Goal: Find contact information: Find specific fact

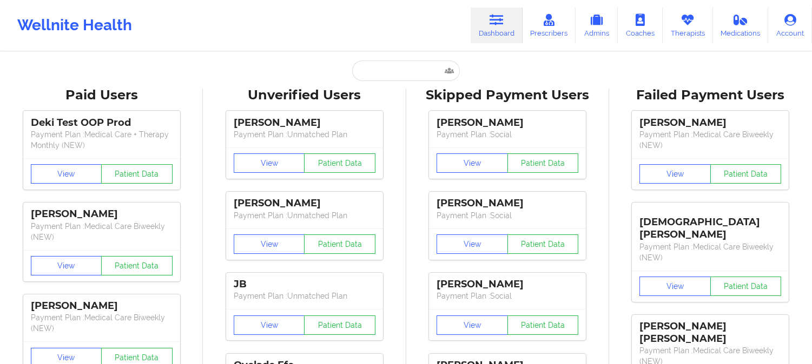
click at [354, 12] on div "Wellnite Health Dashboard Prescribers Admins Coaches Therapists Medications Acc…" at bounding box center [406, 25] width 812 height 43
click at [406, 71] on input "text" at bounding box center [405, 71] width 107 height 21
paste input "SIMREET VIRK"
type input "SIMREET VIRK"
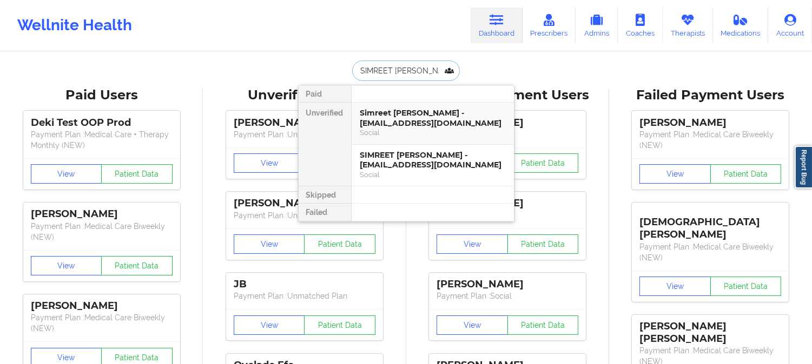
click at [479, 114] on div "Simreet Virk - simreetvirk@gmail.com" at bounding box center [432, 118] width 145 height 20
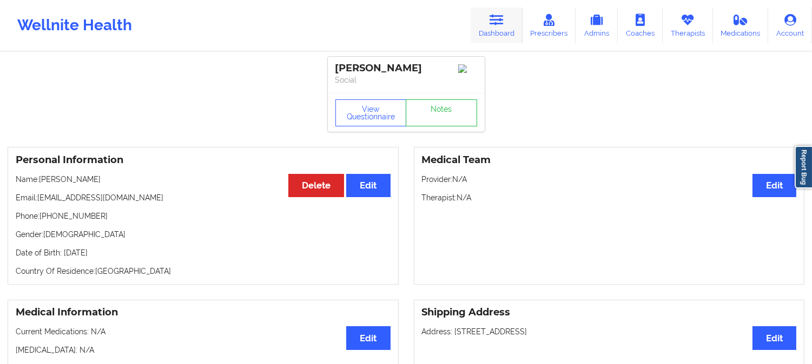
click at [501, 28] on link "Dashboard" at bounding box center [496, 26] width 52 height 36
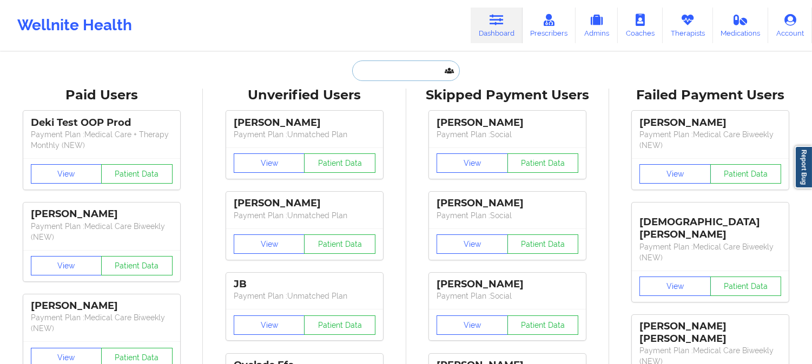
click at [409, 74] on input "text" at bounding box center [405, 71] width 107 height 21
paste input "simreetvirk101@gmail.com"
type input "simreetvirk101@gmail.com"
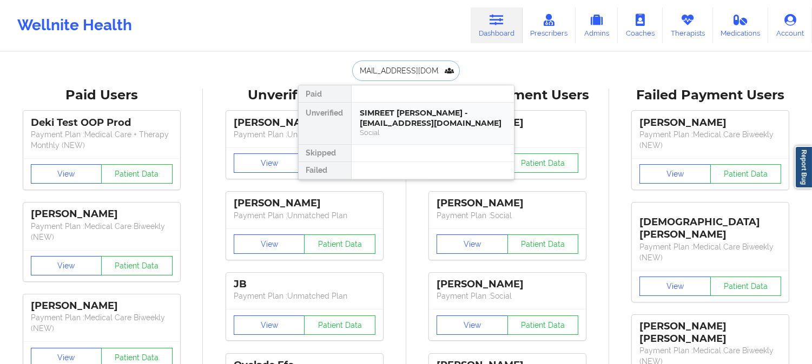
click at [406, 130] on div "Social" at bounding box center [432, 132] width 145 height 9
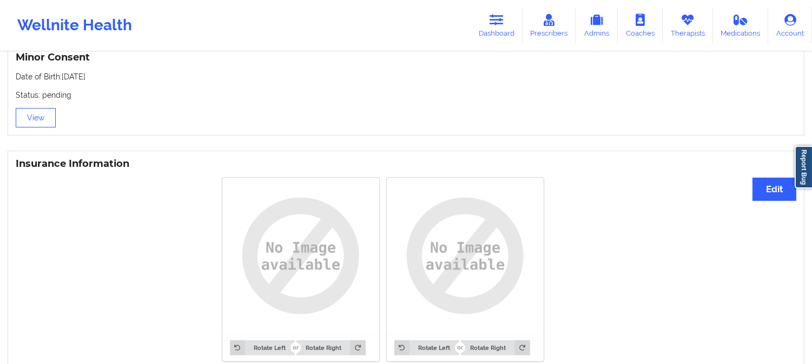
scroll to position [721, 0]
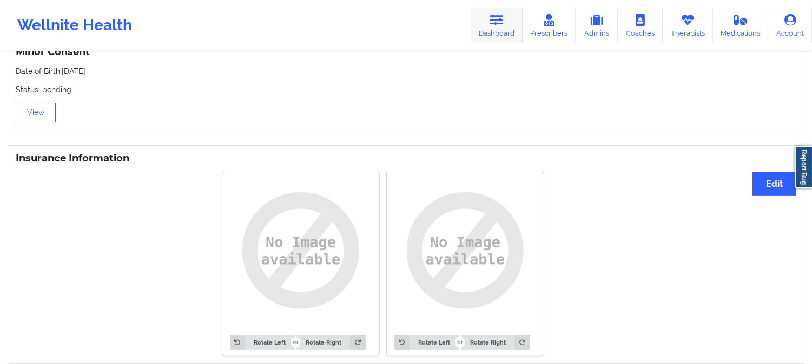
click at [495, 26] on link "Dashboard" at bounding box center [496, 26] width 52 height 36
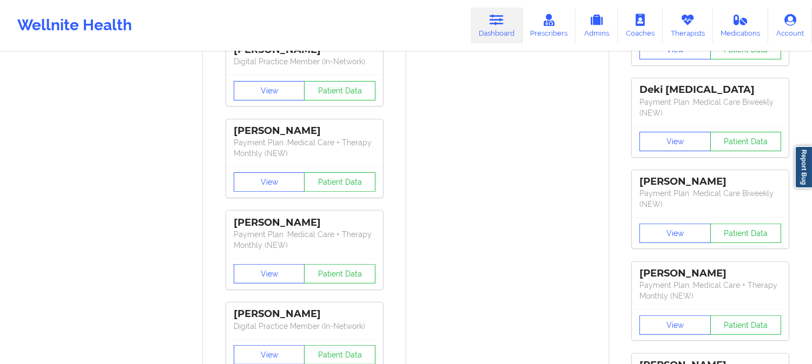
drag, startPoint x: 459, startPoint y: 190, endPoint x: 456, endPoint y: 181, distance: 9.6
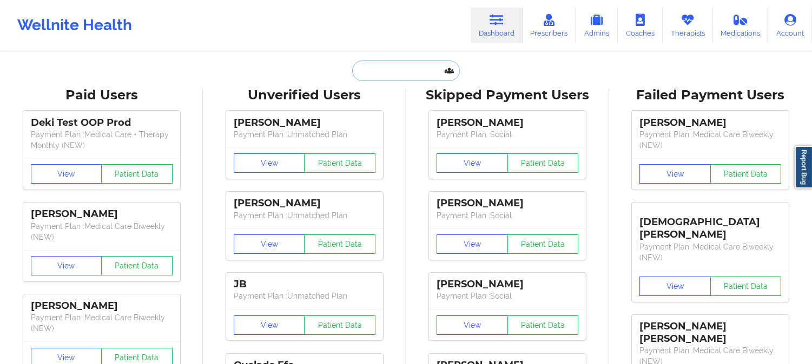
click at [399, 67] on input "text" at bounding box center [405, 71] width 107 height 21
paste input "SIMREET VIRK"
type input "SIMREET VIRK"
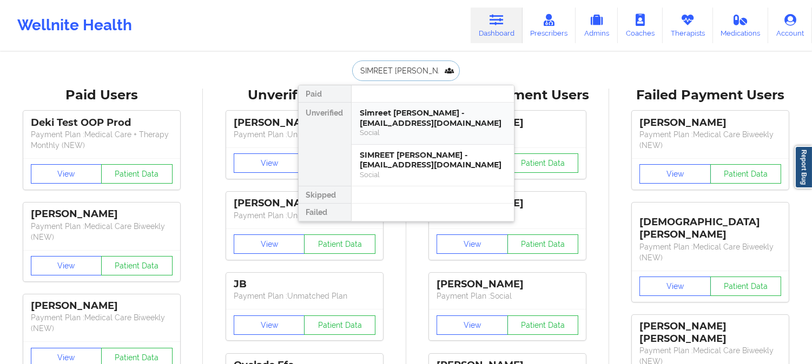
click at [398, 124] on div "Simreet Virk - simreetvirk@gmail.com" at bounding box center [432, 118] width 145 height 20
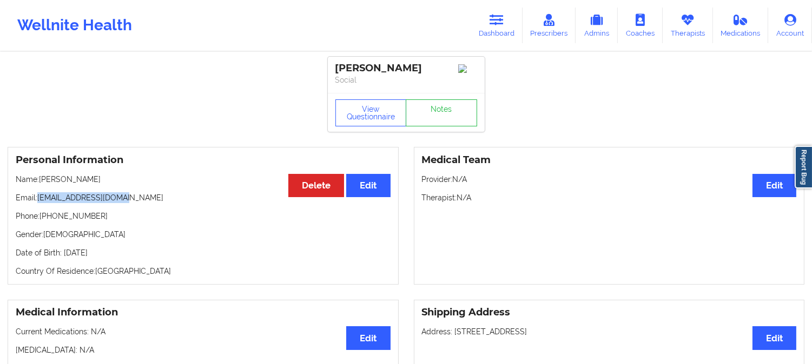
drag, startPoint x: 122, startPoint y: 197, endPoint x: 39, endPoint y: 202, distance: 82.9
click at [39, 202] on p "Email: simreetvirk@gmail.com" at bounding box center [203, 198] width 375 height 11
copy p "simreetvirk@gmail.com"
click at [505, 27] on link "Dashboard" at bounding box center [496, 26] width 52 height 36
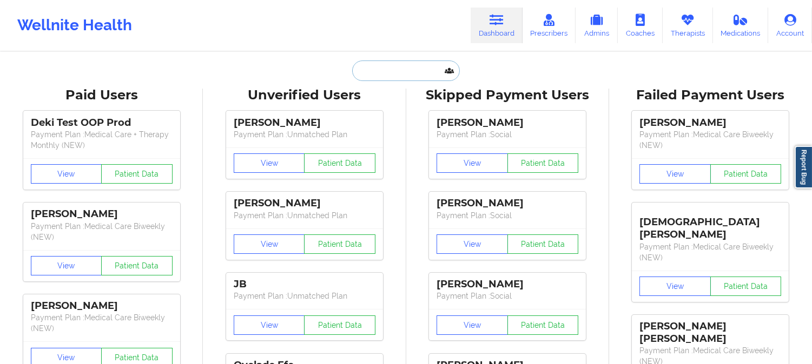
click at [410, 73] on input "text" at bounding box center [405, 71] width 107 height 21
paste input "DAMARIS HERNANDEZ"
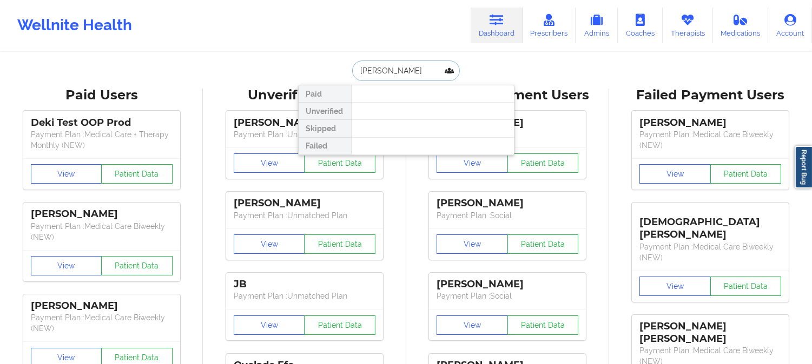
paste input "CD7@YAHOO.COM"
paste input "HERNANDEZ"
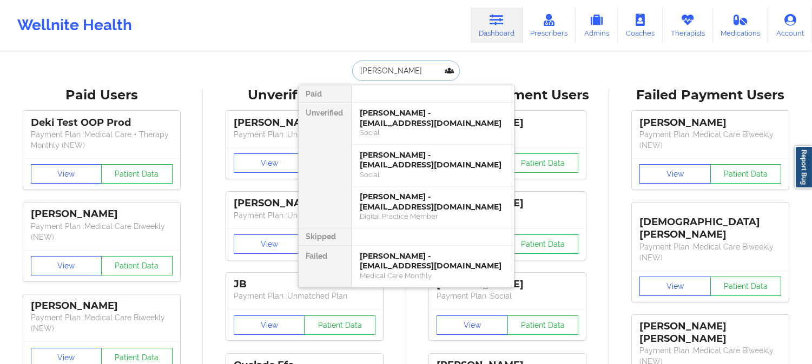
paste input "HERNANDEZ"
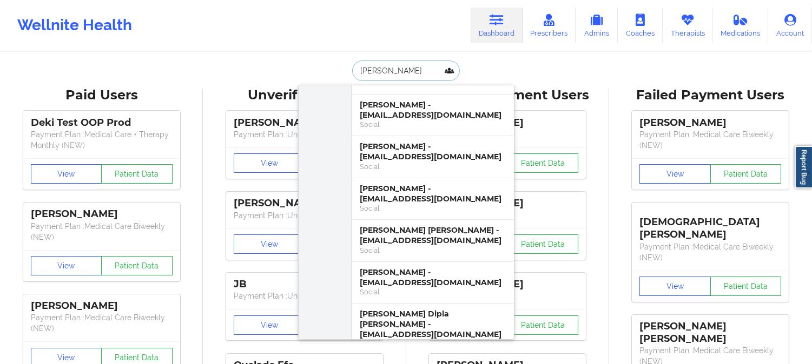
scroll to position [661, 0]
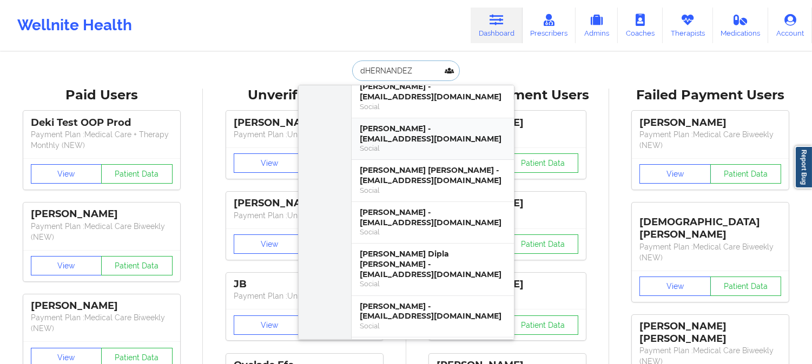
type input "d HERNANDEZ"
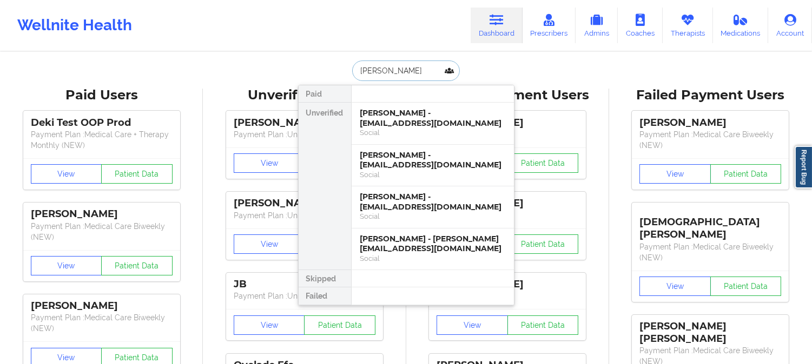
scroll to position [0, 0]
click at [447, 247] on div "Maria D Hernandez - hernandezinlove@yahoo.com" at bounding box center [432, 244] width 145 height 20
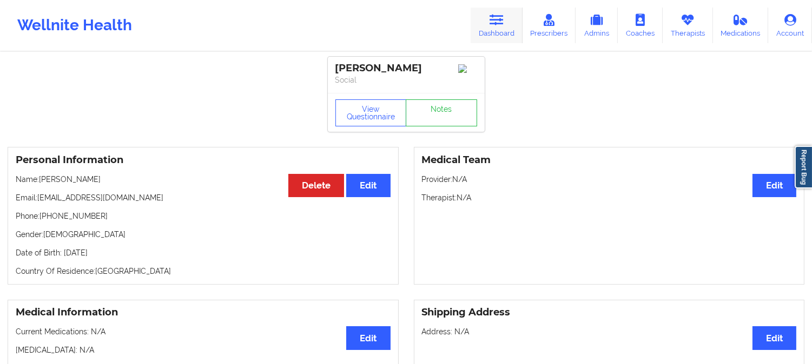
click at [496, 25] on icon at bounding box center [496, 20] width 14 height 12
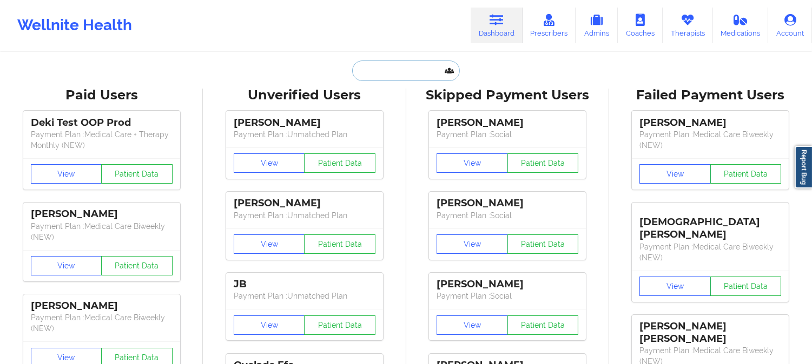
click at [425, 71] on input "text" at bounding box center [405, 71] width 107 height 21
paste input "taylormstuart@hotmail.com"
type input "taylormstuart@hotmail.com"
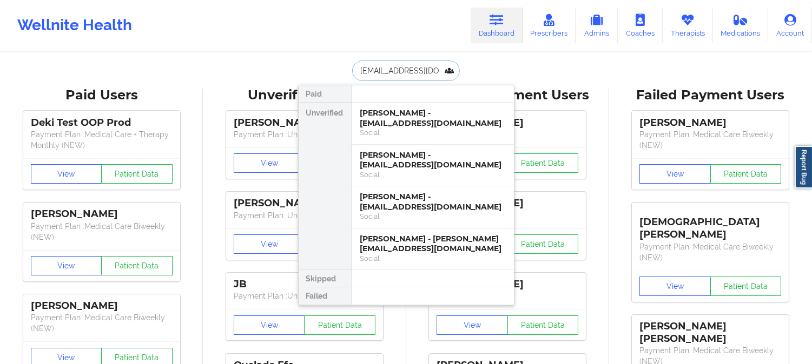
scroll to position [0, 12]
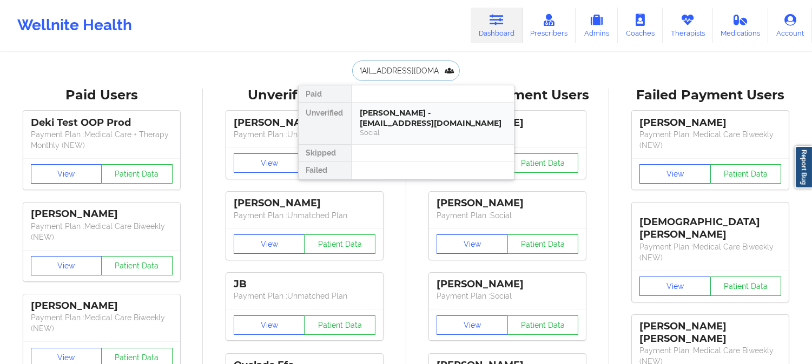
click at [399, 112] on div "Karsen Stuart - taylormstuart@hotmail.com" at bounding box center [432, 118] width 145 height 20
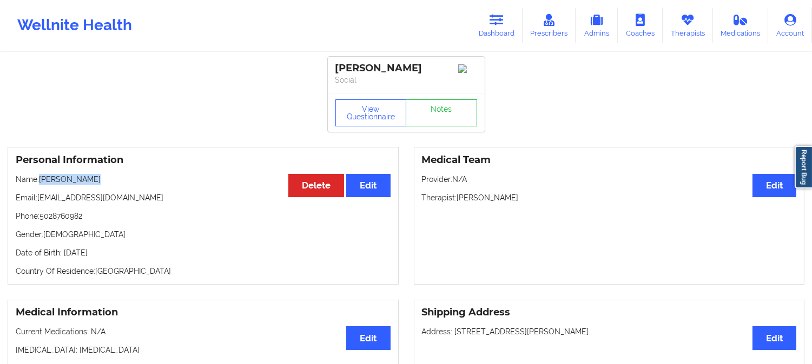
drag, startPoint x: 99, startPoint y: 185, endPoint x: 42, endPoint y: 182, distance: 57.4
click at [42, 182] on p "Name: Karsen Stuart" at bounding box center [203, 179] width 375 height 11
copy p "Karsen Stuart"
drag, startPoint x: 139, startPoint y: 202, endPoint x: 38, endPoint y: 199, distance: 100.6
click at [38, 199] on p "Email: taylormstuart@hotmail.com" at bounding box center [203, 198] width 375 height 11
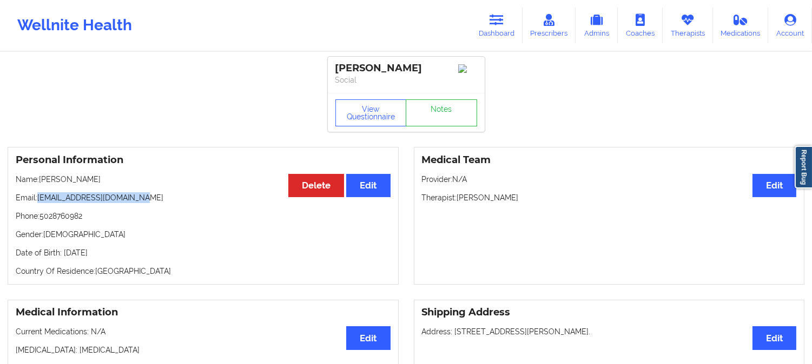
copy p "taylormstuart@hotmail.com"
click at [498, 25] on icon at bounding box center [496, 20] width 14 height 12
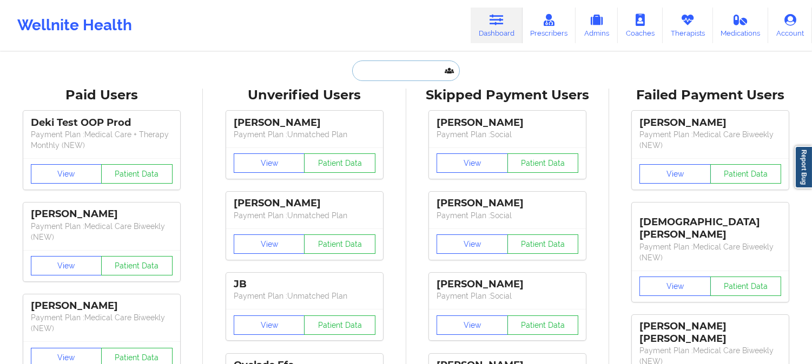
click at [406, 75] on input "text" at bounding box center [405, 71] width 107 height 21
paste input "OLUWAKEMI"
type input "OLUWAKEMI"
paste input "BETHANY BRETON"
type input "BETHANY BRETON"
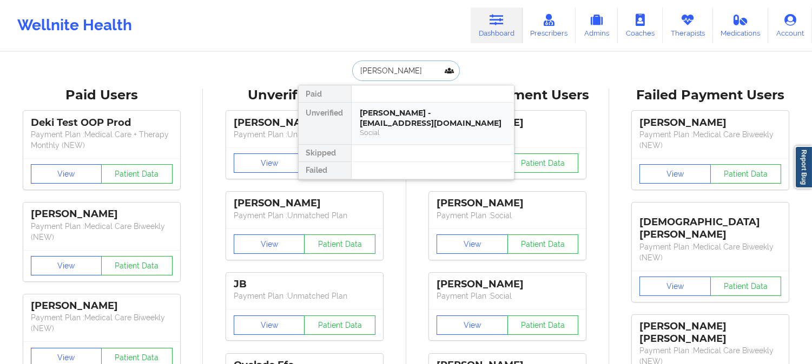
click at [428, 125] on div "Bethany Breton - bethanybreton@gmail.com" at bounding box center [432, 118] width 145 height 20
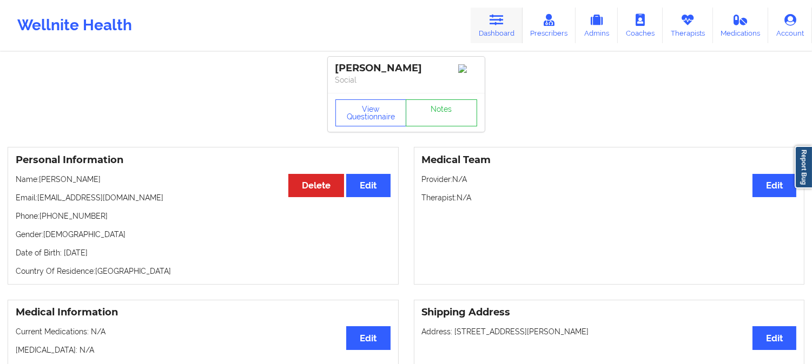
click at [499, 23] on icon at bounding box center [496, 20] width 14 height 12
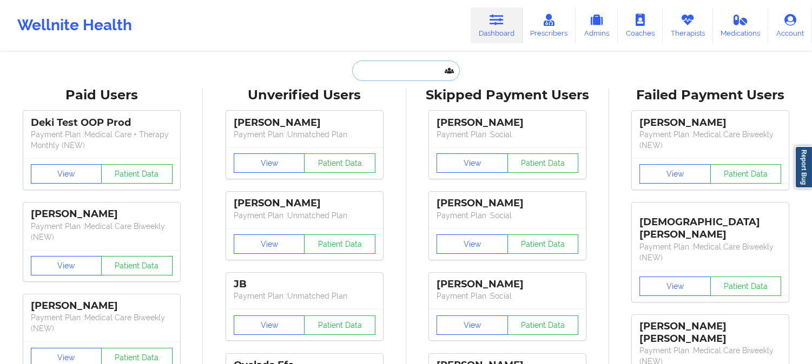
click at [423, 77] on input "text" at bounding box center [405, 71] width 107 height 21
paste input "mlyndapreston2010@gmail.com"
type input "mlyndapreston2010@gmail.com"
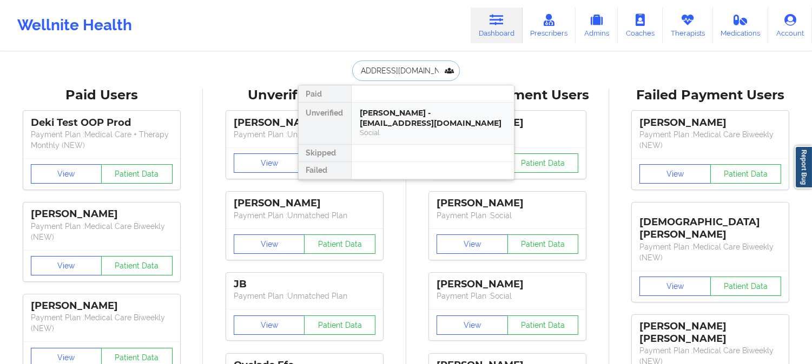
click at [401, 127] on div "MAUDE PRESTON - mlyndapreston2010@gmail.com" at bounding box center [432, 118] width 145 height 20
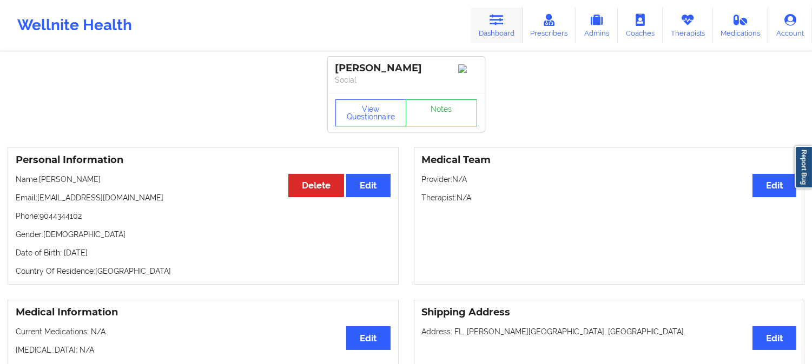
click at [515, 25] on link "Dashboard" at bounding box center [496, 26] width 52 height 36
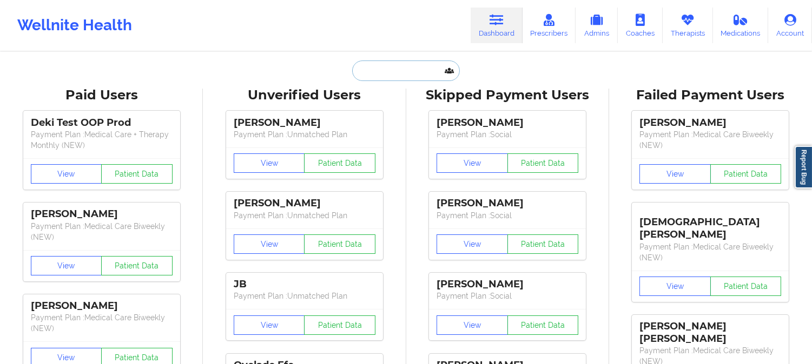
click at [388, 67] on input "text" at bounding box center [405, 71] width 107 height 21
paste input "JAMES P CUMMINGS"
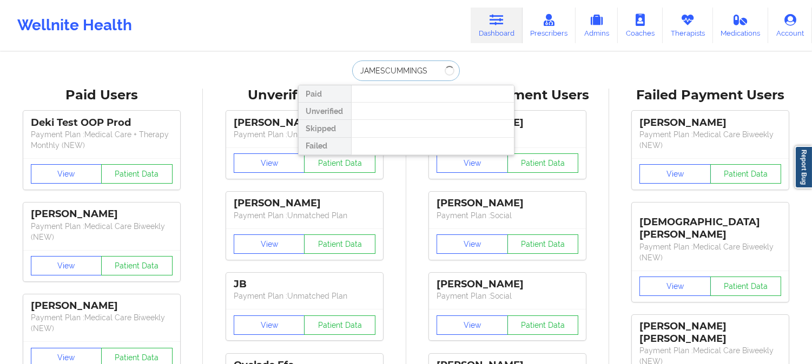
type input "JAMES CUMMINGS"
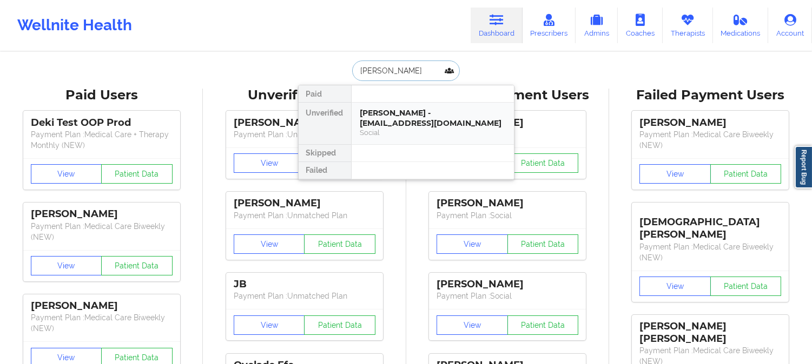
click at [453, 130] on div "Social" at bounding box center [432, 132] width 145 height 9
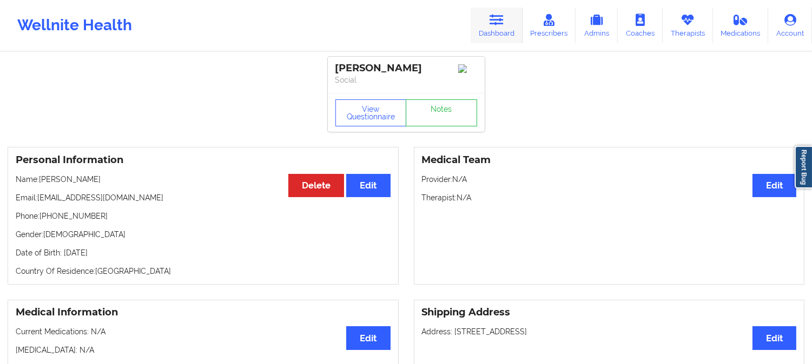
click at [494, 15] on icon at bounding box center [496, 20] width 14 height 12
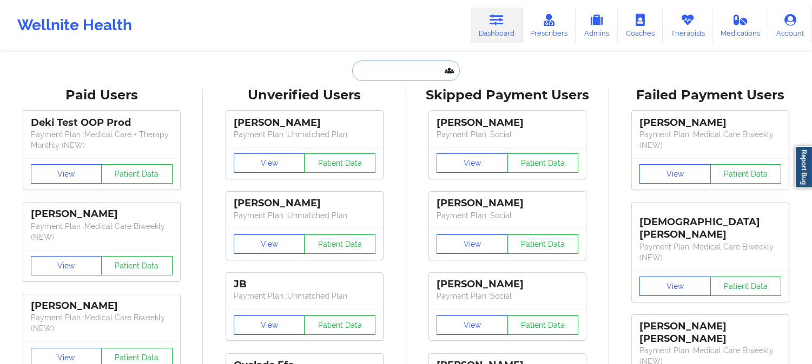
click at [390, 68] on input "text" at bounding box center [405, 71] width 107 height 21
paste input "JADASIA ROGERS"
type input "JADASIA ROGERS"
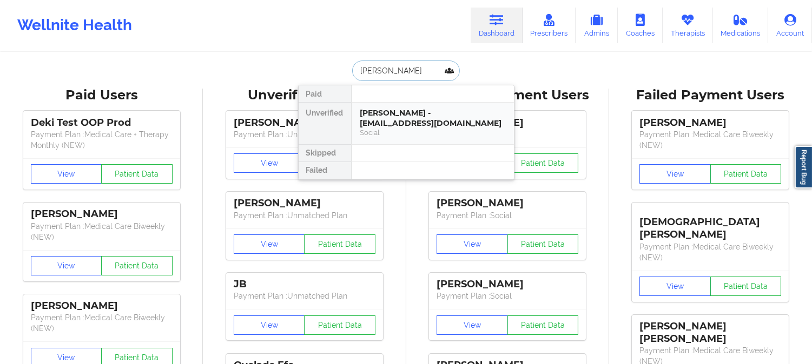
click at [406, 123] on div "Jadasia Rogers - jadasiarogers856@gmail.com" at bounding box center [432, 118] width 145 height 20
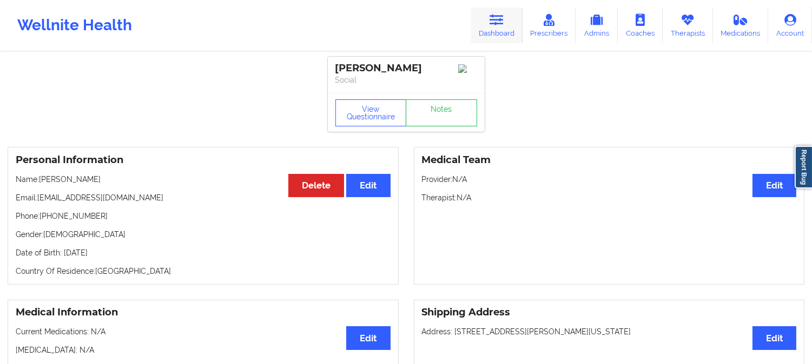
click at [500, 18] on icon at bounding box center [496, 20] width 14 height 12
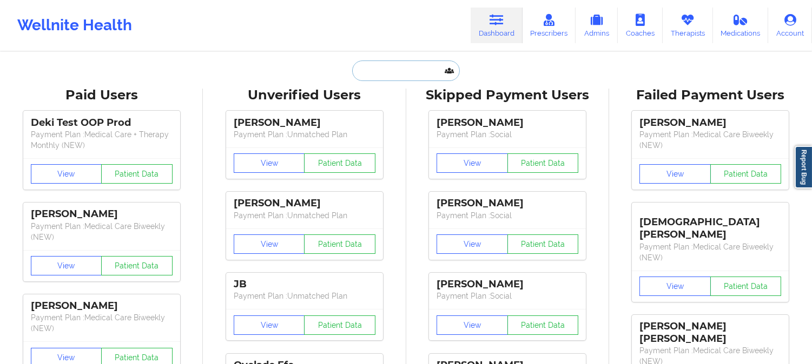
click at [409, 70] on input "text" at bounding box center [405, 71] width 107 height 21
paste input "STEPHANIE OLSON"
type input "STEPHANIE OLSON"
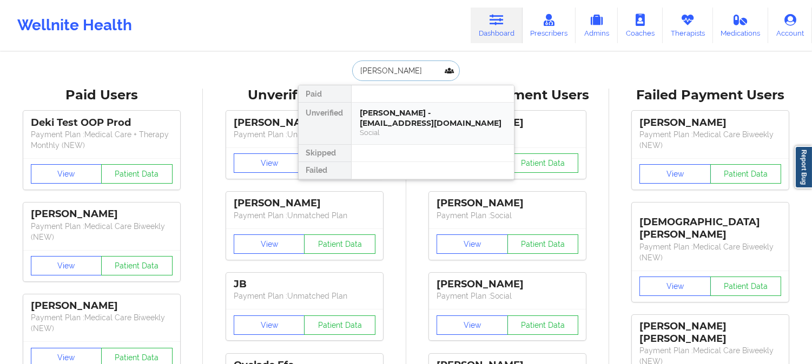
click at [429, 122] on div "Stephanie Olson - steph.hall0326@gmail.com" at bounding box center [432, 118] width 145 height 20
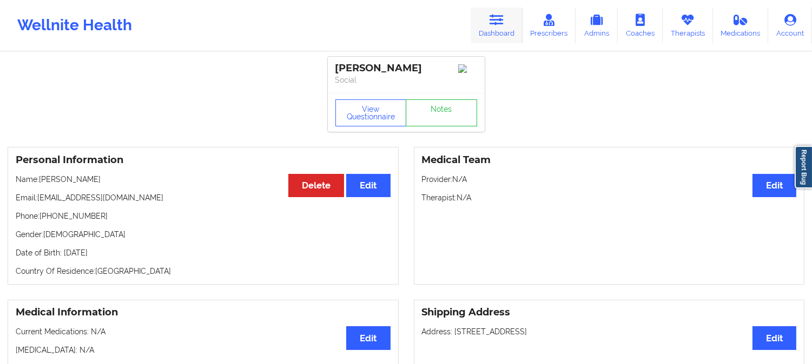
click at [488, 25] on link "Dashboard" at bounding box center [496, 26] width 52 height 36
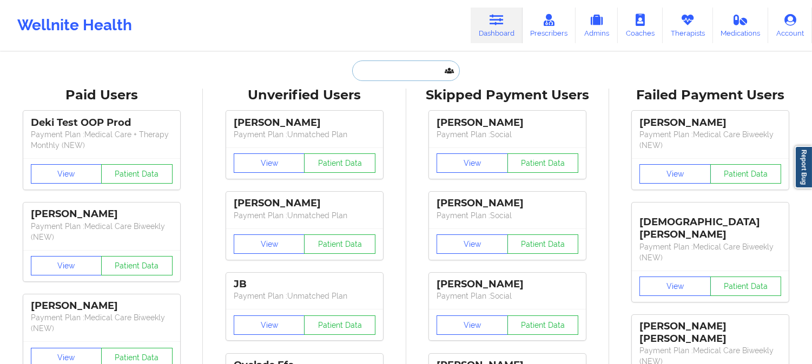
click at [412, 77] on input "text" at bounding box center [405, 71] width 107 height 21
paste input "FOGO63@BELLSOUTH.NET"
type input "FOGO63@BELLSOUTH.NET"
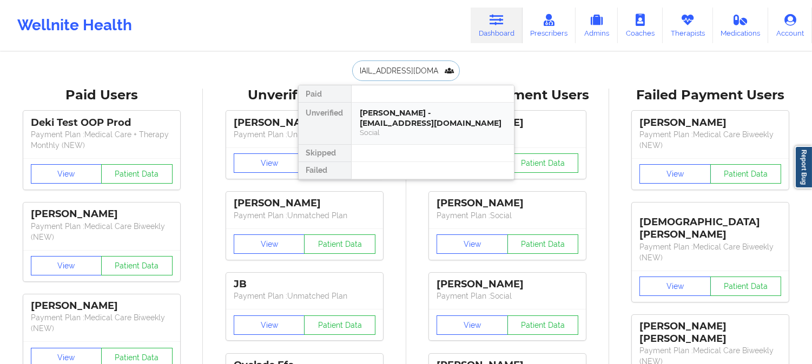
click at [404, 122] on div "James Cummings - fogo63@bellsouth.net" at bounding box center [432, 118] width 145 height 20
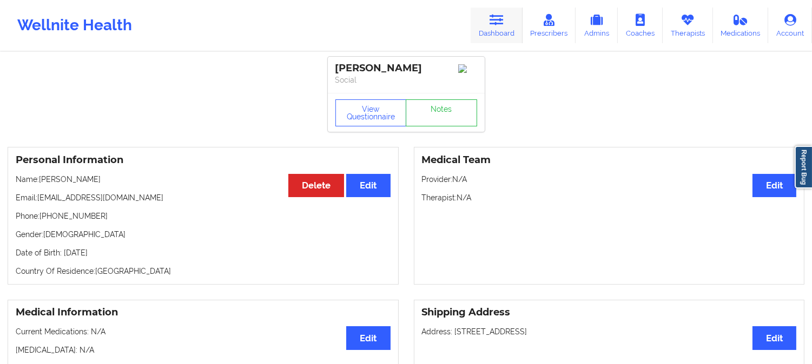
click at [499, 22] on icon at bounding box center [496, 20] width 14 height 12
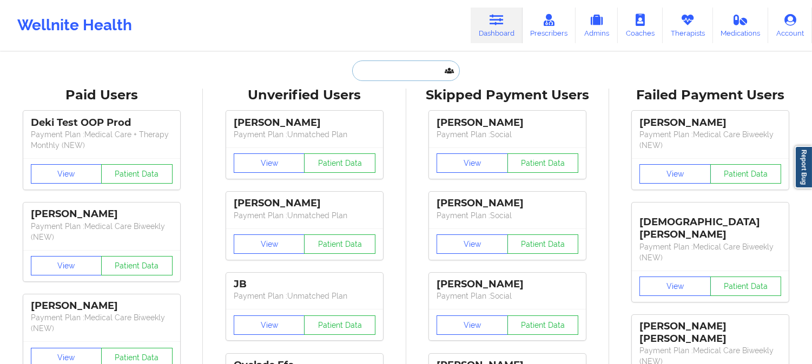
click at [408, 65] on input "text" at bounding box center [405, 71] width 107 height 21
paste input "STEPHANIE OLSON"
type input "STEPHANIE OLSON"
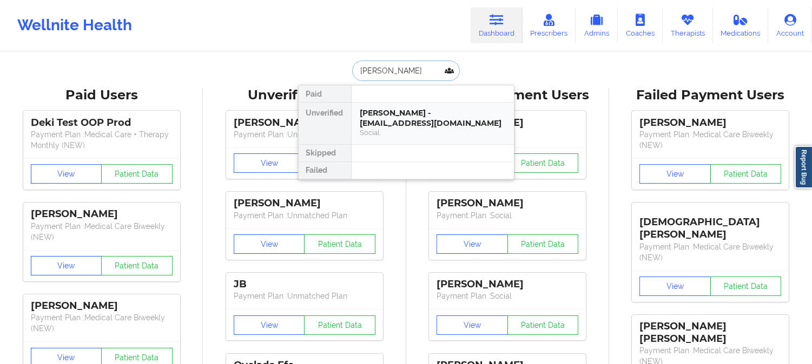
click at [414, 128] on div "Stephanie Olson - steph.hall0326@gmail.com" at bounding box center [432, 118] width 145 height 20
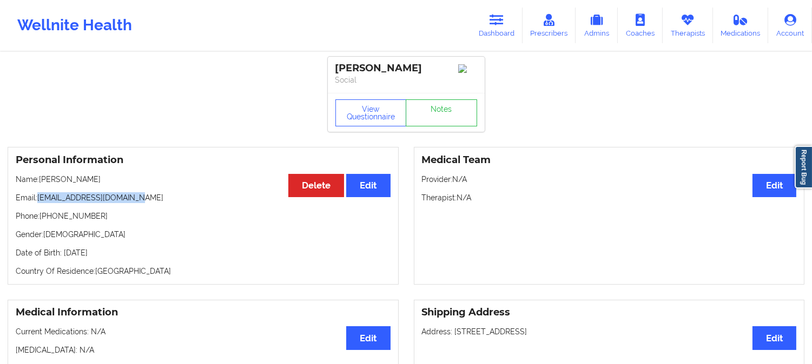
drag, startPoint x: 150, startPoint y: 200, endPoint x: 39, endPoint y: 201, distance: 110.9
click at [39, 201] on p "Email: steph.hall0326@gmail.com" at bounding box center [203, 198] width 375 height 11
copy p "steph.hall0326@gmail.com"
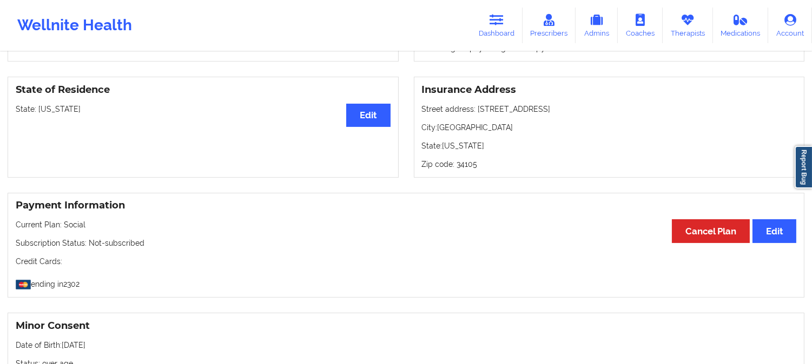
scroll to position [420, 0]
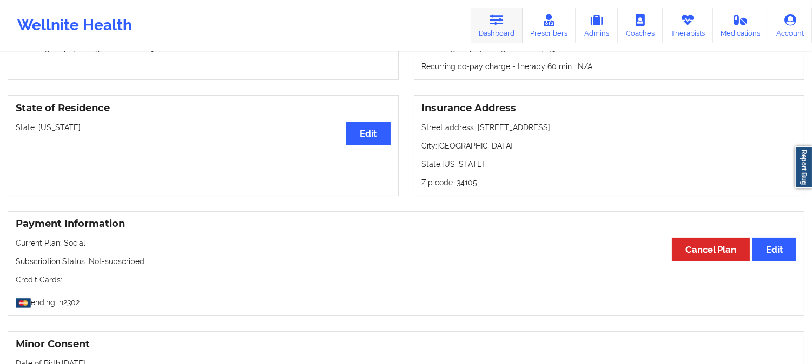
click at [496, 18] on icon at bounding box center [496, 20] width 14 height 12
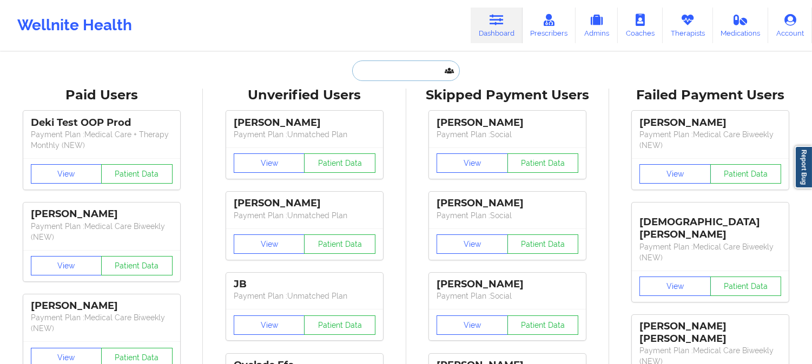
click at [411, 78] on input "text" at bounding box center [405, 71] width 107 height 21
paste input "solson@fbalions.org"
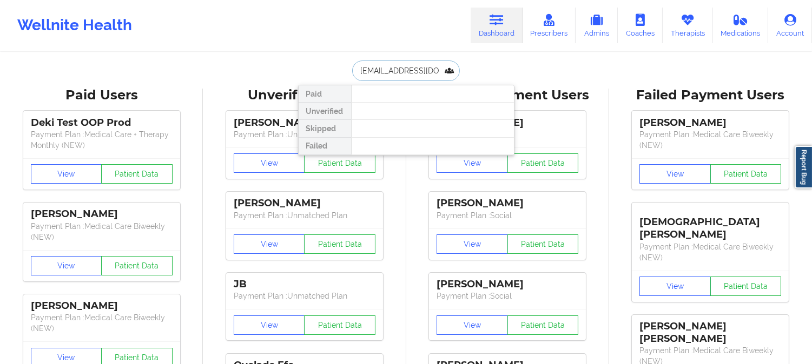
paste input "teph.hall0326@gmail.com"
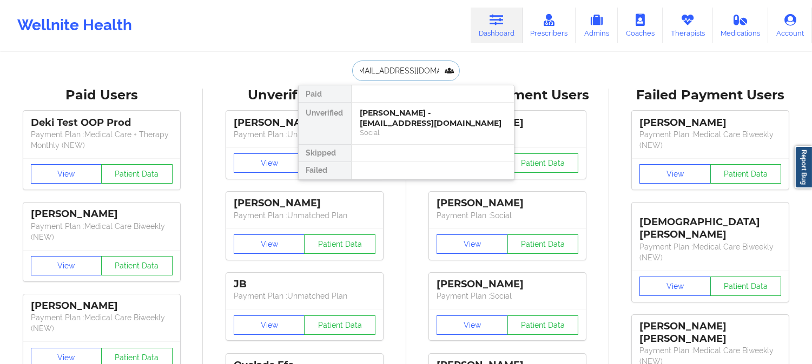
type input "steph.hall0326@gmail.com"
click at [406, 128] on div "Social" at bounding box center [432, 132] width 145 height 9
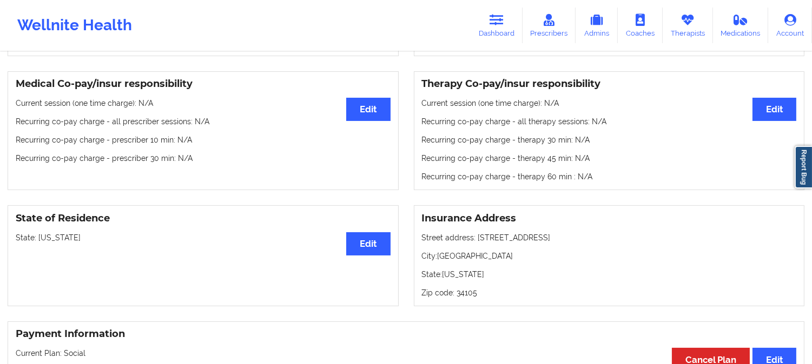
scroll to position [300, 0]
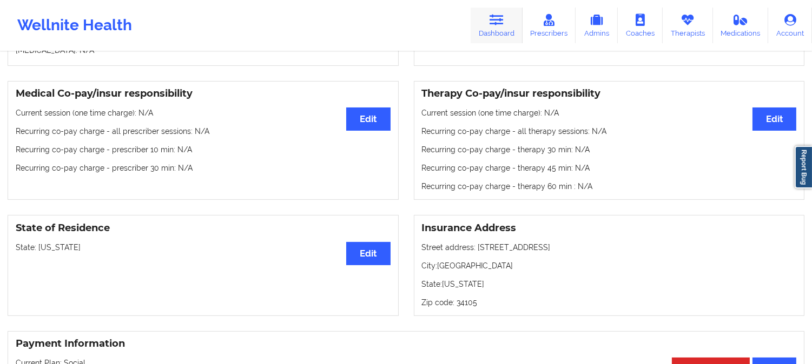
click at [498, 14] on icon at bounding box center [496, 20] width 14 height 12
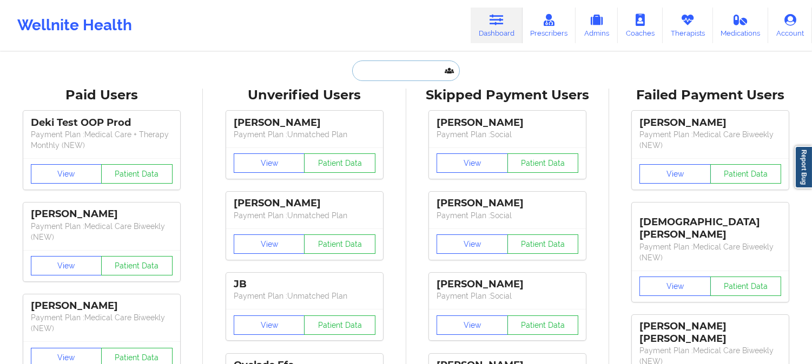
click at [407, 78] on input "text" at bounding box center [405, 71] width 107 height 21
paste input "jadasiarogers856@gmail.com"
type input "jadasiarogers856@gmail.com"
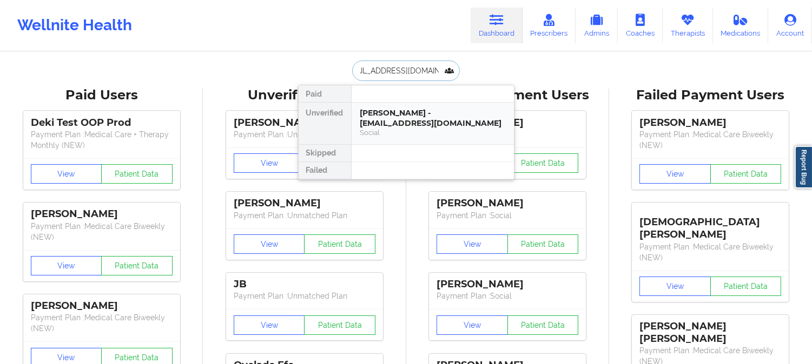
click at [412, 114] on div "Jadasia Rogers - jadasiarogers856@gmail.com" at bounding box center [432, 118] width 145 height 20
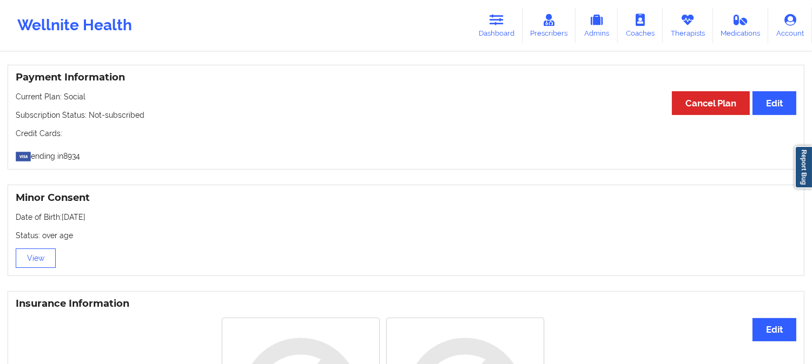
scroll to position [645, 0]
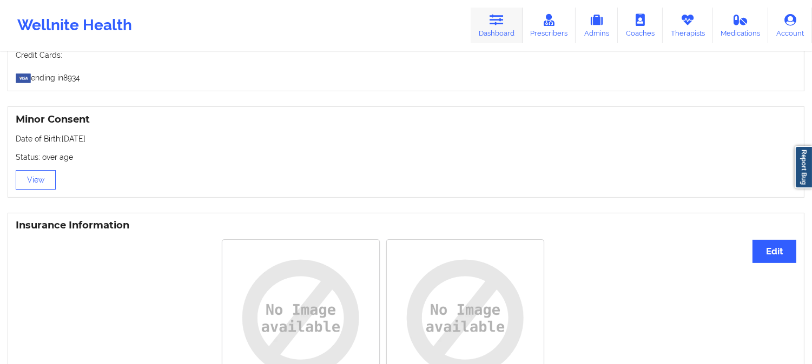
click at [500, 22] on icon at bounding box center [496, 20] width 14 height 12
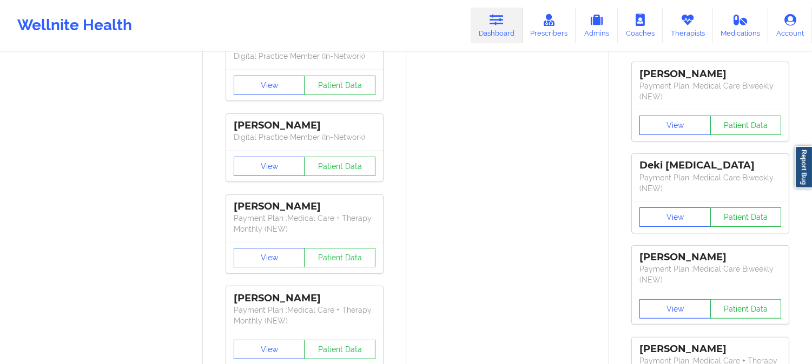
drag, startPoint x: 455, startPoint y: 264, endPoint x: 453, endPoint y: 258, distance: 6.3
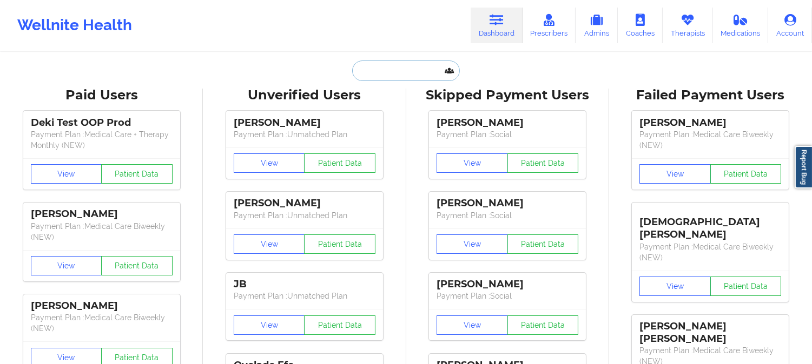
click at [412, 79] on input "text" at bounding box center [405, 71] width 107 height 21
paste input "jadasiarogers856@gmail.com"
type input "jadasiarogers856@gmail.com"
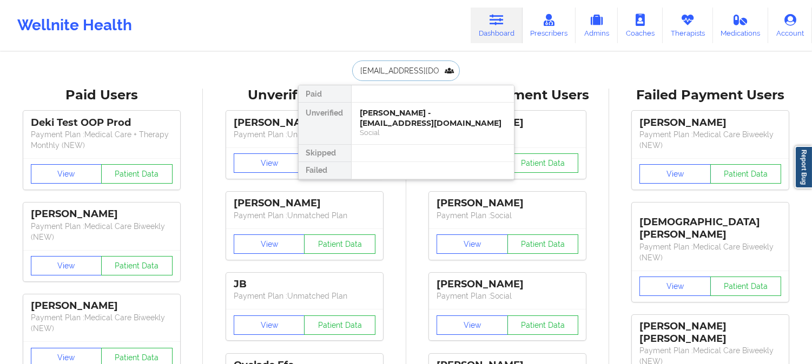
scroll to position [0, 18]
click at [398, 114] on div "Jadasia Rogers - jadasiarogers856@gmail.com" at bounding box center [432, 118] width 145 height 20
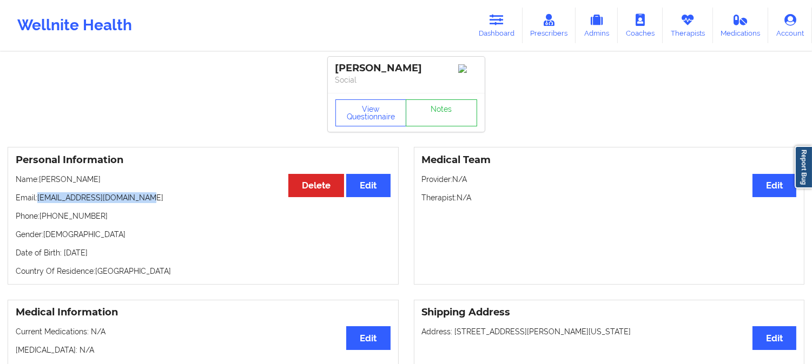
drag, startPoint x: 101, startPoint y: 185, endPoint x: 41, endPoint y: 184, distance: 59.5
click at [41, 184] on p "Name: Jadasia Rogers" at bounding box center [203, 179] width 375 height 11
copy p "Jadasia Rogers"
drag, startPoint x: 96, startPoint y: 221, endPoint x: 74, endPoint y: 217, distance: 22.5
click at [42, 218] on p "Phone: +17726349773" at bounding box center [203, 216] width 375 height 11
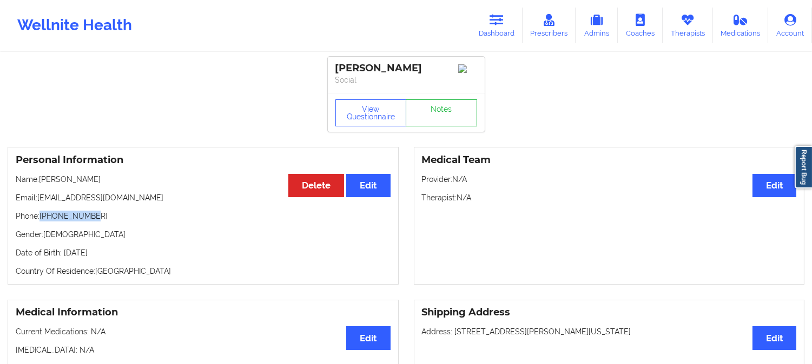
copy p "+17726349773"
drag, startPoint x: 160, startPoint y: 201, endPoint x: 40, endPoint y: 202, distance: 119.5
click at [40, 202] on p "Email: jadasiarogers856@gmail.com" at bounding box center [203, 198] width 375 height 11
click at [152, 197] on p "Email: jadasiarogers856@gmail.com" at bounding box center [203, 198] width 375 height 11
click at [150, 202] on p "Email: jadasiarogers856@gmail.com" at bounding box center [203, 198] width 375 height 11
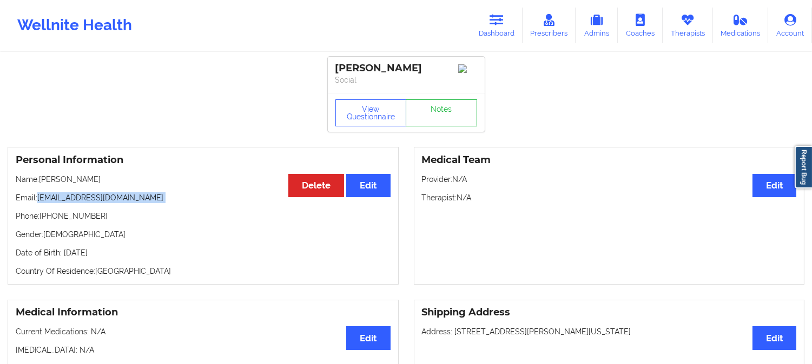
drag, startPoint x: 150, startPoint y: 202, endPoint x: 49, endPoint y: 202, distance: 100.6
click at [49, 202] on p "Email: jadasiarogers856@gmail.com" at bounding box center [203, 198] width 375 height 11
click at [494, 14] on icon at bounding box center [496, 20] width 14 height 12
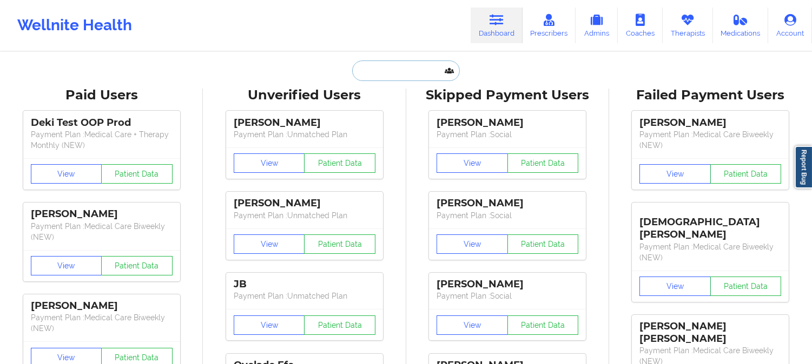
click at [365, 70] on input "text" at bounding box center [405, 71] width 107 height 21
paste input "Maria Gabriela Larrea Puppo"
type input "Maria Gabriela Larrea Puppo"
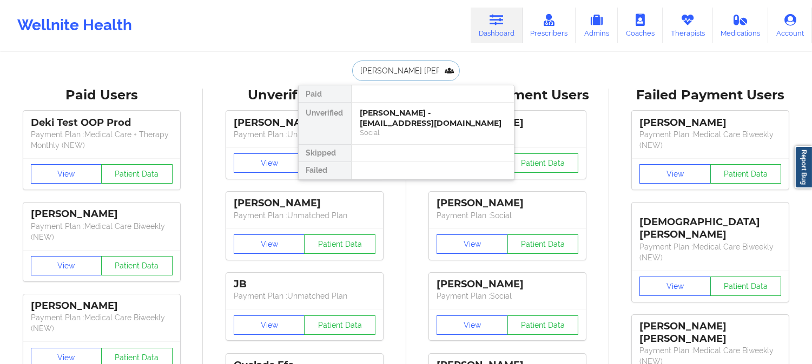
scroll to position [0, 15]
click at [413, 107] on div "Maria Gabriela Larrea Puppo - gabilarrea@gmail.com Social" at bounding box center [433, 124] width 162 height 42
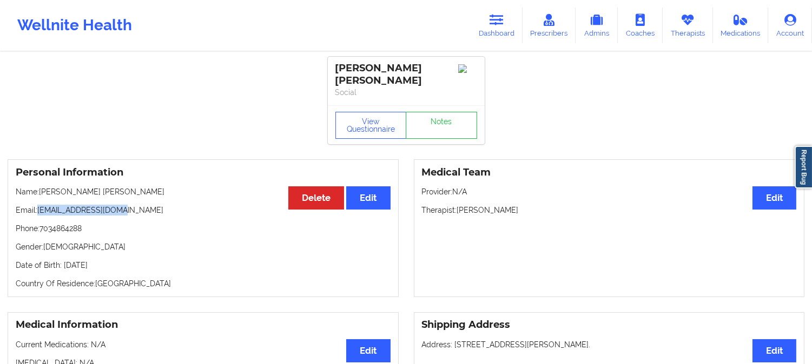
drag, startPoint x: 125, startPoint y: 213, endPoint x: 38, endPoint y: 211, distance: 86.5
click at [38, 211] on p "Email: gabilarrea@gmail.com" at bounding box center [203, 210] width 375 height 11
copy p "gabilarrea@gmail.com"
click at [499, 17] on icon at bounding box center [496, 20] width 14 height 12
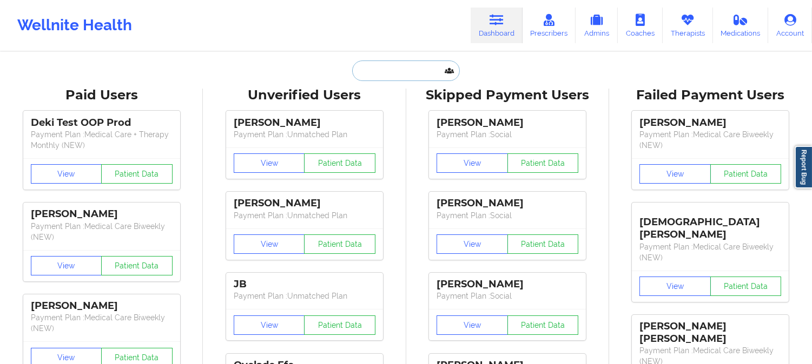
click at [421, 79] on input "text" at bounding box center [405, 71] width 107 height 21
paste input "WILLIAM WALLACE"
type input "WILLIAM WALLACE"
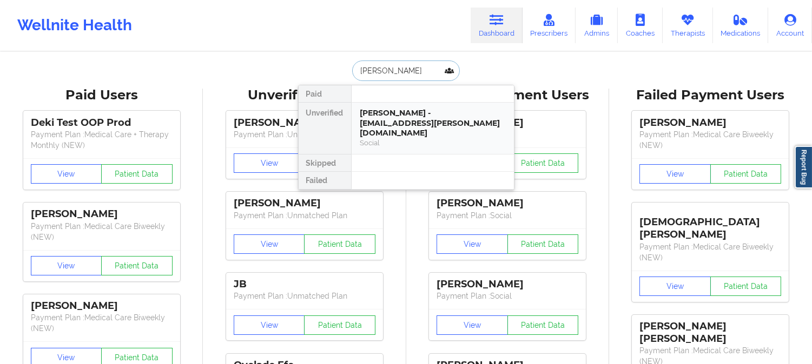
click at [407, 125] on div "WILLIAM WALLACE - w-wallace@live.com" at bounding box center [432, 123] width 145 height 30
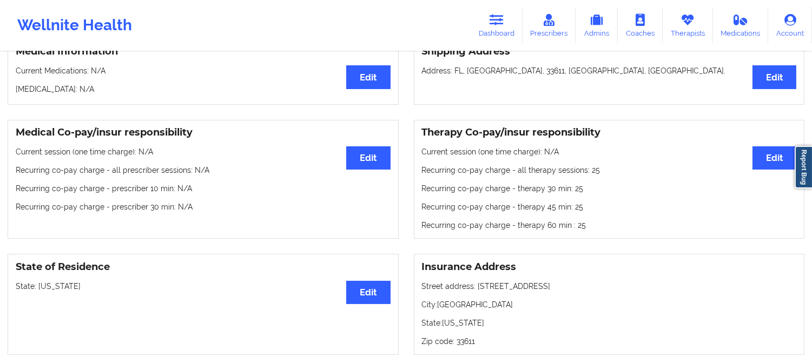
scroll to position [44, 0]
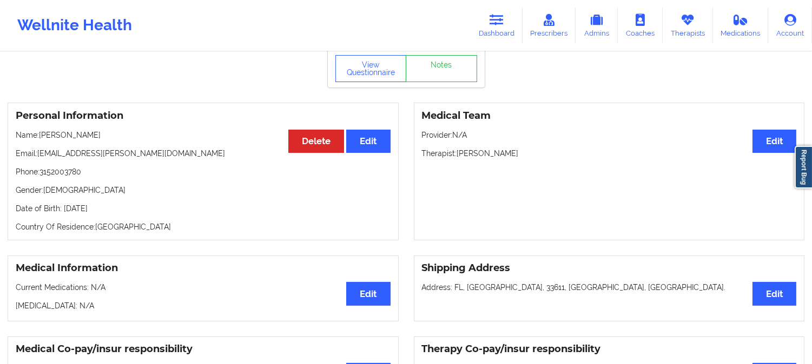
drag, startPoint x: 127, startPoint y: 141, endPoint x: 40, endPoint y: 138, distance: 87.1
click at [40, 138] on p "Name: WILLIAM WALLACE" at bounding box center [203, 135] width 375 height 11
copy p "WILLIAM WALLACE"
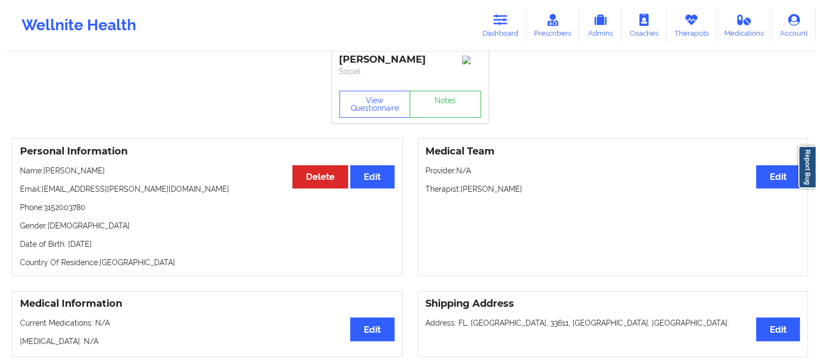
scroll to position [0, 0]
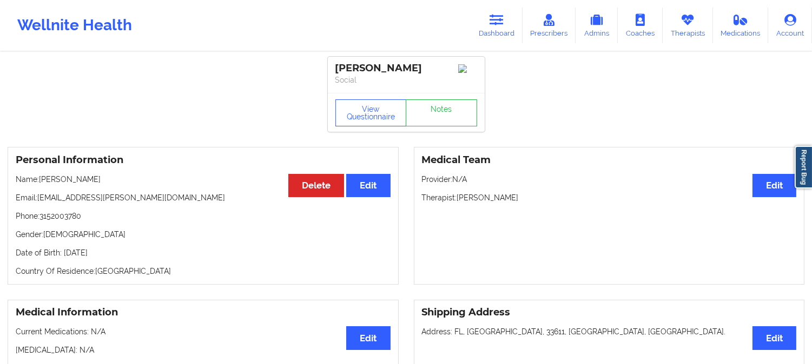
click at [408, 100] on div "View Questionnaire Notes" at bounding box center [406, 112] width 157 height 39
click at [369, 109] on button "View Questionnaire" at bounding box center [370, 113] width 71 height 27
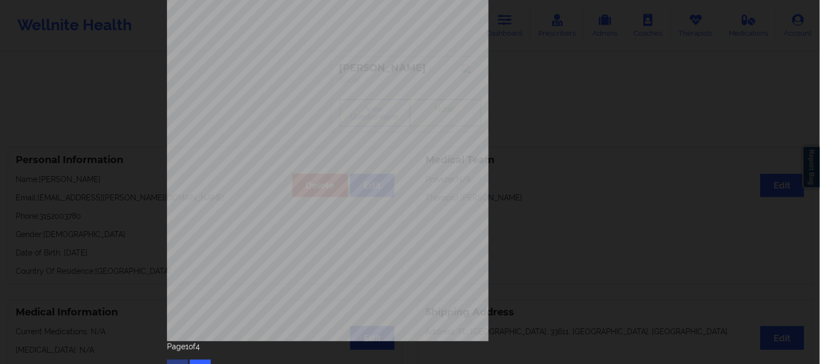
scroll to position [151, 0]
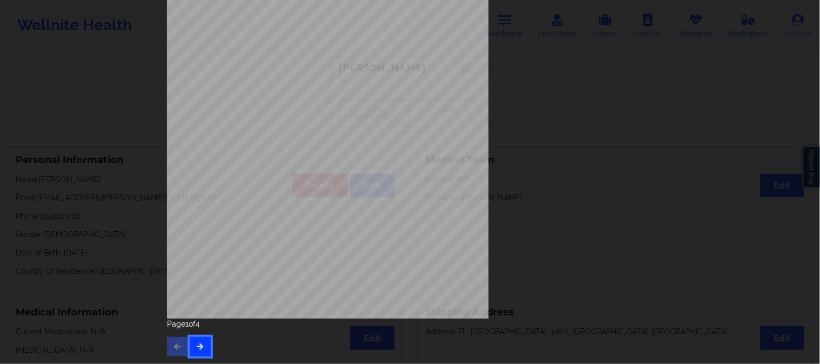
click at [202, 346] on button "button" at bounding box center [200, 346] width 21 height 19
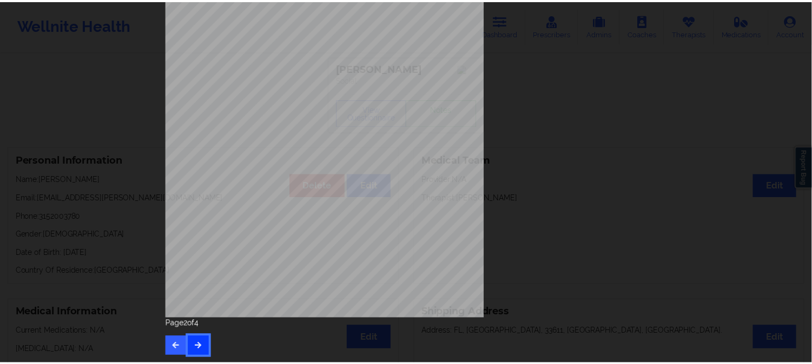
scroll to position [0, 0]
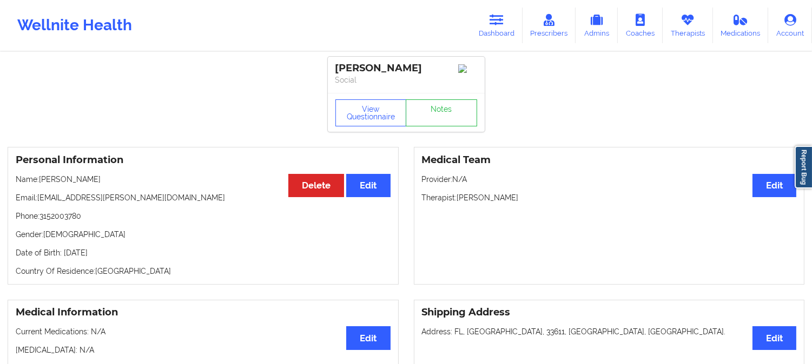
drag, startPoint x: 124, startPoint y: 183, endPoint x: 43, endPoint y: 184, distance: 81.1
click at [43, 184] on p "Name: WILLIAM WALLACE" at bounding box center [203, 179] width 375 height 11
copy p "WILLIAM WALLACE"
click at [114, 203] on p "Email: w-wallace@live.com" at bounding box center [203, 198] width 375 height 11
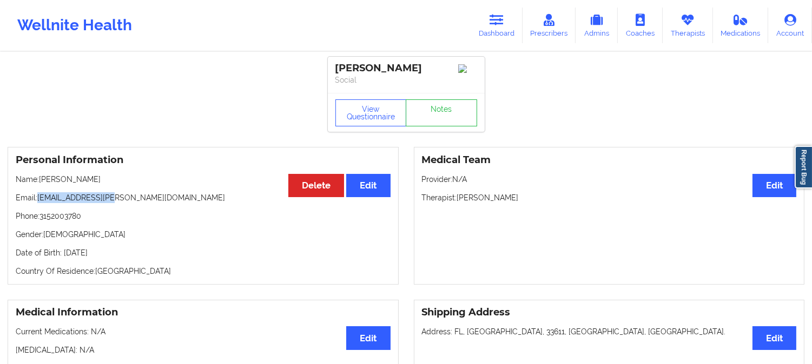
drag, startPoint x: 115, startPoint y: 198, endPoint x: 40, endPoint y: 200, distance: 74.7
click at [40, 200] on p "Email: w-wallace@live.com" at bounding box center [203, 198] width 375 height 11
click at [488, 22] on link "Dashboard" at bounding box center [496, 26] width 52 height 36
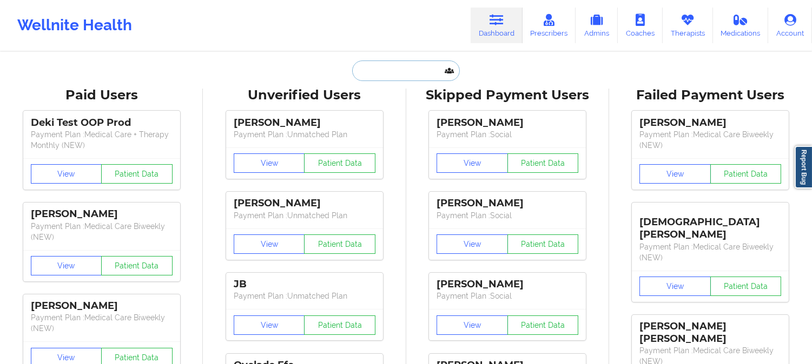
click at [407, 68] on input "text" at bounding box center [405, 71] width 107 height 21
paste input "Robert Bolker"
type input "Robert Bolker"
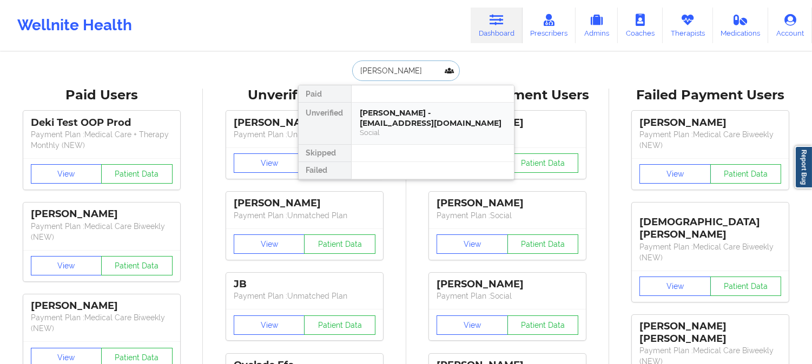
click at [413, 117] on div "Robert Bolker - bobbybolker@gmail.com" at bounding box center [432, 118] width 145 height 20
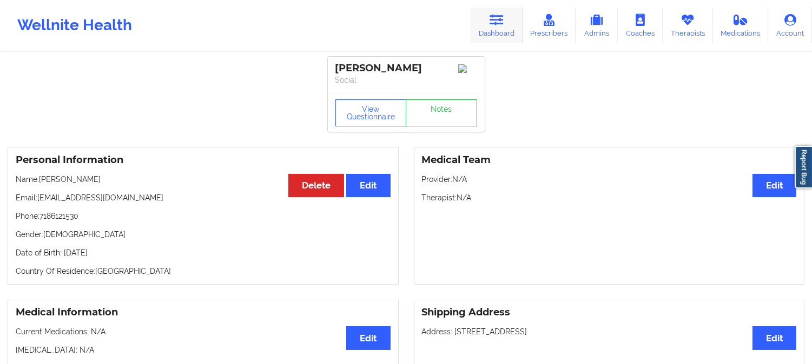
click at [487, 14] on link "Dashboard" at bounding box center [496, 26] width 52 height 36
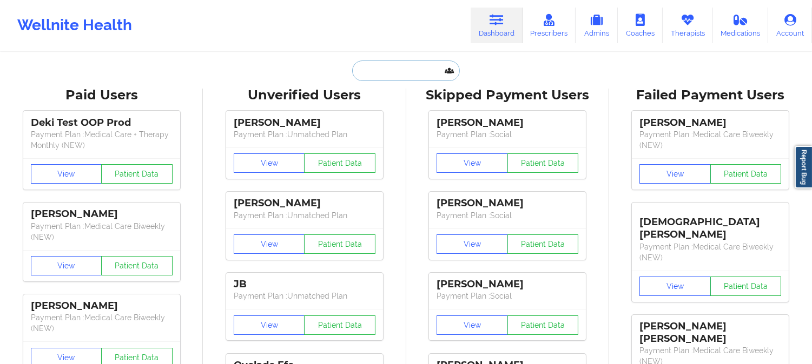
click at [419, 67] on input "text" at bounding box center [405, 71] width 107 height 21
paste input "pennda.a.arami@wellsfargo.com"
type input "pennda.a.arami@wellsfargo.com"
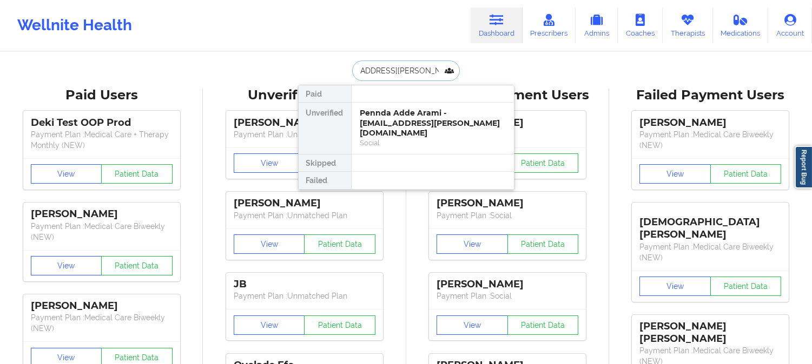
click at [425, 124] on div "Pennda Adde Arami - pennda.a.arami@wellsfargo.com" at bounding box center [432, 123] width 145 height 30
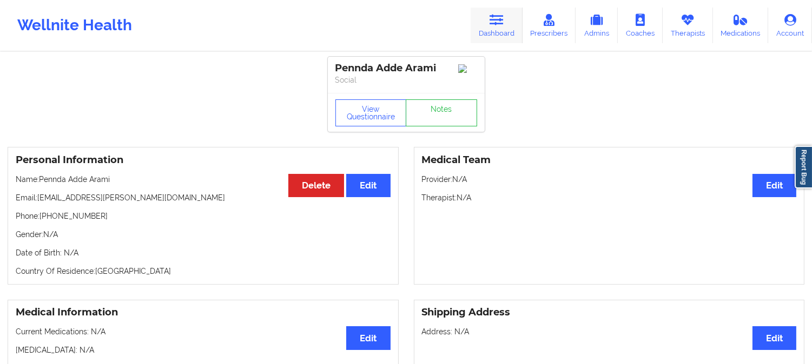
click at [494, 24] on icon at bounding box center [496, 20] width 14 height 12
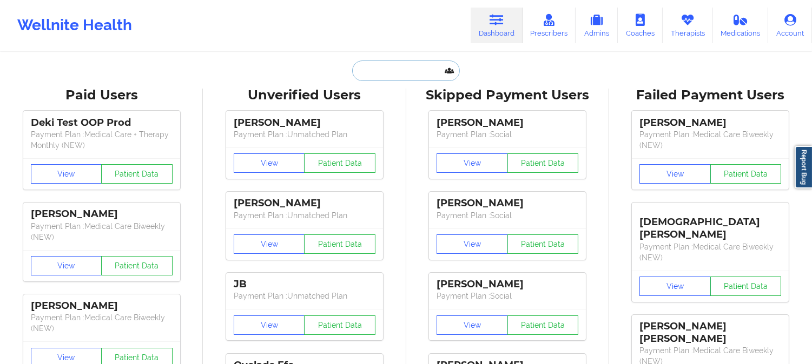
click at [415, 65] on input "text" at bounding box center [405, 71] width 107 height 21
paste input "penndaarami@gmail.com"
type input "penndaarami@gmail.com"
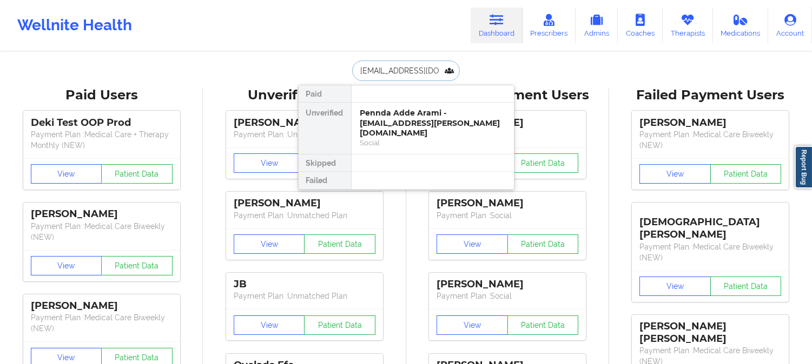
scroll to position [0, 4]
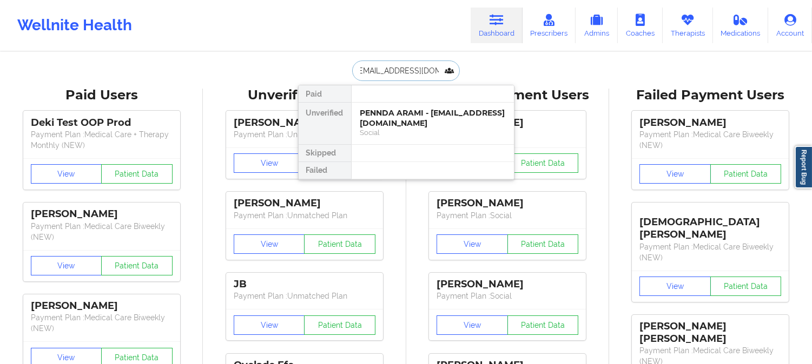
click at [399, 124] on div "PENNDA ARAMI - penndaarami@gmail.com" at bounding box center [432, 118] width 145 height 20
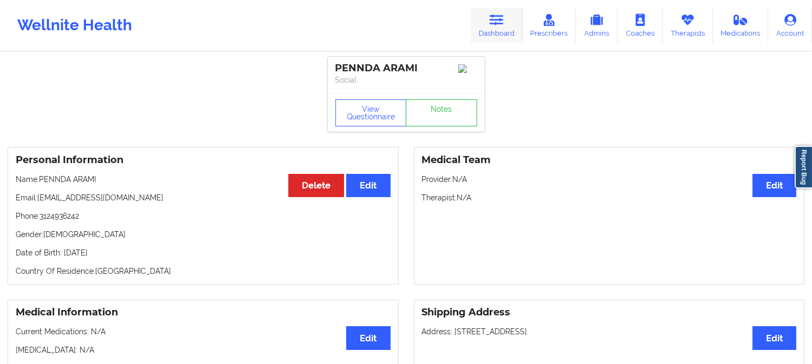
click at [489, 29] on link "Dashboard" at bounding box center [496, 26] width 52 height 36
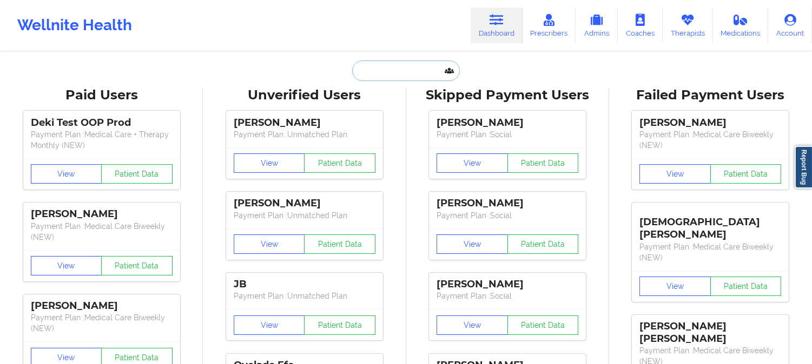
click at [419, 75] on input "text" at bounding box center [405, 71] width 107 height 21
paste input "JONATHON CUNNINGHAM"
type input "JONATHON CUNNINGHAM"
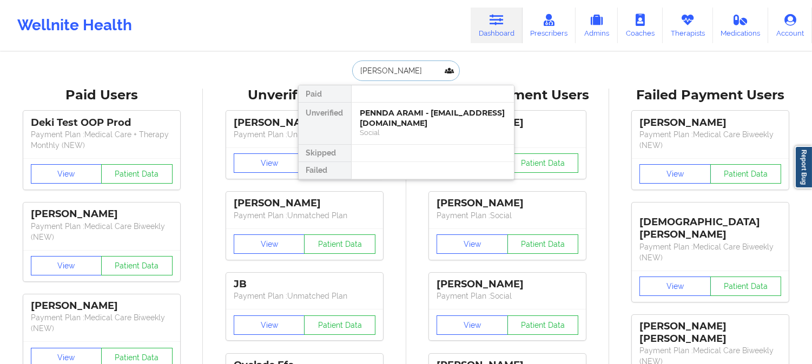
scroll to position [0, 12]
click at [412, 112] on div "JONATHON CUNNINGHAM - jon.cunningham01@gmail.com" at bounding box center [432, 118] width 145 height 20
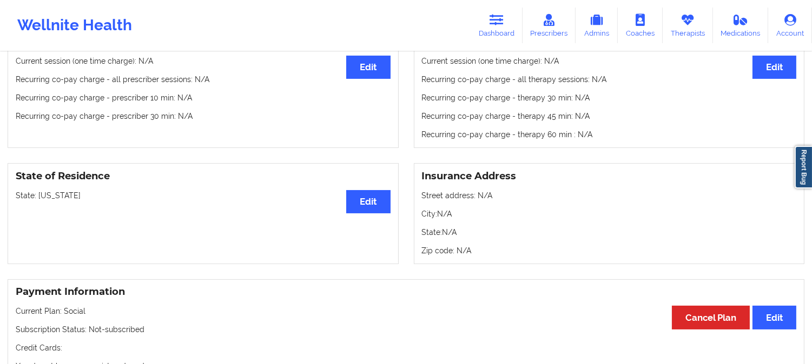
scroll to position [360, 0]
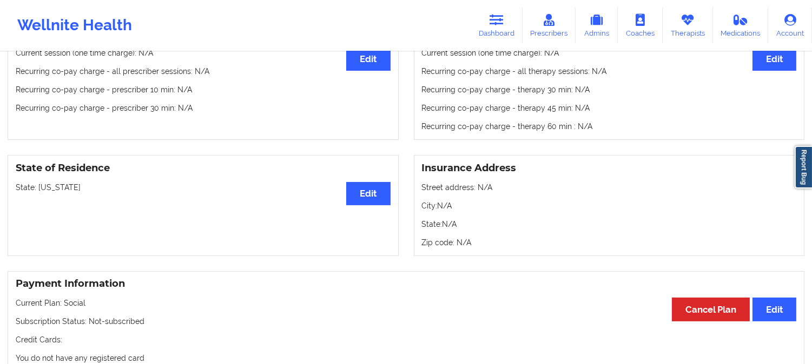
click at [51, 193] on p "State: Florida" at bounding box center [203, 187] width 375 height 11
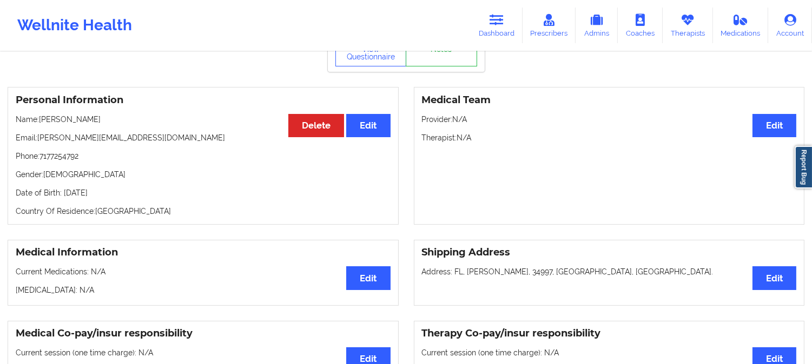
scroll to position [28, 0]
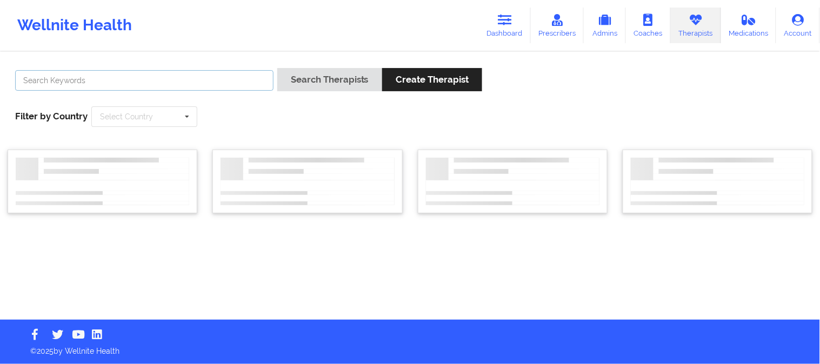
click at [228, 74] on input "text" at bounding box center [144, 80] width 258 height 21
paste input "Oluwakemi Mitchell"
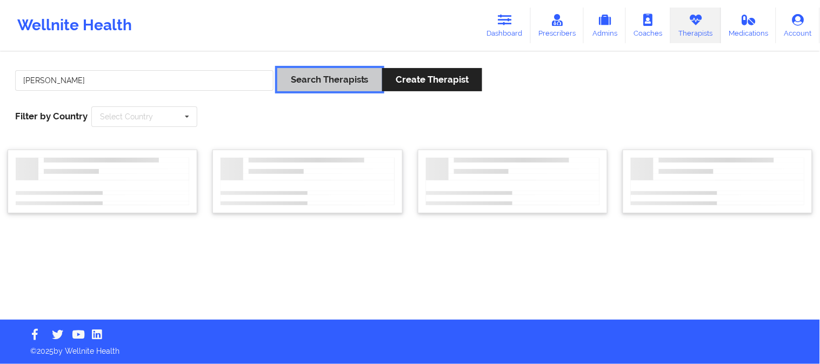
click at [304, 79] on button "Search Therapists" at bounding box center [329, 79] width 105 height 23
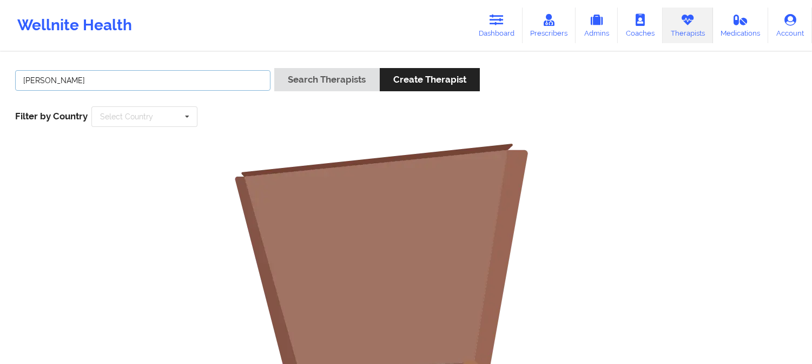
click at [162, 78] on input "Oluwakemi Mitchell" at bounding box center [142, 80] width 255 height 21
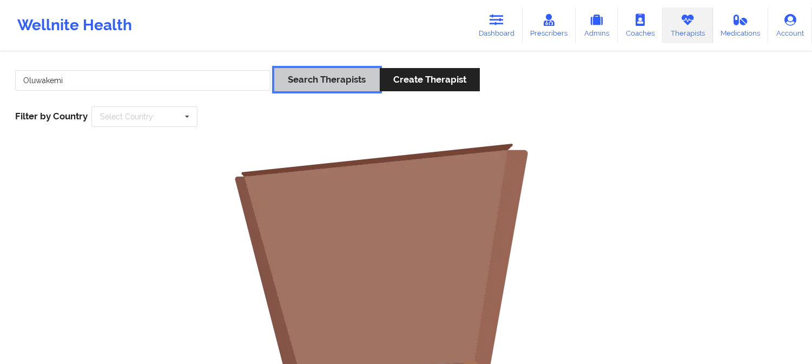
click at [312, 68] on button "Search Therapists" at bounding box center [326, 79] width 105 height 23
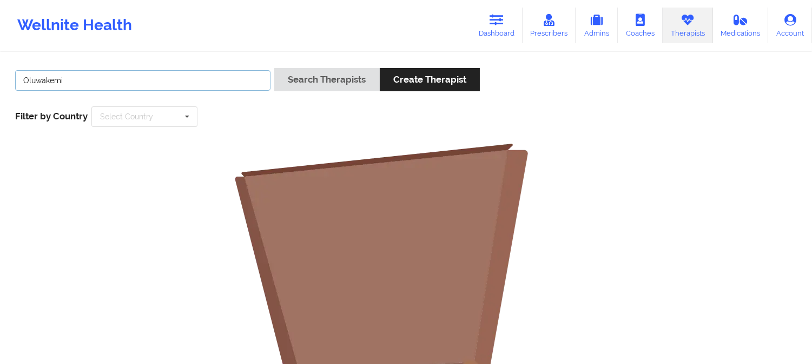
click at [185, 76] on input "Oluwakemi" at bounding box center [142, 80] width 255 height 21
paste input "Mitchell"
type input "Mitchell"
click at [274, 68] on button "Search Therapists" at bounding box center [326, 79] width 105 height 23
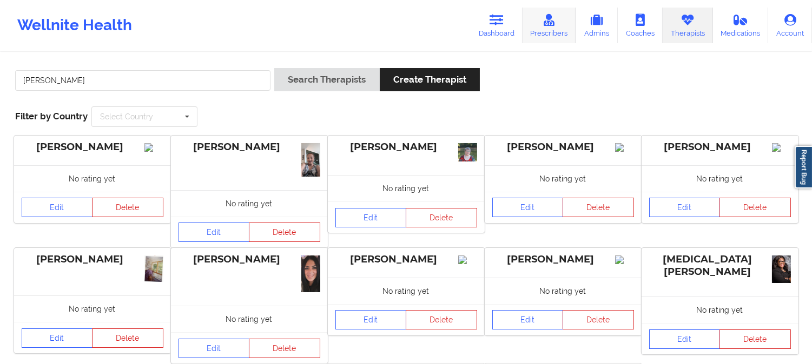
click at [552, 19] on icon at bounding box center [549, 20] width 14 height 12
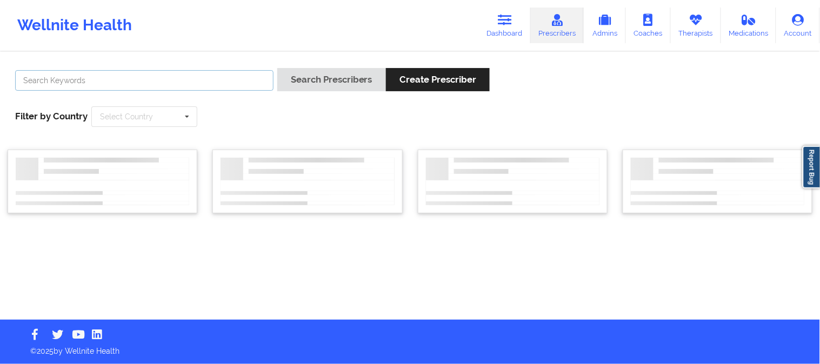
click at [204, 76] on input "text" at bounding box center [144, 80] width 258 height 21
paste input "Oluwakemi Mitchell"
type input "Oluwakemi Mitchell"
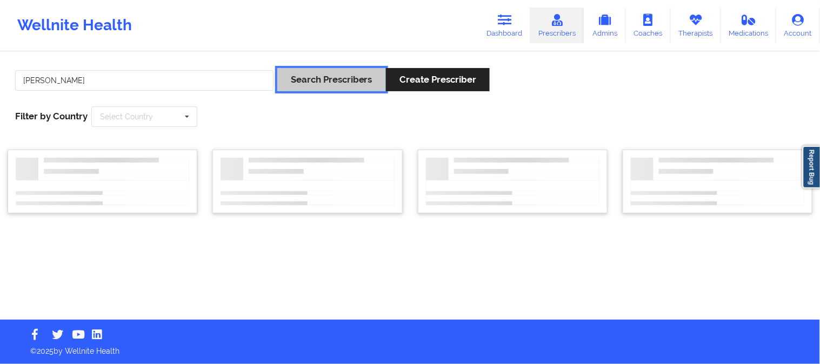
click at [311, 68] on button "Search Prescribers" at bounding box center [331, 79] width 109 height 23
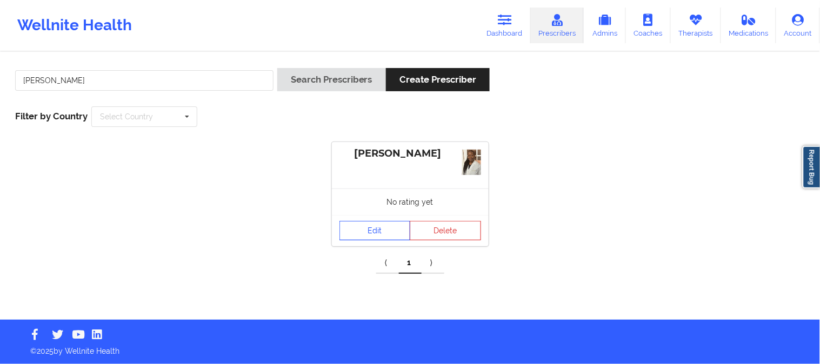
click at [387, 229] on link "Edit" at bounding box center [375, 230] width 71 height 19
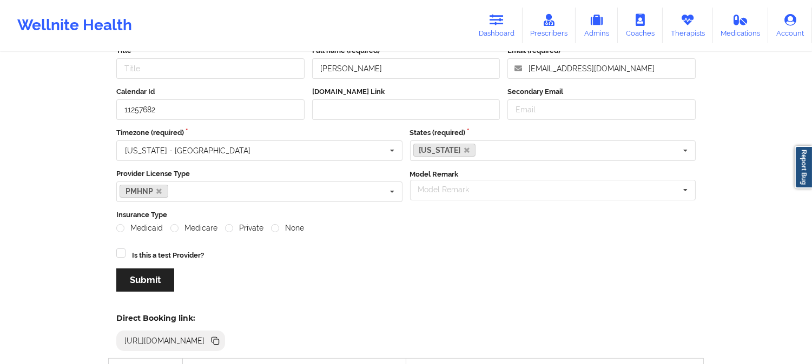
scroll to position [8, 0]
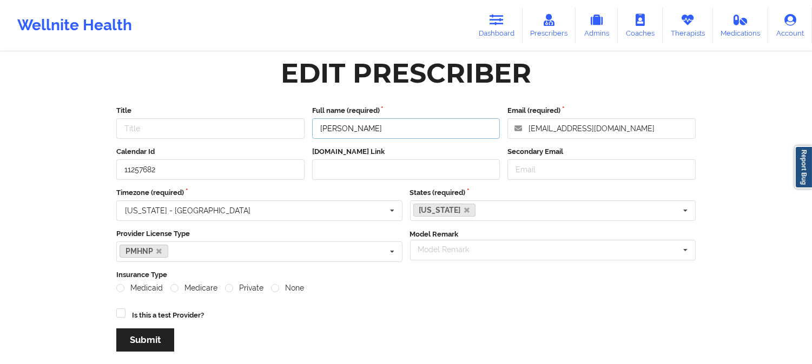
click at [377, 128] on input "Oluwakemi Mitchell" at bounding box center [406, 128] width 188 height 21
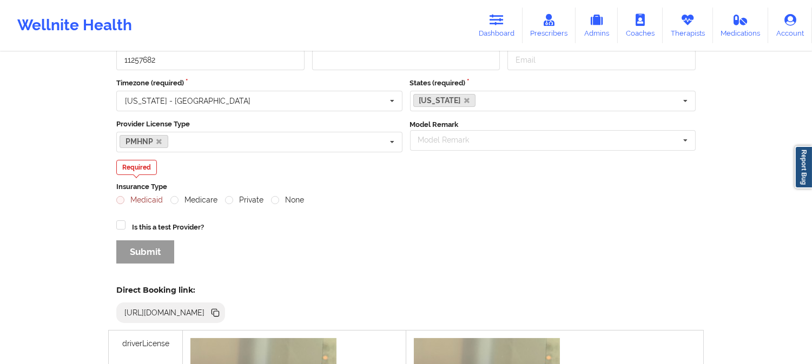
scroll to position [128, 0]
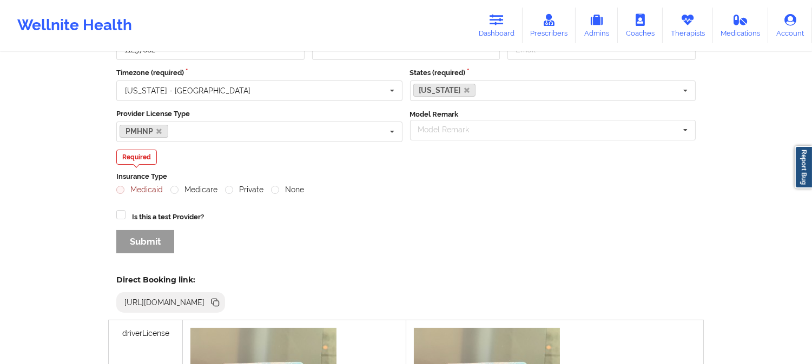
click at [217, 301] on icon at bounding box center [213, 301] width 5 height 5
click at [675, 22] on link "Therapists" at bounding box center [687, 26] width 50 height 36
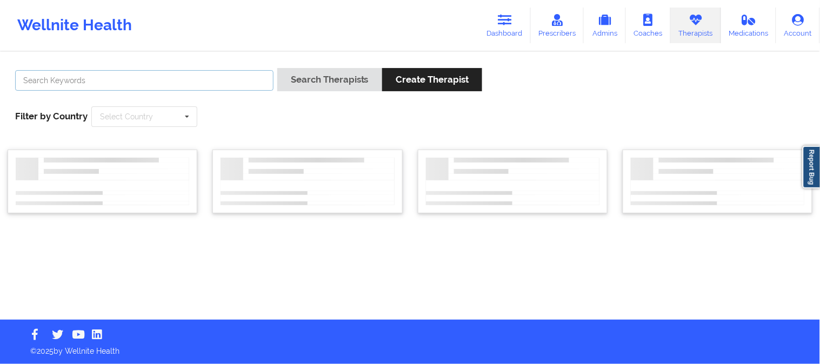
click at [100, 84] on input "text" at bounding box center [144, 80] width 258 height 21
paste input "Torie Amza"
type input "Torie Amza"
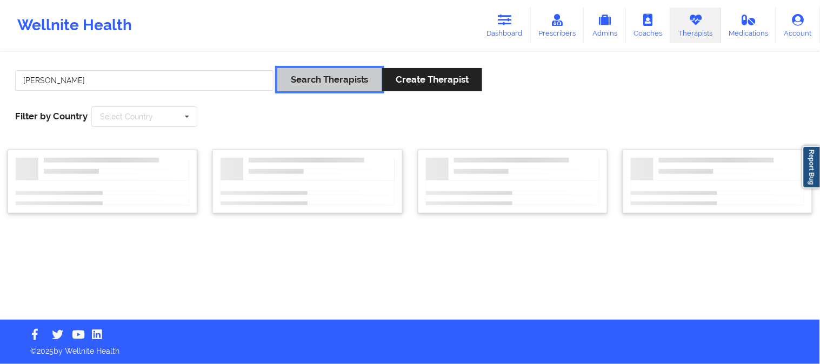
click at [339, 81] on button "Search Therapists" at bounding box center [329, 79] width 105 height 23
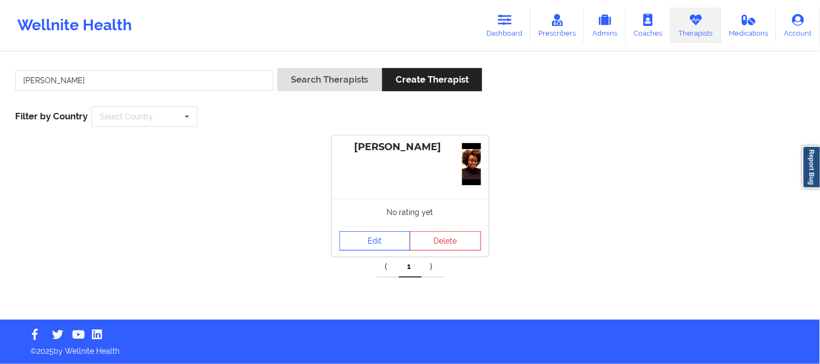
click at [375, 244] on link "Edit" at bounding box center [375, 240] width 71 height 19
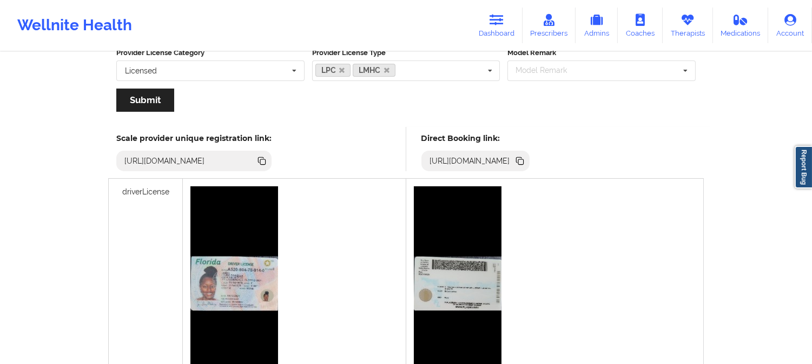
scroll to position [240, 0]
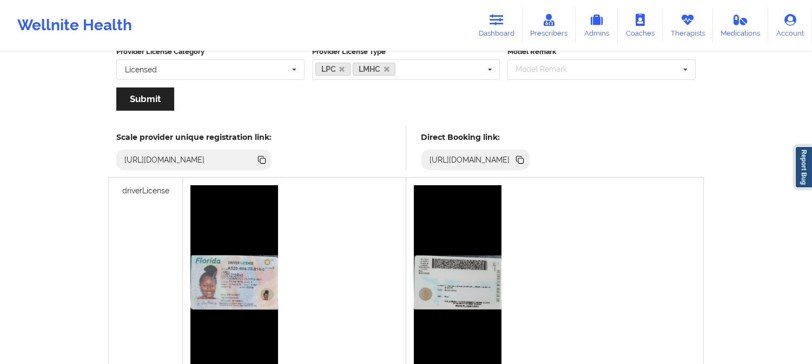
click at [522, 161] on icon at bounding box center [518, 158] width 5 height 5
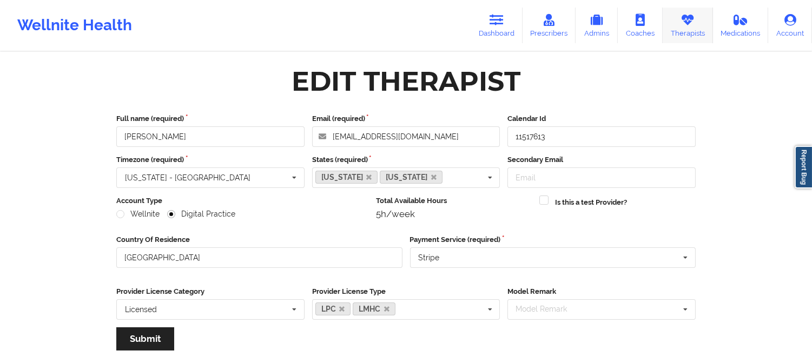
click at [687, 24] on icon at bounding box center [687, 20] width 14 height 12
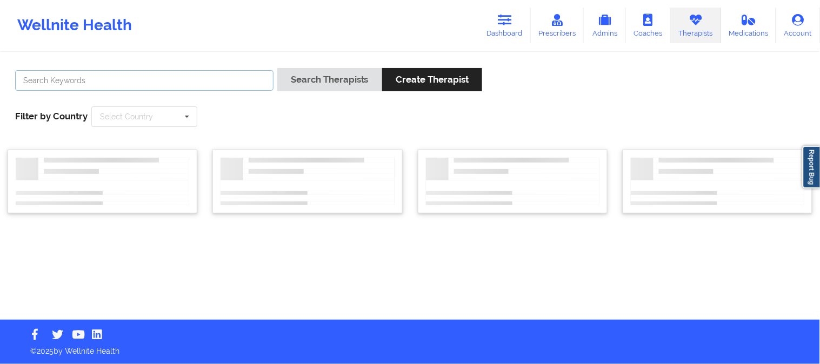
click at [182, 81] on input "text" at bounding box center [144, 80] width 258 height 21
paste input "Renee Washington"
type input "Renee Washington"
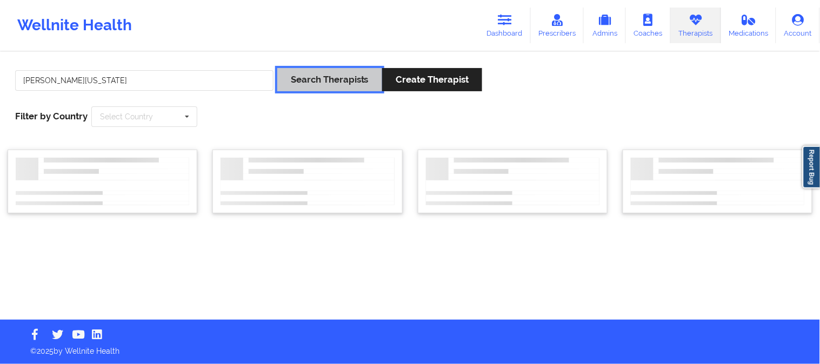
click at [305, 82] on button "Search Therapists" at bounding box center [329, 79] width 105 height 23
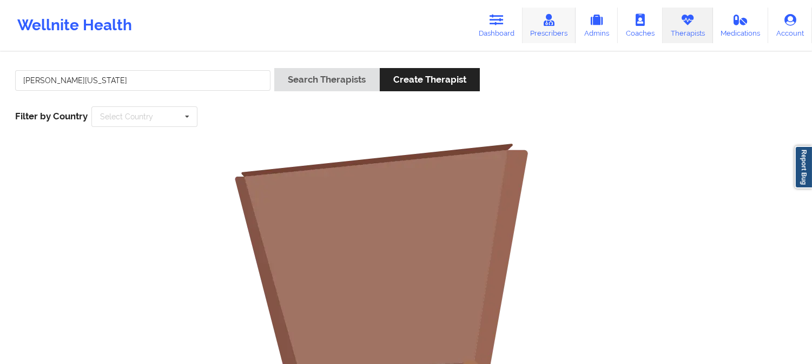
click at [562, 11] on link "Prescribers" at bounding box center [549, 26] width 54 height 36
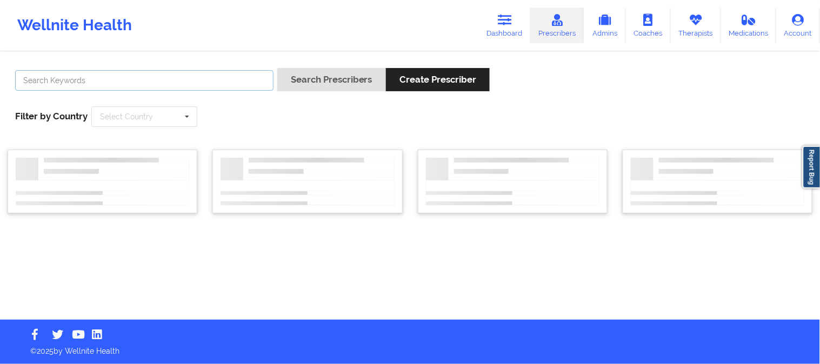
click at [161, 82] on input "text" at bounding box center [144, 80] width 258 height 21
paste input "Renee Washington"
type input "Renee Washington"
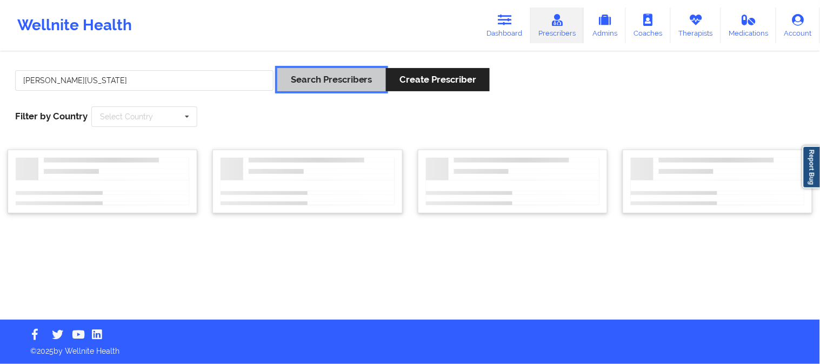
click at [330, 71] on button "Search Prescribers" at bounding box center [331, 79] width 109 height 23
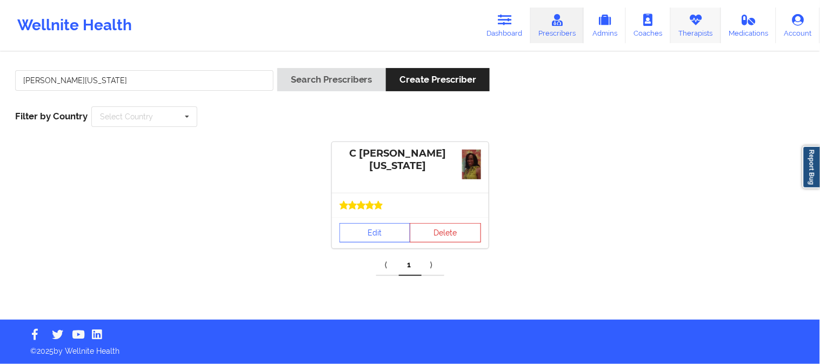
click at [707, 25] on link "Therapists" at bounding box center [696, 26] width 50 height 36
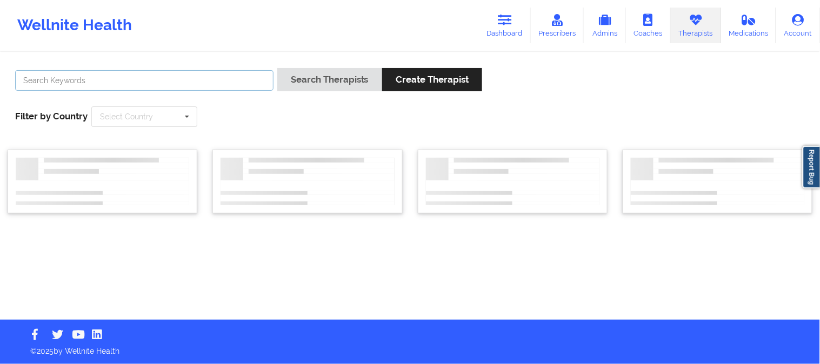
click at [195, 78] on input "text" at bounding box center [144, 80] width 258 height 21
paste input "[PERSON_NAME]"
type input "[PERSON_NAME]"
click at [309, 67] on div "Shenae Brown Search Therapists Create Therapist Filter by Country Select Countr…" at bounding box center [410, 98] width 805 height 74
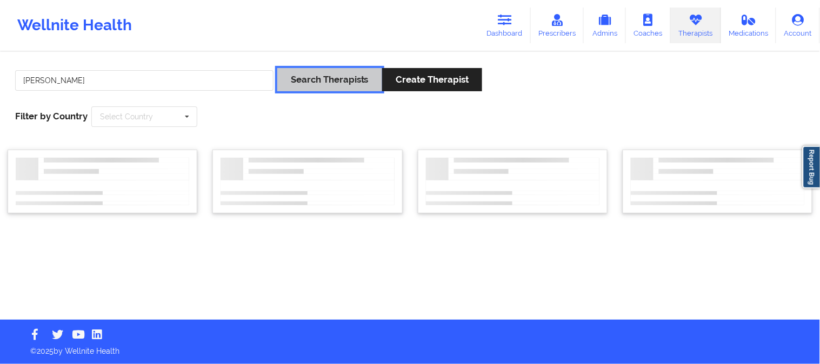
click at [312, 72] on button "Search Therapists" at bounding box center [329, 79] width 105 height 23
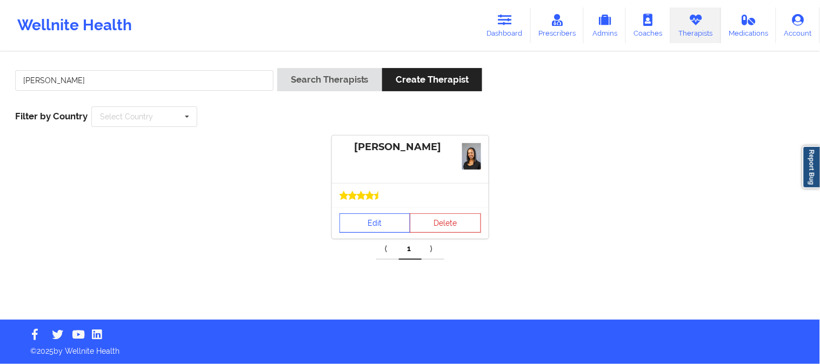
click at [380, 219] on link "Edit" at bounding box center [375, 223] width 71 height 19
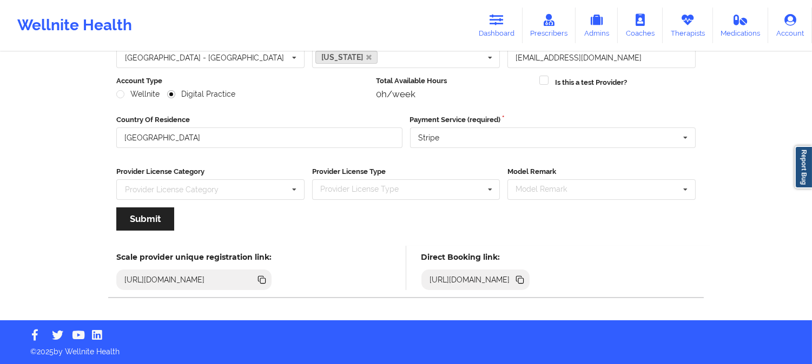
scroll to position [121, 0]
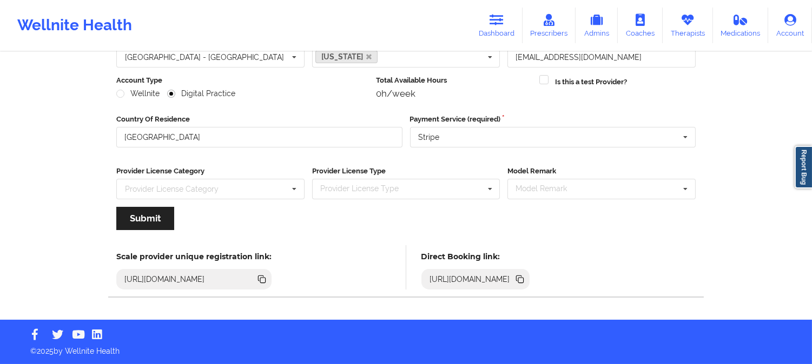
click at [523, 279] on icon at bounding box center [520, 280] width 5 height 5
click at [684, 21] on icon at bounding box center [687, 20] width 14 height 12
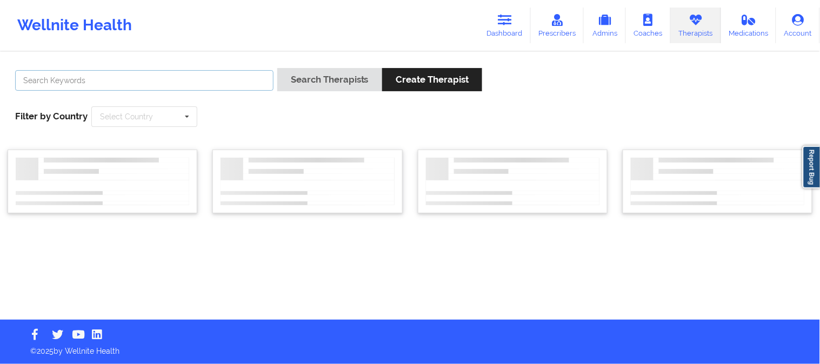
click at [221, 83] on input "text" at bounding box center [144, 80] width 258 height 21
paste input "Jeannie Marcelin"
type input "Jeannie Marcelin"
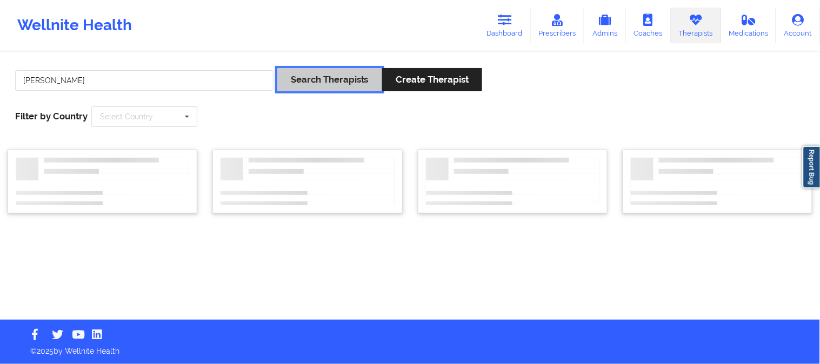
click at [318, 82] on button "Search Therapists" at bounding box center [329, 79] width 105 height 23
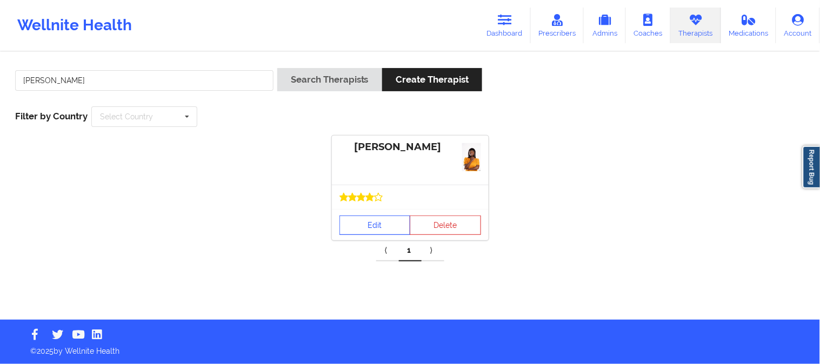
click at [375, 222] on link "Edit" at bounding box center [375, 225] width 71 height 19
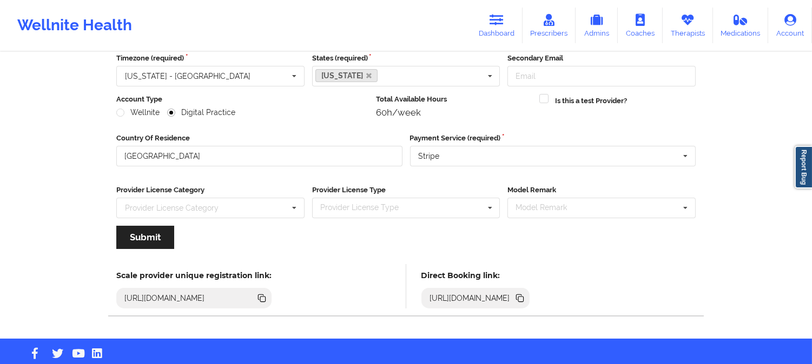
scroll to position [121, 0]
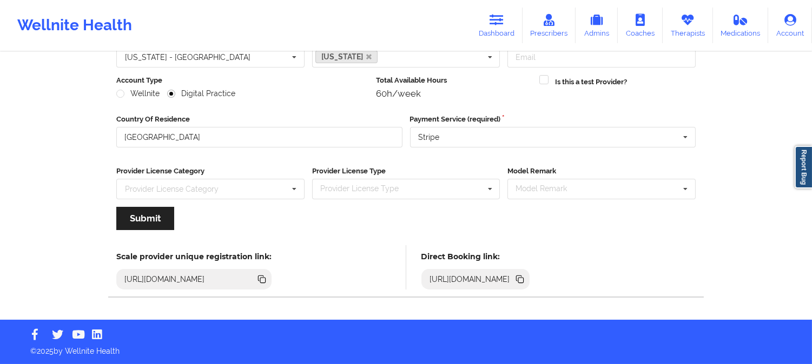
click at [522, 277] on icon at bounding box center [518, 278] width 5 height 5
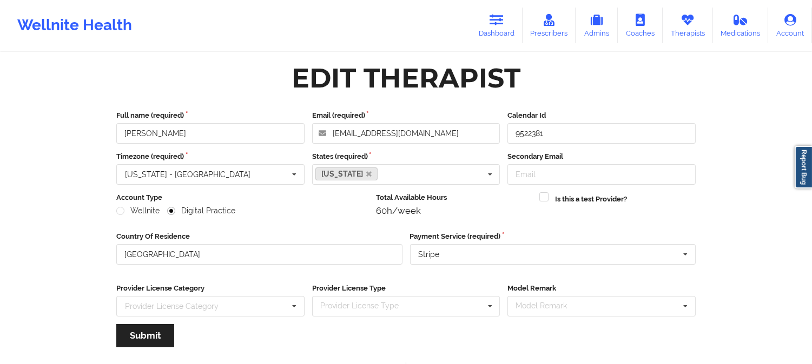
scroll to position [0, 0]
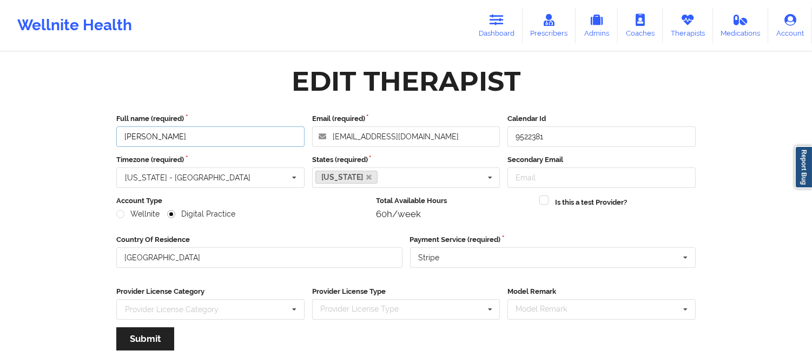
click at [260, 135] on input "Jeannie Marcelin" at bounding box center [210, 137] width 188 height 21
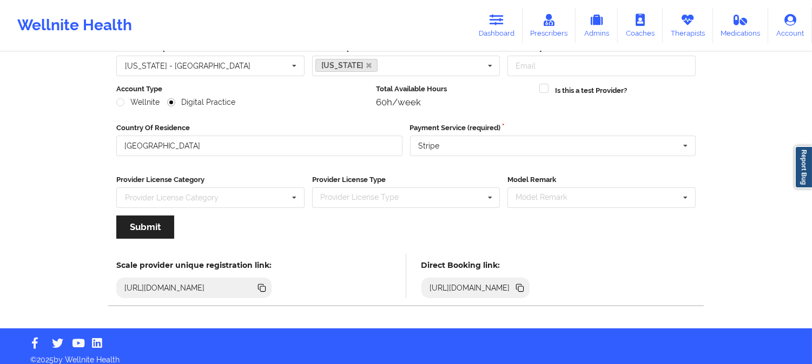
scroll to position [121, 0]
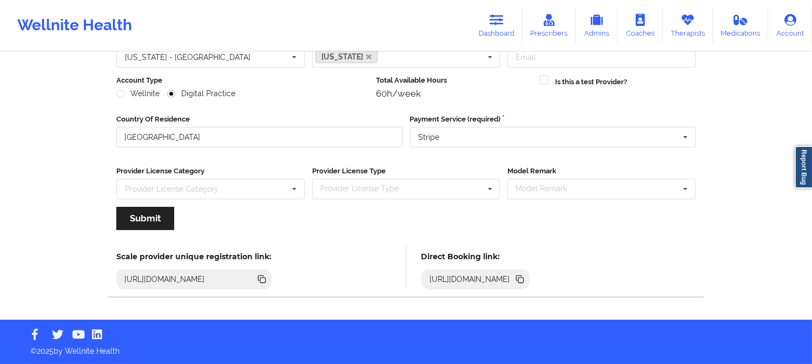
click at [523, 279] on icon at bounding box center [520, 280] width 5 height 5
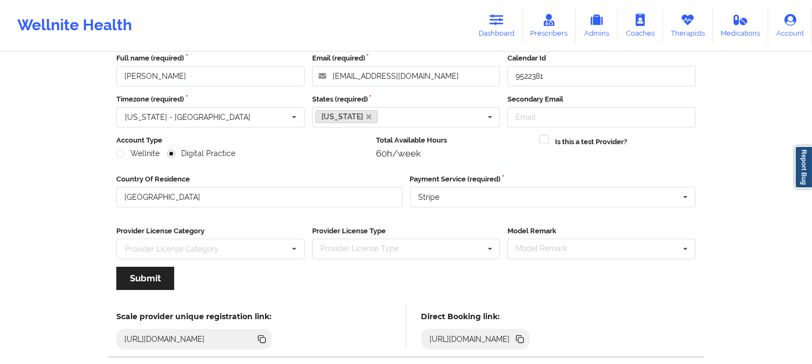
scroll to position [0, 0]
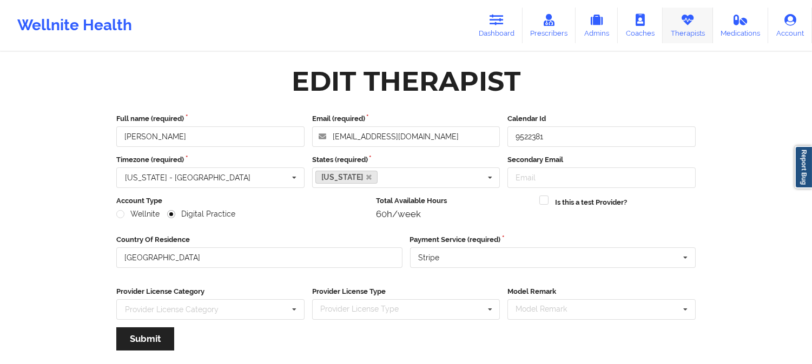
click at [681, 23] on icon at bounding box center [687, 20] width 14 height 12
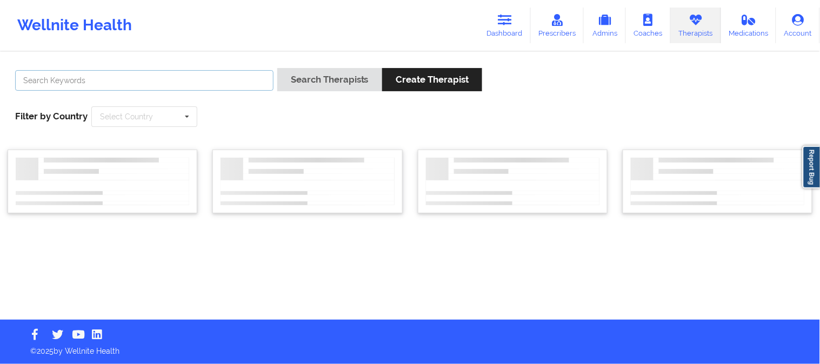
click at [218, 84] on input "text" at bounding box center [144, 80] width 258 height 21
paste input "Dr. Angela German"
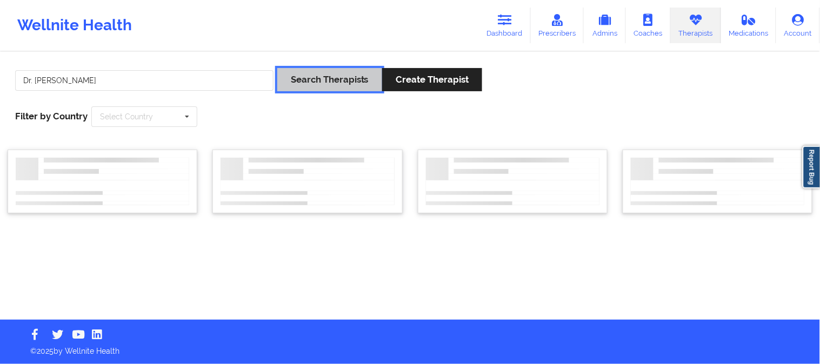
click at [324, 76] on button "Search Therapists" at bounding box center [329, 79] width 105 height 23
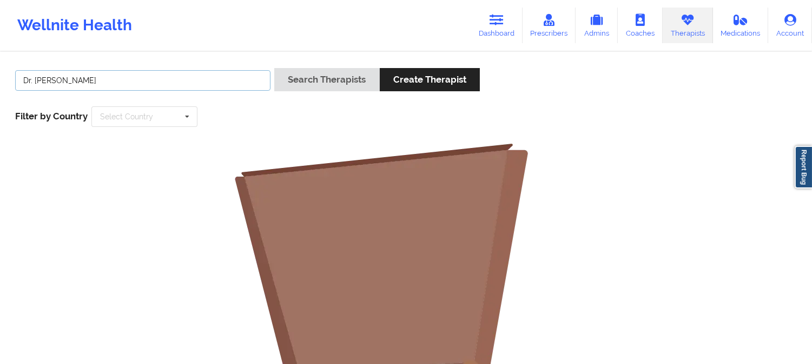
click at [176, 84] on input "Dr. Angela German" at bounding box center [142, 80] width 255 height 21
type input "Angela German"
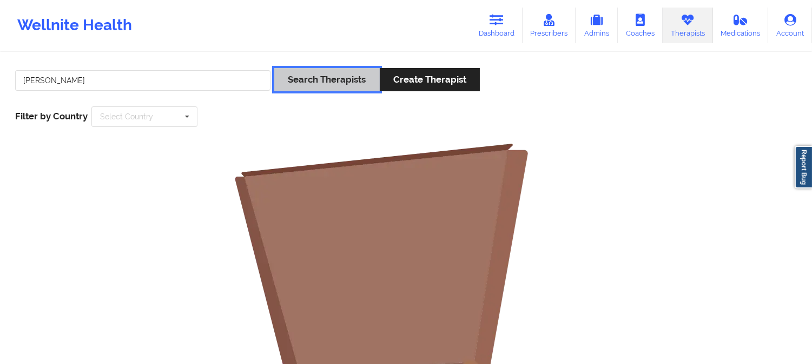
click at [339, 83] on button "Search Therapists" at bounding box center [326, 79] width 105 height 23
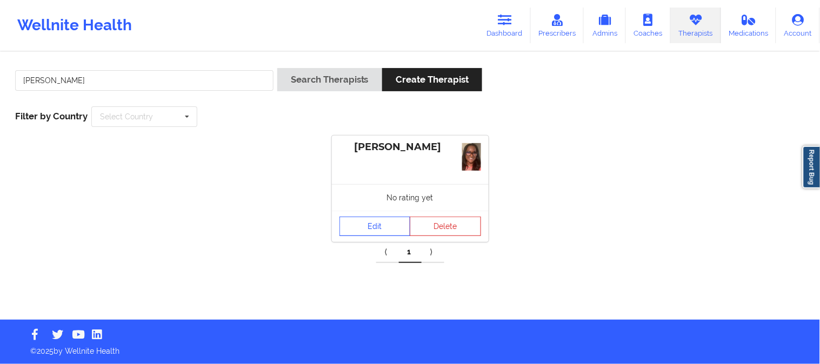
click at [380, 228] on link "Edit" at bounding box center [375, 226] width 71 height 19
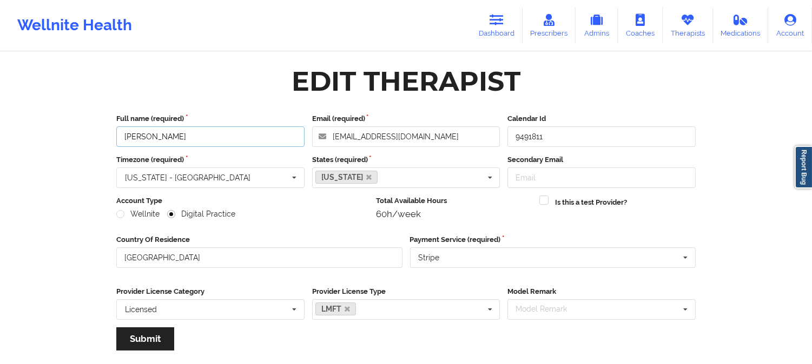
click at [234, 137] on input "Angela German" at bounding box center [210, 137] width 188 height 21
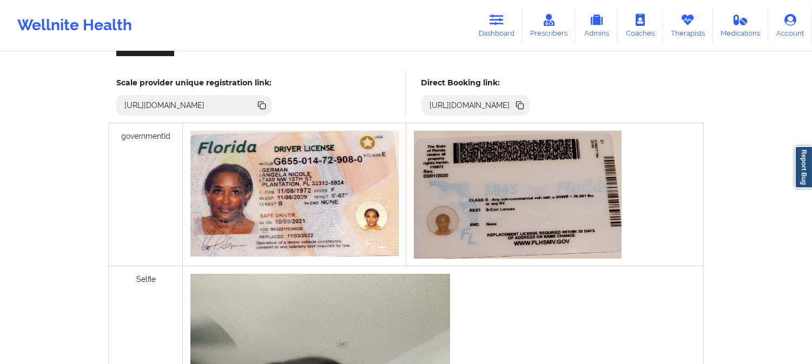
scroll to position [300, 0]
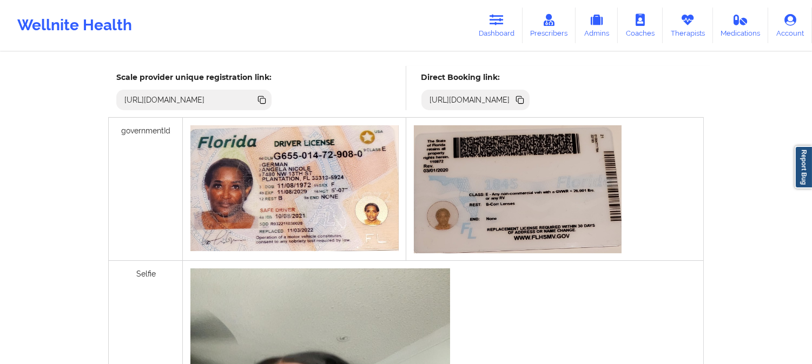
click at [523, 98] on icon at bounding box center [520, 100] width 5 height 5
click at [683, 21] on icon at bounding box center [687, 20] width 14 height 12
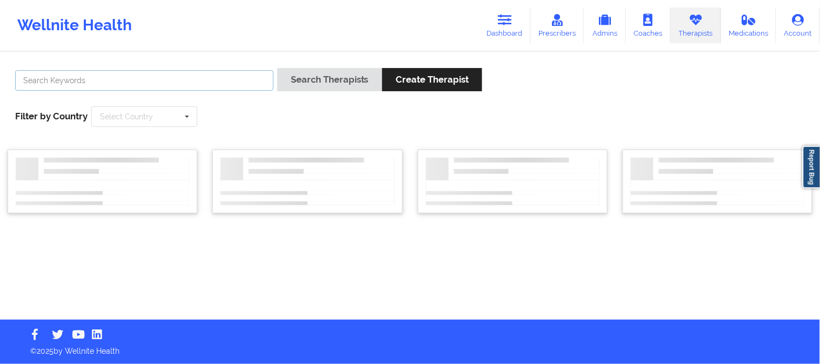
click at [180, 80] on input "text" at bounding box center [144, 80] width 258 height 21
paste input "Shenae Brown"
type input "Shenae Brown"
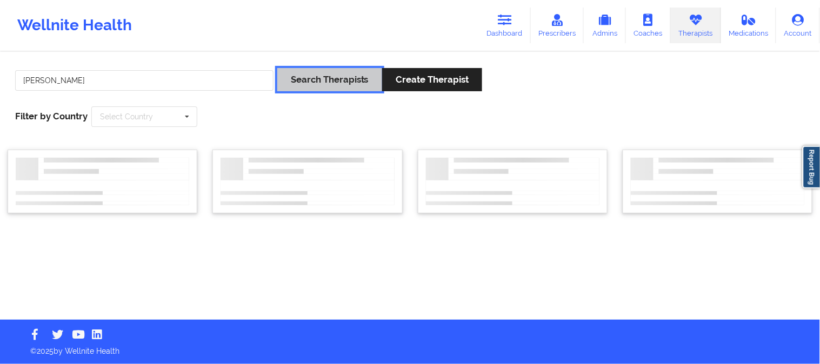
click at [312, 78] on button "Search Therapists" at bounding box center [329, 79] width 105 height 23
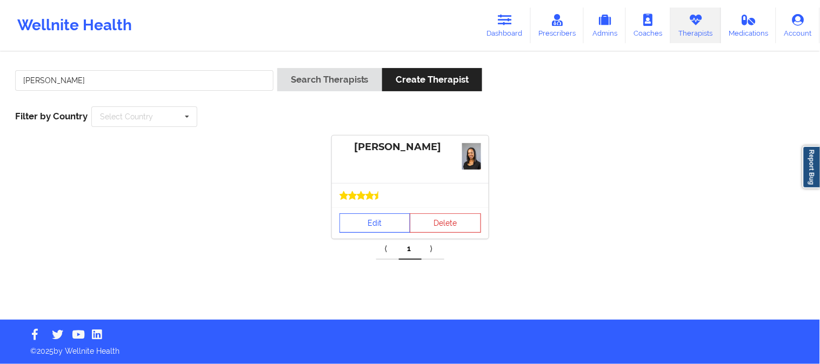
click at [381, 226] on link "Edit" at bounding box center [375, 223] width 71 height 19
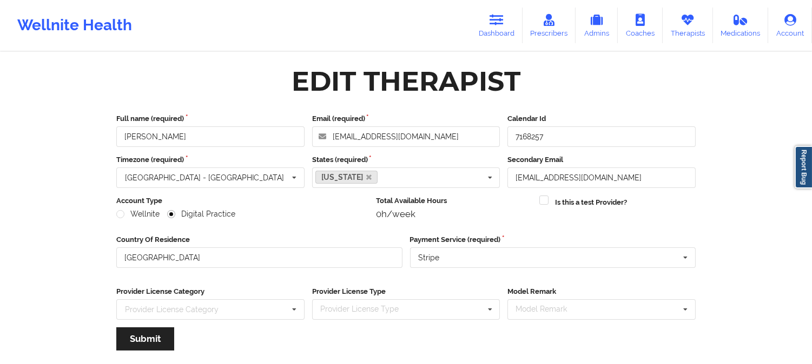
scroll to position [121, 0]
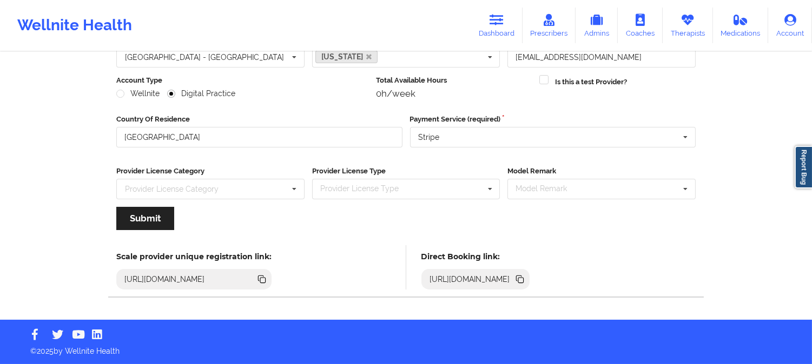
click at [523, 279] on icon at bounding box center [520, 280] width 5 height 5
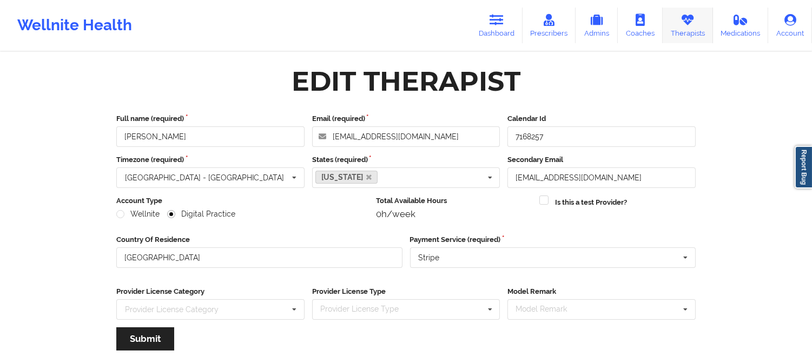
click at [680, 23] on icon at bounding box center [687, 20] width 14 height 12
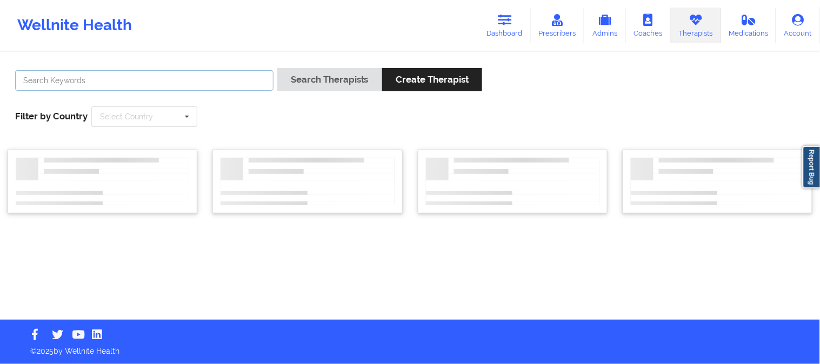
click at [216, 89] on input "text" at bounding box center [144, 80] width 258 height 21
paste input "[PERSON_NAME]"
type input "[PERSON_NAME]"
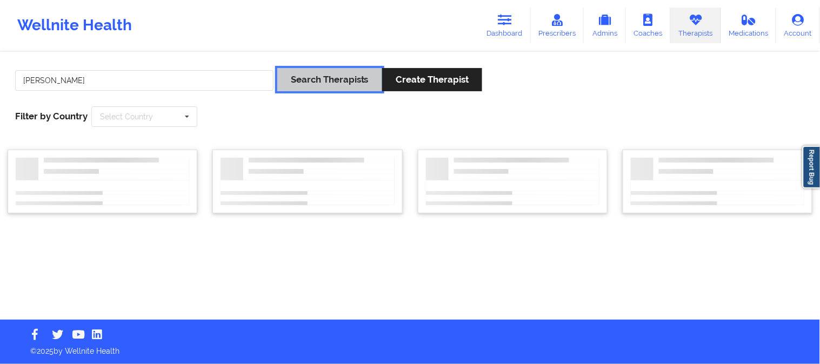
click at [325, 70] on button "Search Therapists" at bounding box center [329, 79] width 105 height 23
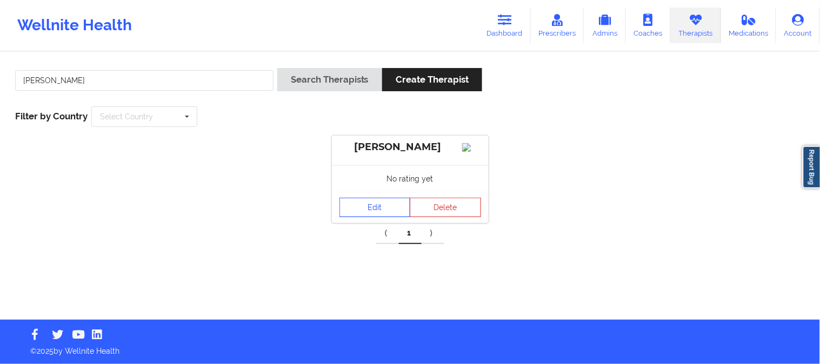
click at [374, 217] on link "Edit" at bounding box center [375, 207] width 71 height 19
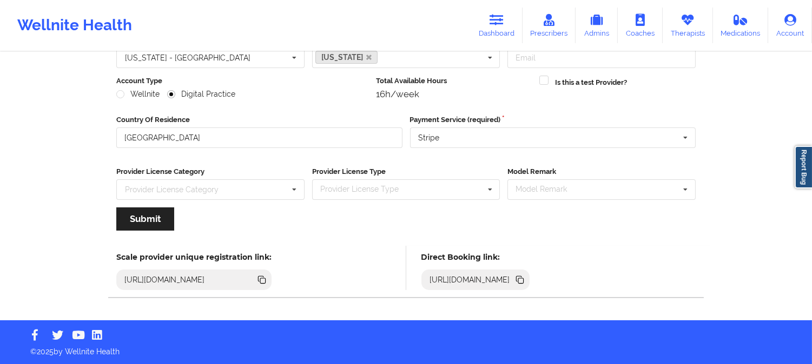
scroll to position [121, 0]
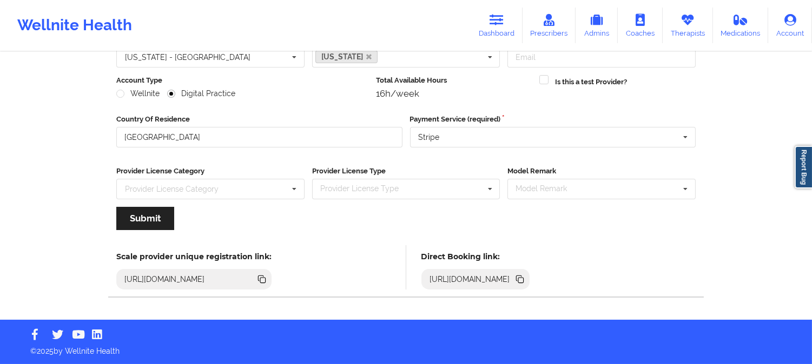
click at [523, 279] on icon at bounding box center [520, 280] width 5 height 5
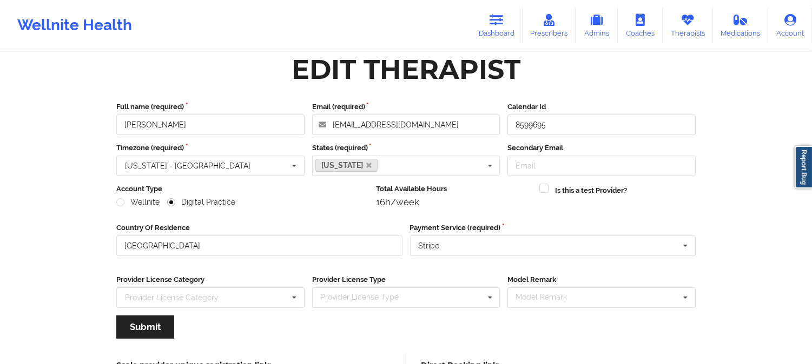
scroll to position [0, 0]
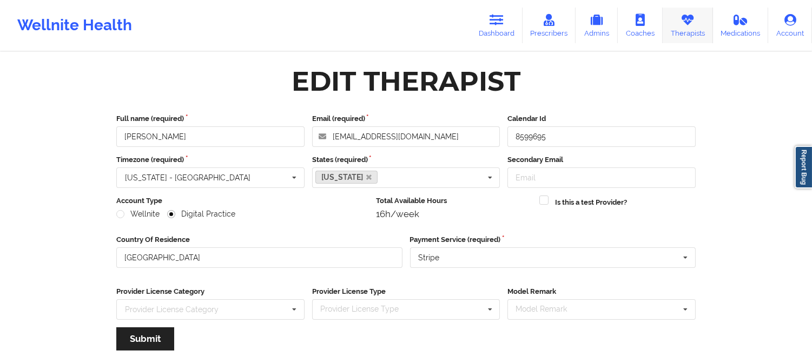
click at [679, 15] on link "Therapists" at bounding box center [687, 26] width 50 height 36
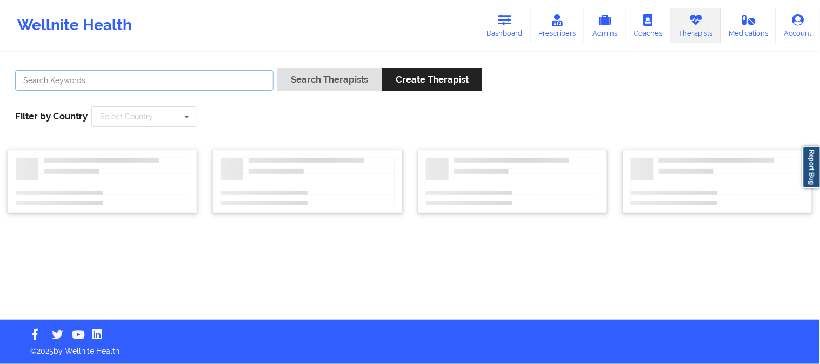
click at [197, 82] on input "text" at bounding box center [144, 80] width 258 height 21
paste input "[PERSON_NAME]"
type input "[PERSON_NAME]"
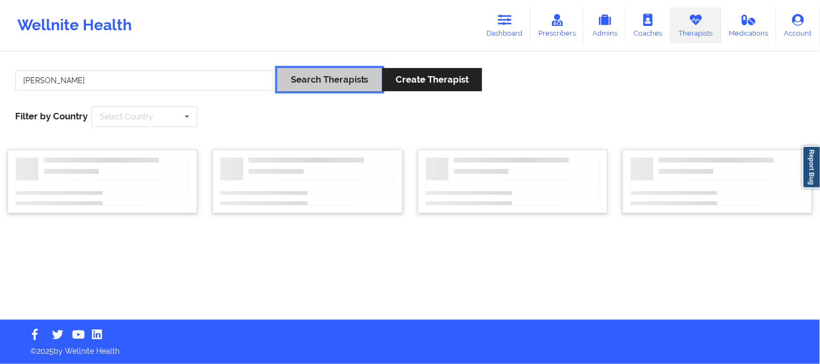
click at [314, 79] on button "Search Therapists" at bounding box center [329, 79] width 105 height 23
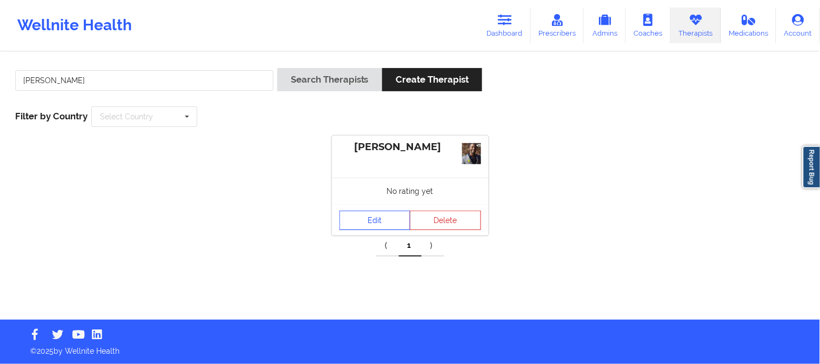
click at [370, 217] on link "Edit" at bounding box center [375, 220] width 71 height 19
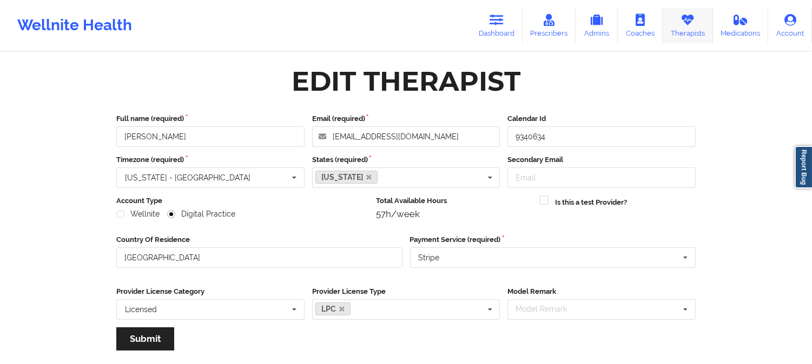
click at [685, 19] on icon at bounding box center [687, 20] width 14 height 12
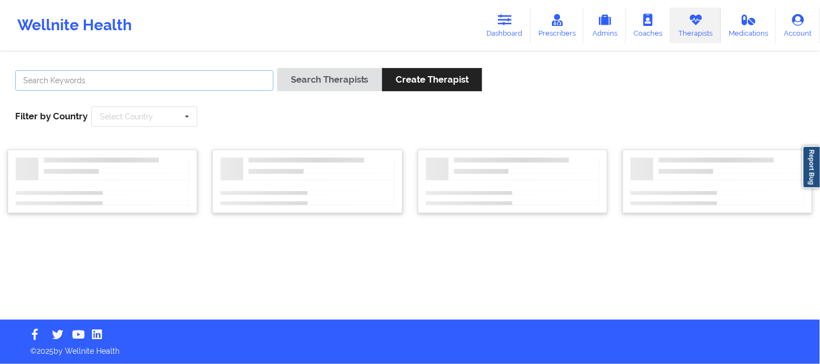
click at [244, 82] on input "text" at bounding box center [144, 80] width 258 height 21
paste input "[PERSON_NAME]"
type input "[PERSON_NAME]"
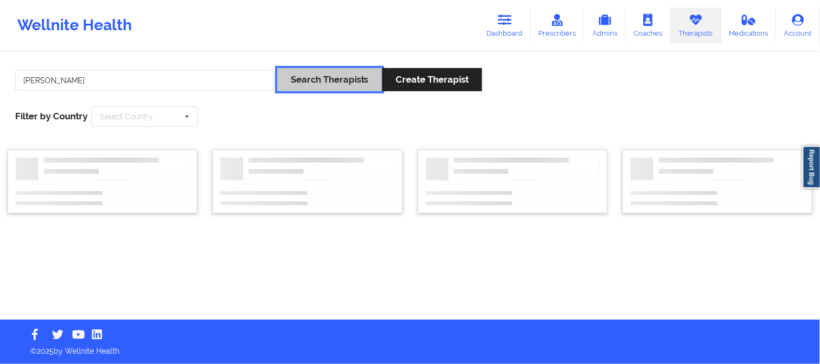
click at [329, 80] on button "Search Therapists" at bounding box center [329, 79] width 105 height 23
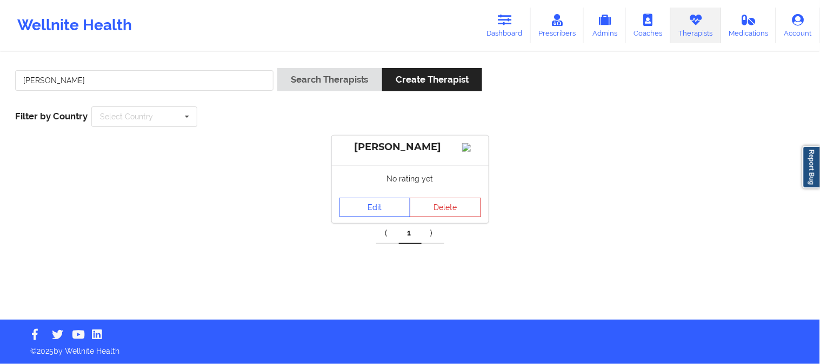
click at [381, 217] on link "Edit" at bounding box center [375, 207] width 71 height 19
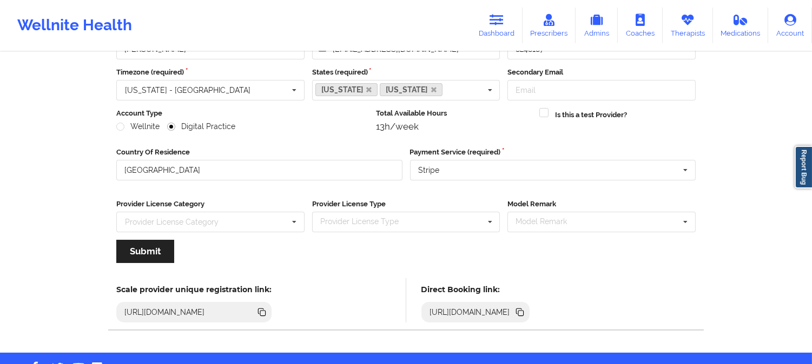
scroll to position [61, 0]
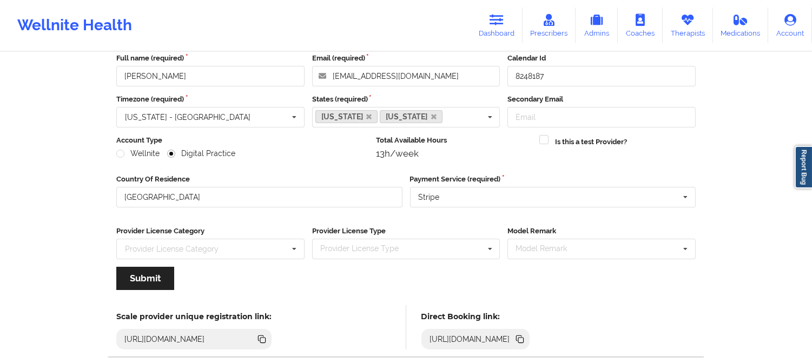
click at [523, 339] on icon at bounding box center [520, 340] width 5 height 5
click at [677, 28] on link "Therapists" at bounding box center [687, 26] width 50 height 36
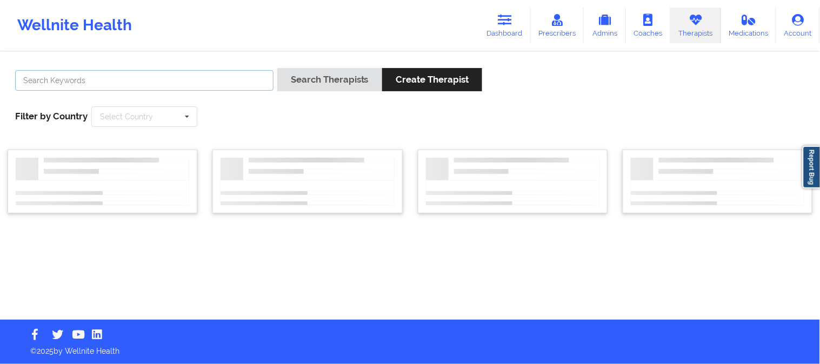
click at [223, 76] on input "text" at bounding box center [144, 80] width 258 height 21
paste input "Dashima Green"
type input "Dashima Green"
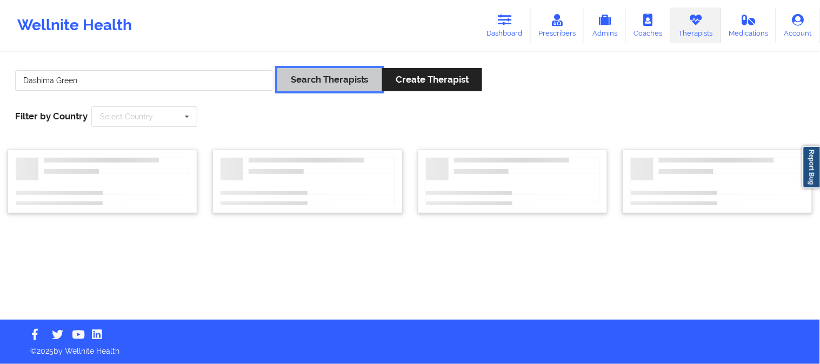
click at [329, 87] on button "Search Therapists" at bounding box center [329, 79] width 105 height 23
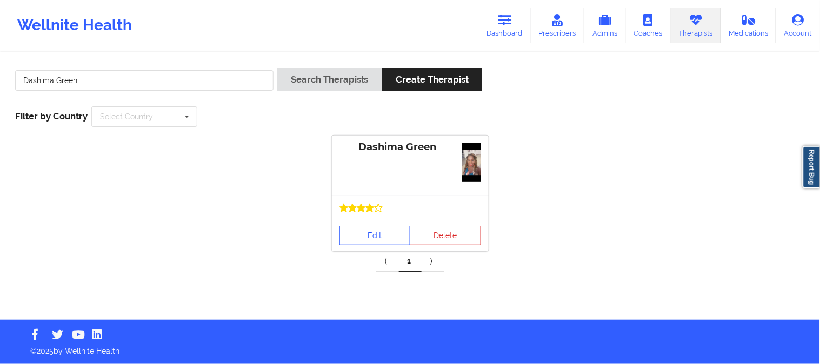
click at [369, 240] on link "Edit" at bounding box center [375, 235] width 71 height 19
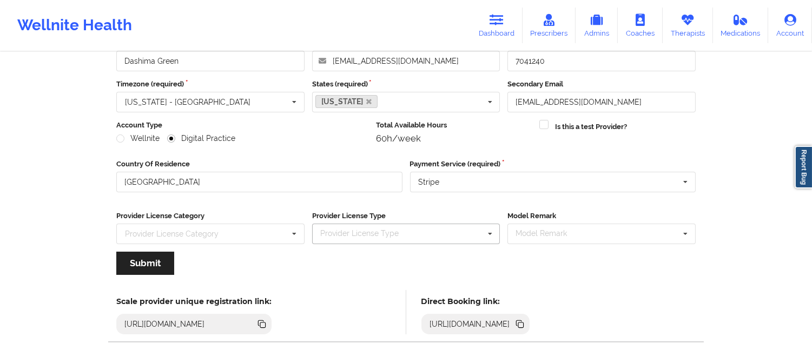
scroll to position [121, 0]
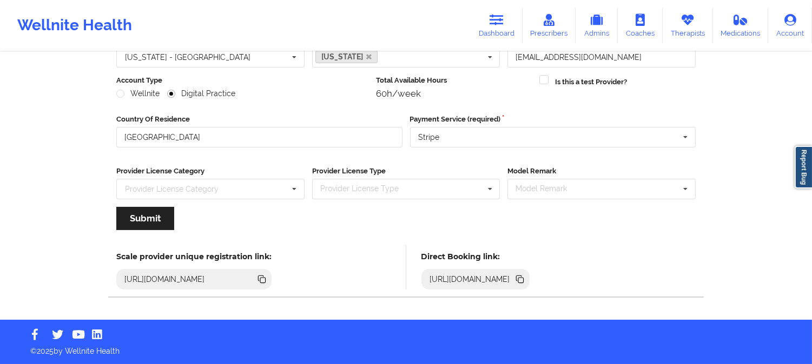
click at [522, 278] on icon at bounding box center [518, 278] width 5 height 5
click at [523, 280] on icon at bounding box center [520, 280] width 5 height 5
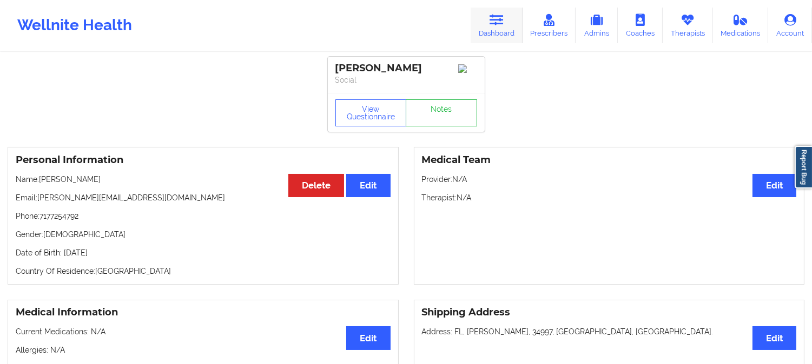
click at [516, 17] on link "Dashboard" at bounding box center [496, 26] width 52 height 36
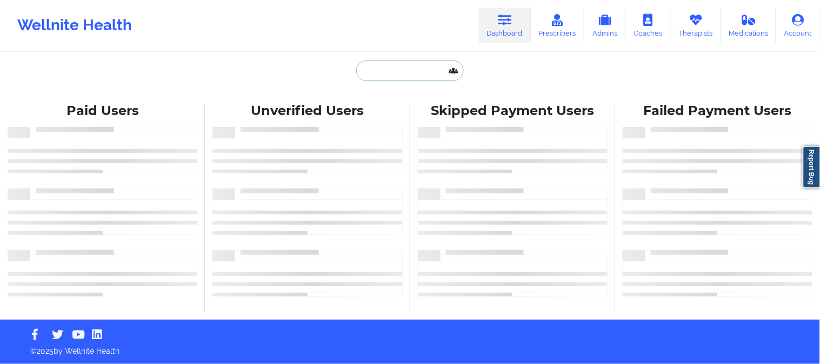
click at [405, 70] on input "text" at bounding box center [409, 71] width 107 height 21
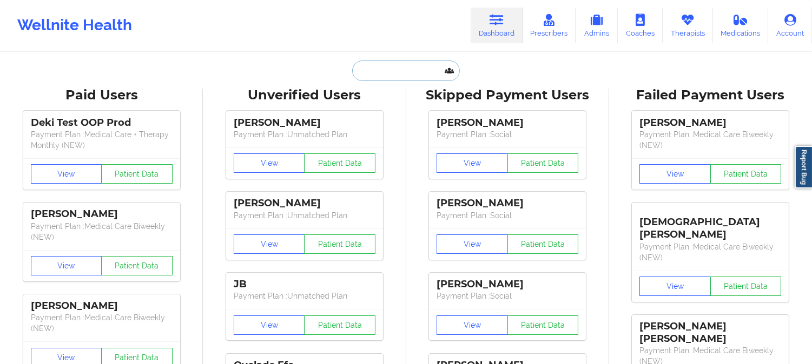
paste input "[PERSON_NAME]"
type input "[PERSON_NAME]"
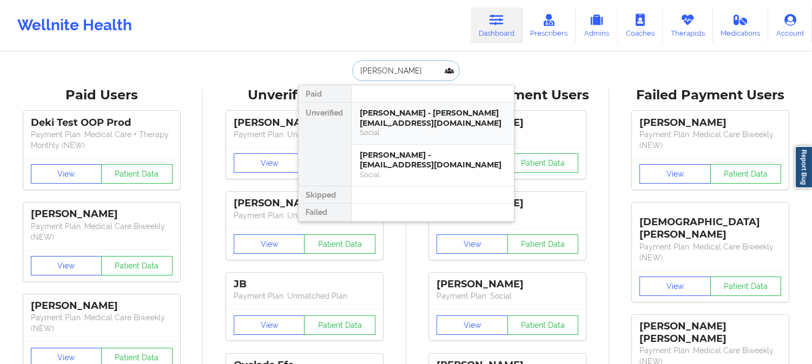
click at [443, 118] on div "Yabsera Weldeyohannes - yoloyabs@gmail.com" at bounding box center [432, 118] width 145 height 20
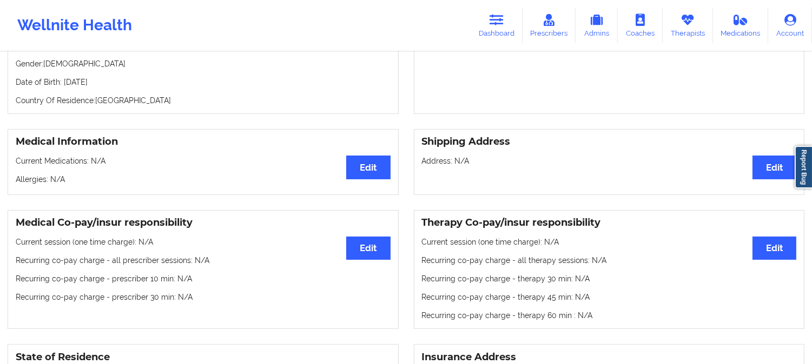
scroll to position [111, 0]
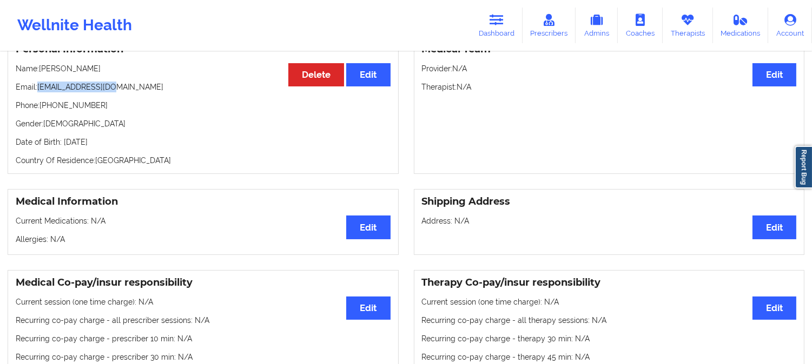
drag, startPoint x: 117, startPoint y: 100, endPoint x: 37, endPoint y: 101, distance: 80.6
click at [37, 92] on p "Email: yoloyabs@gmail.com" at bounding box center [203, 87] width 375 height 11
click at [122, 105] on div "Personal Information Edit Delete Name: Yabsera Weldeyohannes Email: yoloyabs@gm…" at bounding box center [203, 105] width 391 height 138
drag, startPoint x: 118, startPoint y: 101, endPoint x: 39, endPoint y: 97, distance: 79.0
click at [39, 92] on p "Email: yoloyabs@gmail.com" at bounding box center [203, 87] width 375 height 11
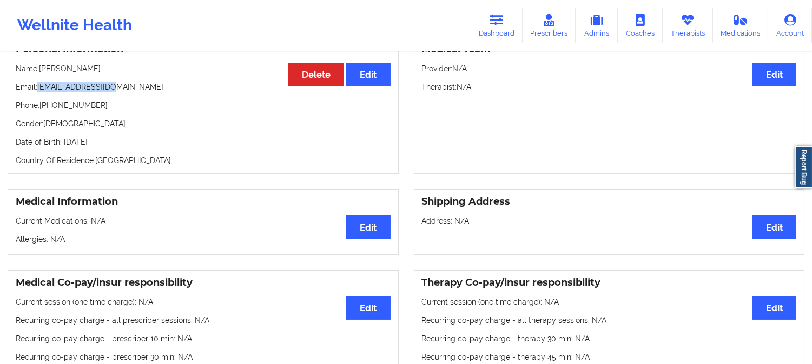
copy p "yoloyabs@gmail.com"
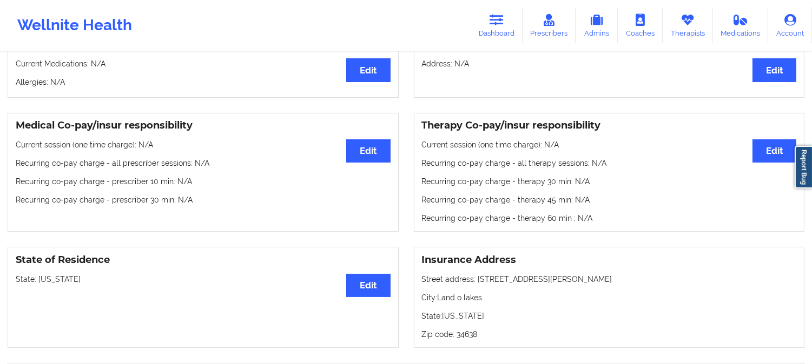
scroll to position [291, 0]
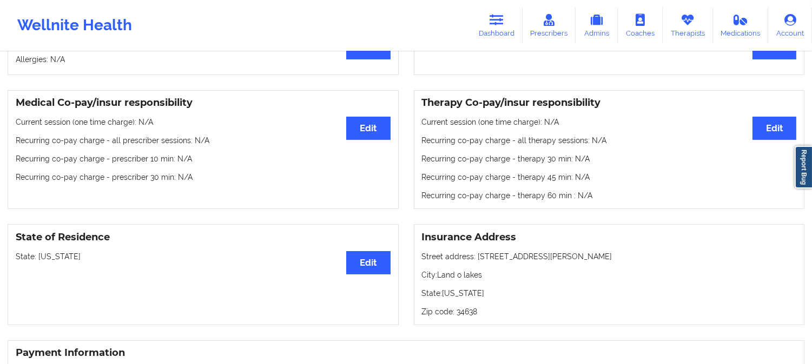
click at [52, 262] on p "State: Florida" at bounding box center [203, 256] width 375 height 11
copy p "Florida"
click at [507, 11] on link "Dashboard" at bounding box center [496, 26] width 52 height 36
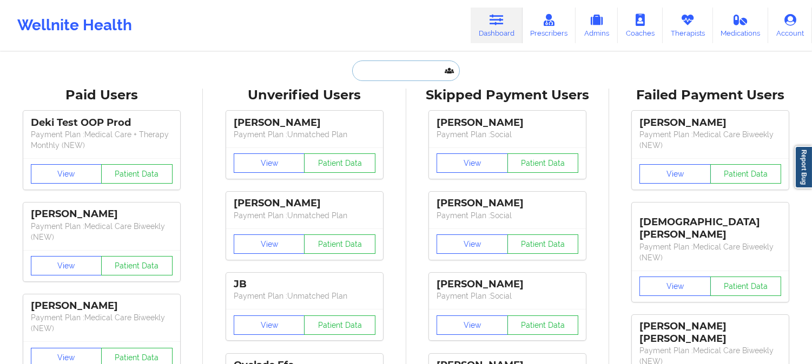
click at [396, 69] on input "text" at bounding box center [405, 71] width 107 height 21
paste input "SANDRA POSTELL-BEST"
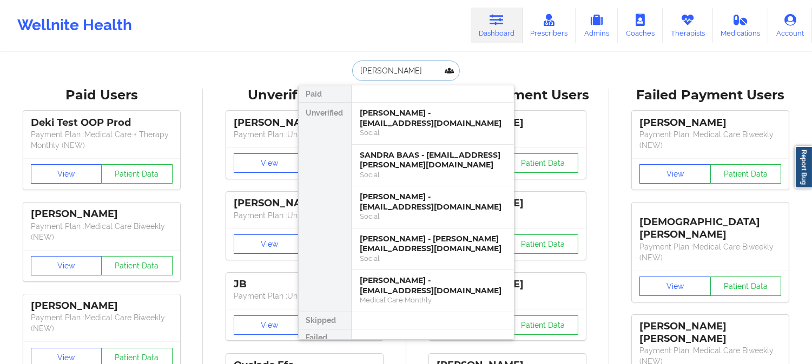
paste input "sandrabest2378@yahoo.com"
type input "sandrabest2378@yahoo.com"
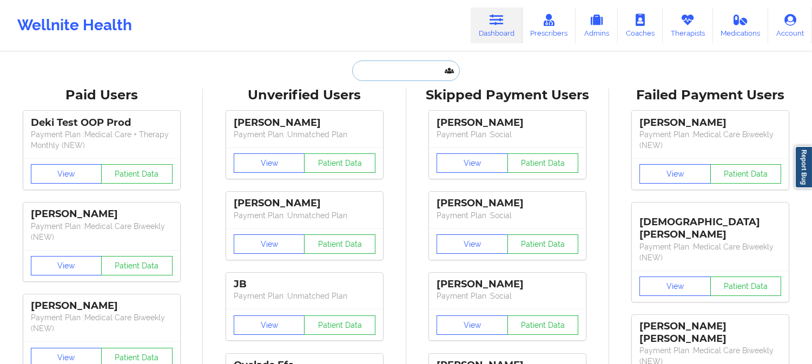
click at [389, 76] on input "text" at bounding box center [405, 71] width 107 height 21
paste input "LILLIAN GARCIA"
type input "LILLIAN GARCIA"
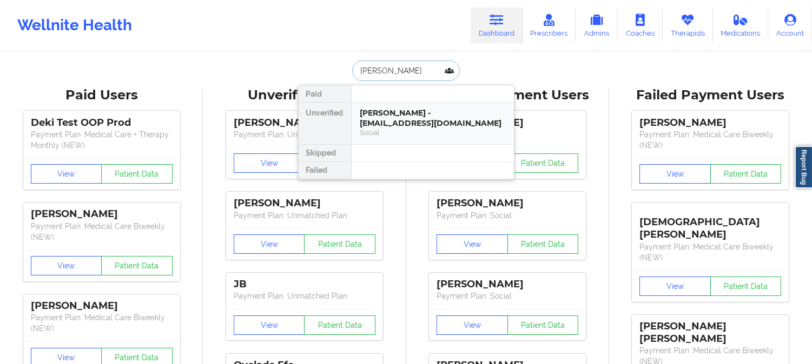
click at [413, 128] on div "Social" at bounding box center [432, 132] width 145 height 9
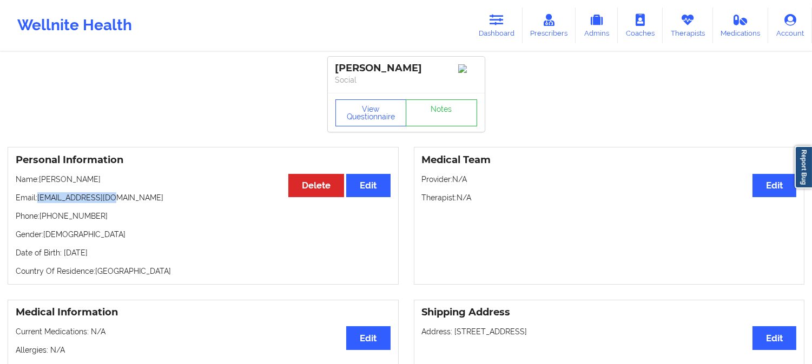
drag, startPoint x: 115, startPoint y: 202, endPoint x: 38, endPoint y: 198, distance: 77.5
click at [38, 198] on p "Email: l3652197@yahoo.com" at bounding box center [203, 198] width 375 height 11
copy p "l3652197@yahoo.com"
click at [490, 22] on icon at bounding box center [496, 20] width 14 height 12
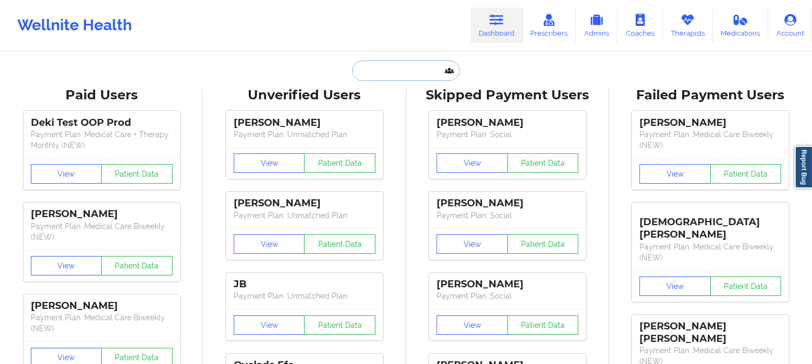
click at [406, 67] on input "text" at bounding box center [405, 71] width 107 height 21
paste input "Rosheeda Casnave"
type input "Rosheeda Casnave"
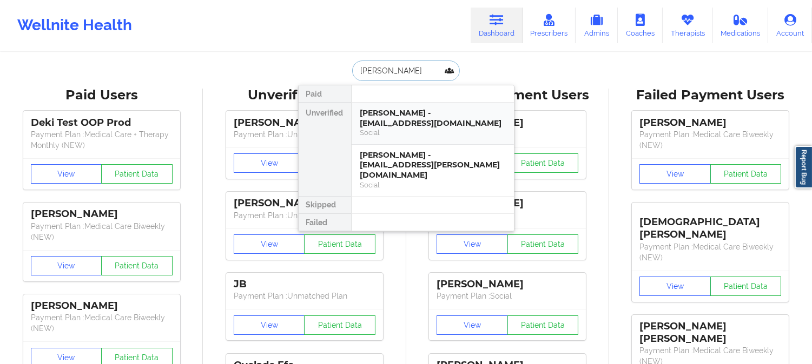
click at [397, 114] on div "Rosheeda casnave - ro_casnave@yahoo.com" at bounding box center [432, 118] width 145 height 20
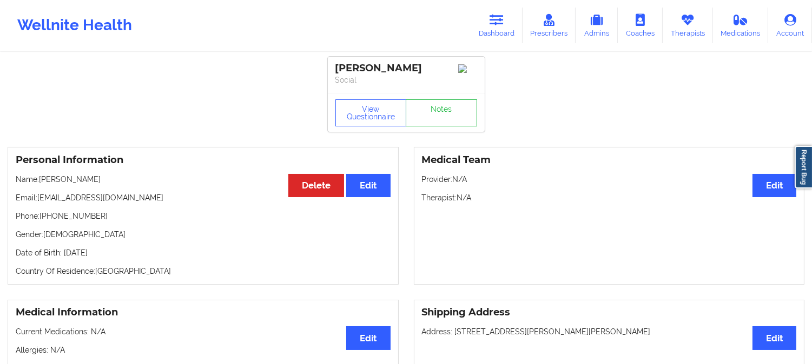
drag, startPoint x: 430, startPoint y: 70, endPoint x: 334, endPoint y: 70, distance: 95.7
click at [335, 70] on div "Rosheeda casnave" at bounding box center [406, 68] width 142 height 12
copy div "Rosheeda casnave"
click at [498, 11] on link "Dashboard" at bounding box center [496, 26] width 52 height 36
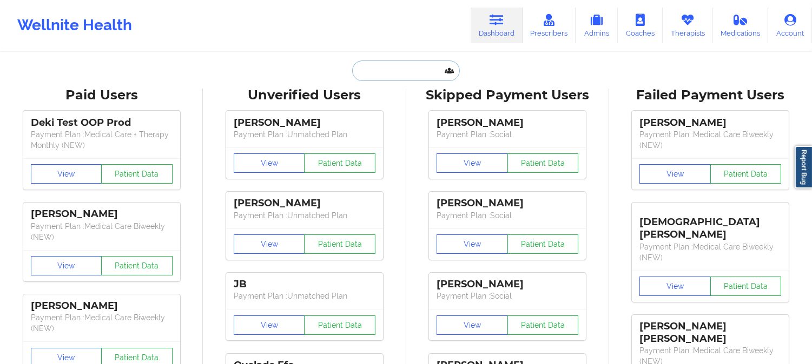
click at [402, 74] on input "text" at bounding box center [405, 71] width 107 height 21
paste input "ro.casnave@gmail.com"
type input "ro.casnave@gmail.com"
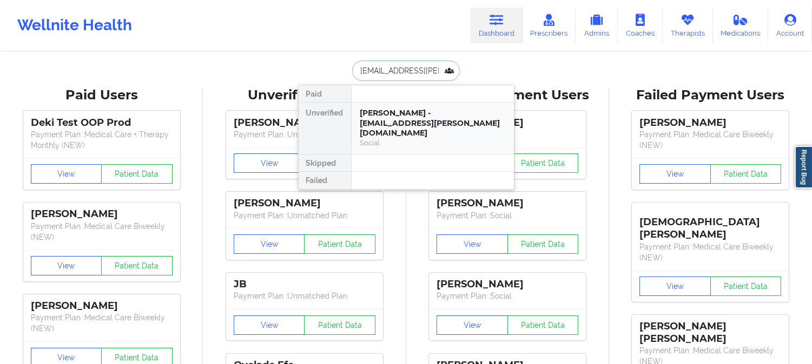
click at [413, 125] on div "ROSHEEDA CASNAVE - ro.casnave@gmail.com" at bounding box center [432, 123] width 145 height 30
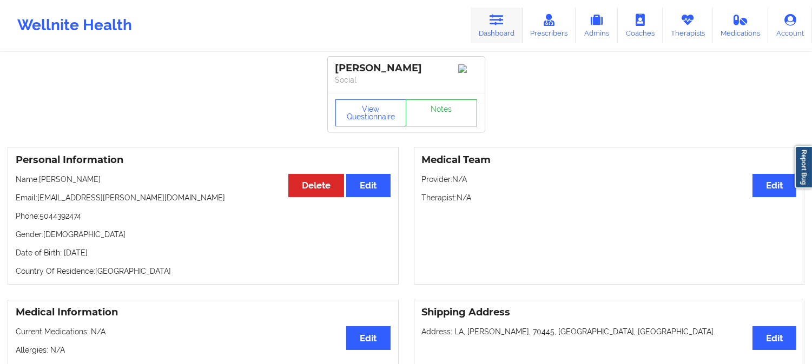
click at [504, 28] on link "Dashboard" at bounding box center [496, 26] width 52 height 36
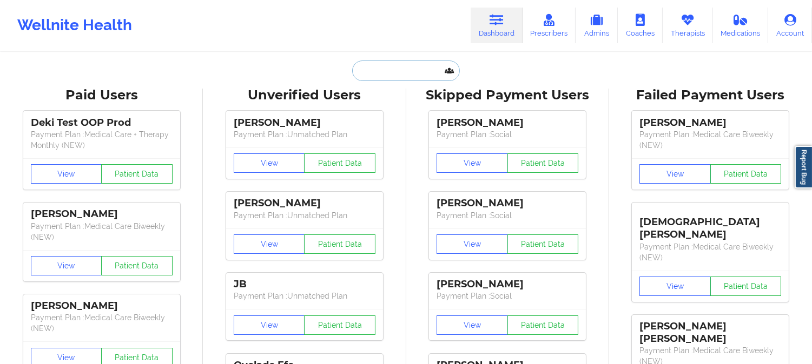
click at [404, 73] on input "text" at bounding box center [405, 71] width 107 height 21
paste input "REGEN B GUNTER"
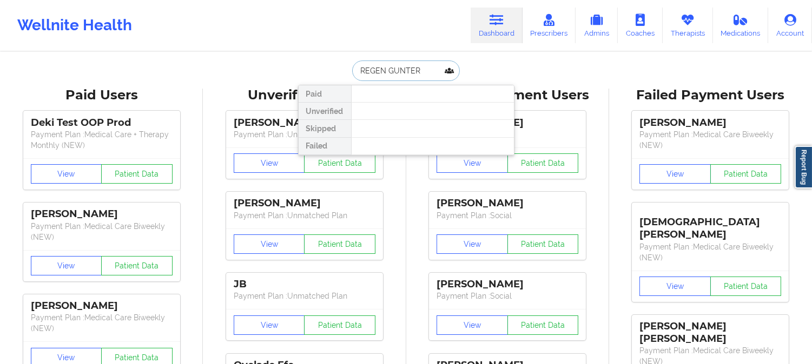
paste input ".GUNTER.ME@GMAIL.COM"
type input "R.GUNTER.ME@GMAIL.COM"
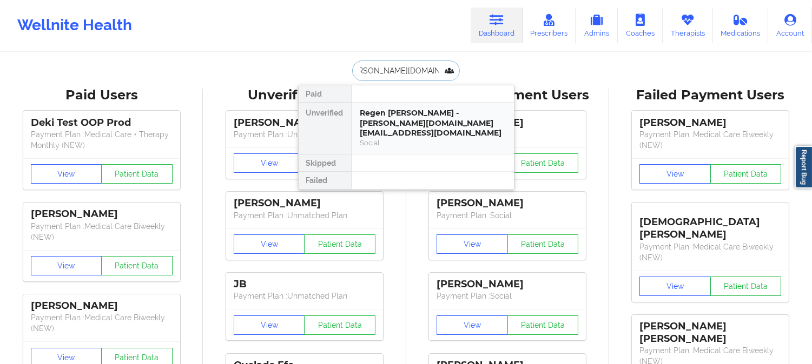
click at [430, 123] on div "Regen Brister Gunter - r.gunter.me@gmail.com" at bounding box center [432, 123] width 145 height 30
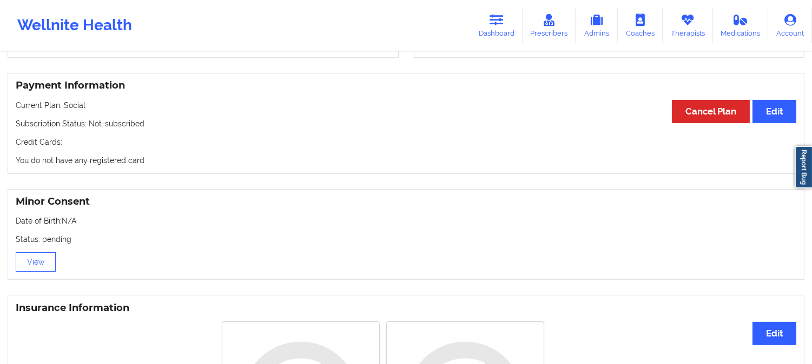
scroll to position [601, 0]
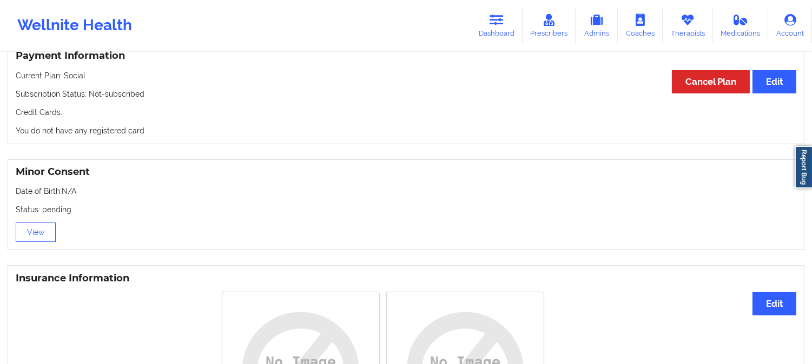
drag, startPoint x: 453, startPoint y: 220, endPoint x: 419, endPoint y: 107, distance: 117.5
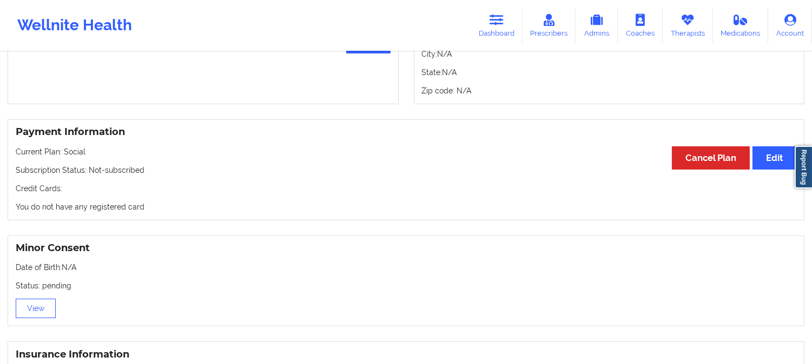
scroll to position [0, 0]
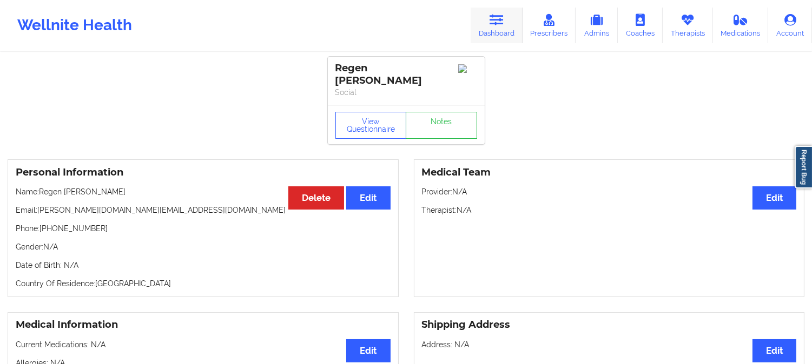
click at [488, 22] on link "Dashboard" at bounding box center [496, 26] width 52 height 36
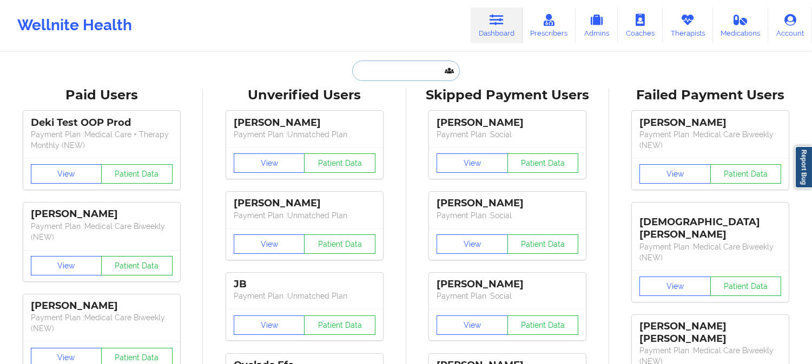
click at [423, 78] on input "text" at bounding box center [405, 71] width 107 height 21
paste input "FOGO63@BELLSOUTH.NET"
type input "FOGO63@BELLSOUTH.NET"
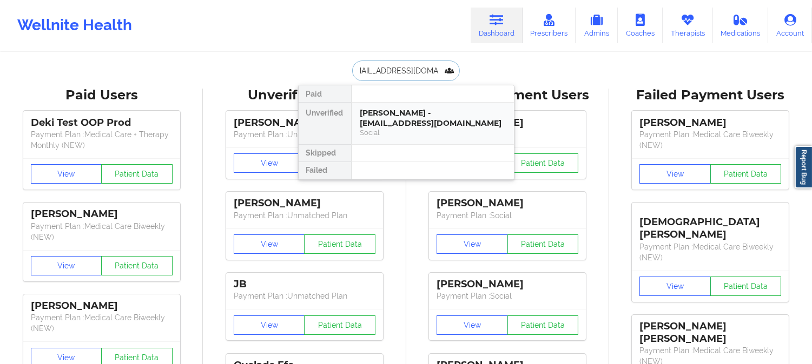
click at [408, 118] on div "James Cummings - fogo63@bellsouth.net" at bounding box center [432, 118] width 145 height 20
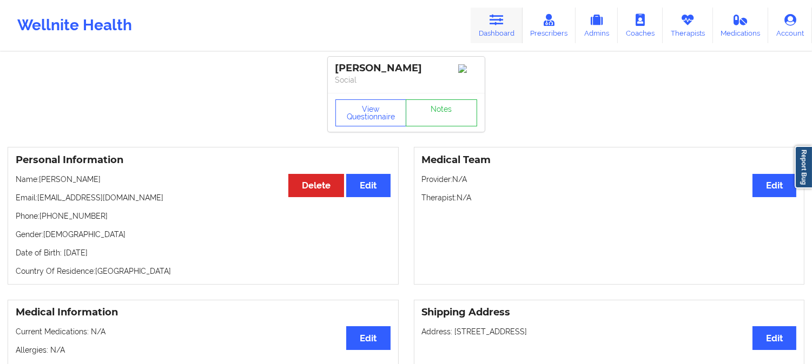
click at [495, 14] on icon at bounding box center [496, 20] width 14 height 12
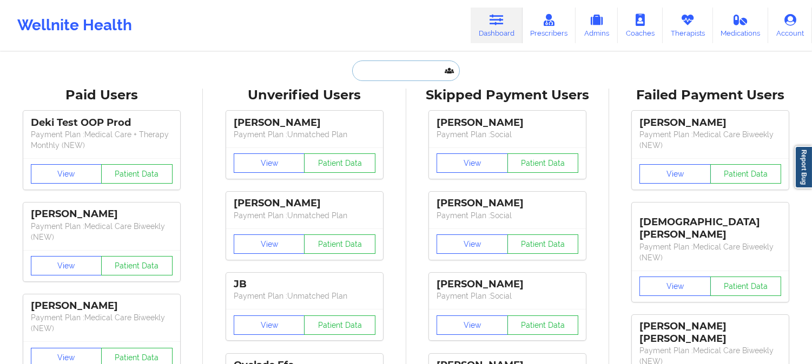
click at [430, 66] on input "text" at bounding box center [405, 71] width 107 height 21
paste input "R.GUNTER.ME@GMAIL.COM"
type input "R.GUNTER.ME@GMAIL.COM"
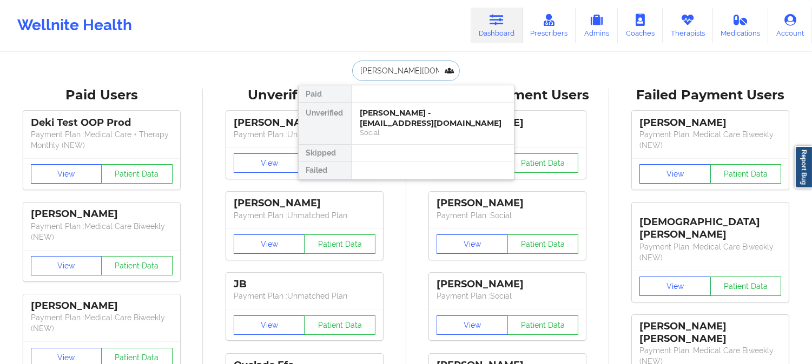
scroll to position [0, 14]
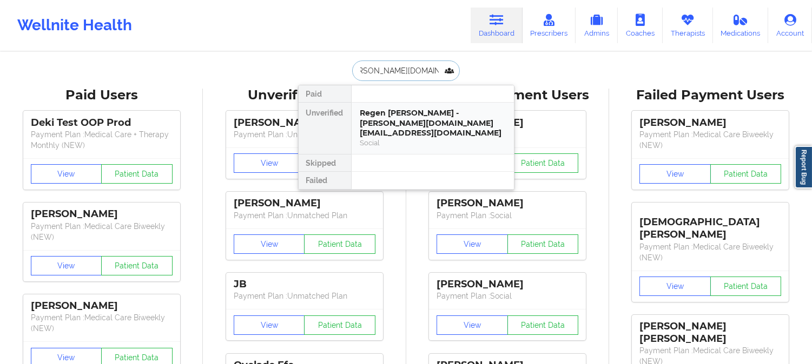
click at [410, 124] on div "Regen Brister Gunter - r.gunter.me@gmail.com" at bounding box center [432, 123] width 145 height 30
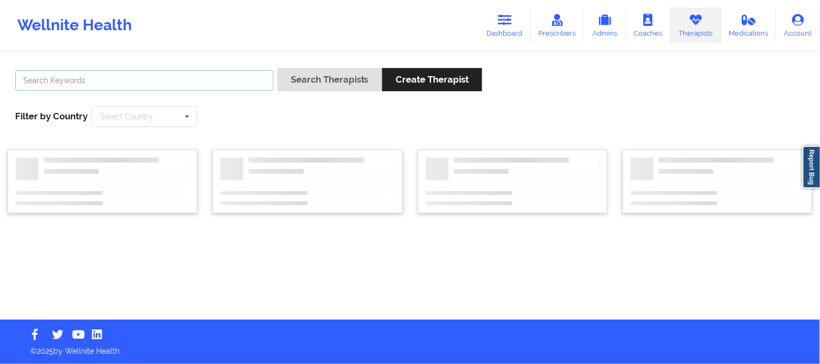
click at [157, 83] on input "text" at bounding box center [144, 80] width 258 height 21
paste input "[PERSON_NAME]"
type input "[PERSON_NAME]"
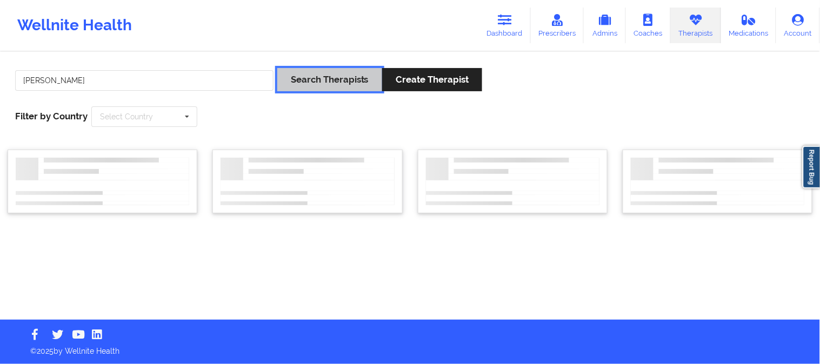
click at [311, 81] on button "Search Therapists" at bounding box center [329, 79] width 105 height 23
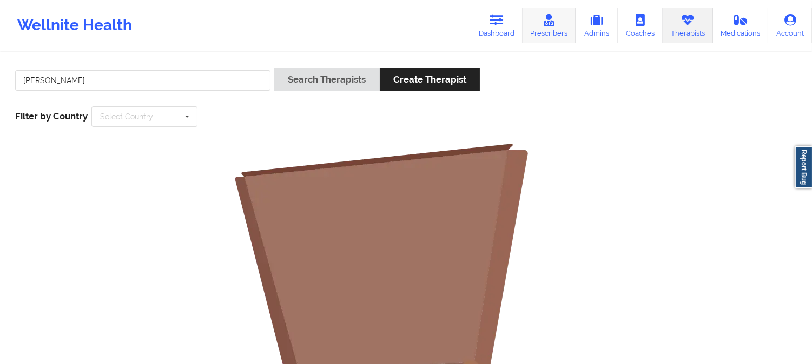
click at [545, 28] on link "Prescribers" at bounding box center [549, 26] width 54 height 36
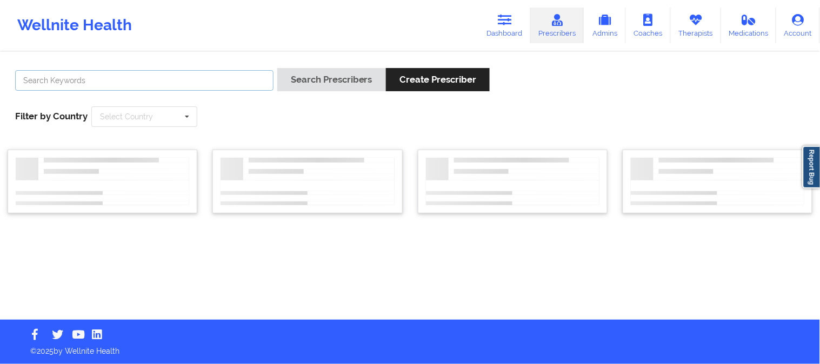
click at [204, 78] on input "text" at bounding box center [144, 80] width 258 height 21
paste input "[PERSON_NAME]"
type input "[PERSON_NAME]"
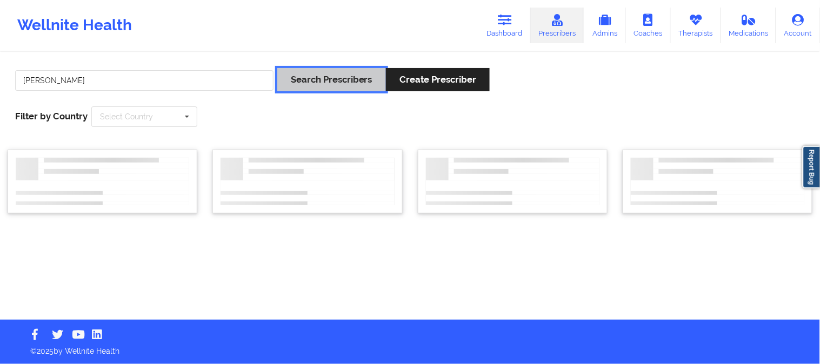
click at [321, 90] on button "Search Prescribers" at bounding box center [331, 79] width 109 height 23
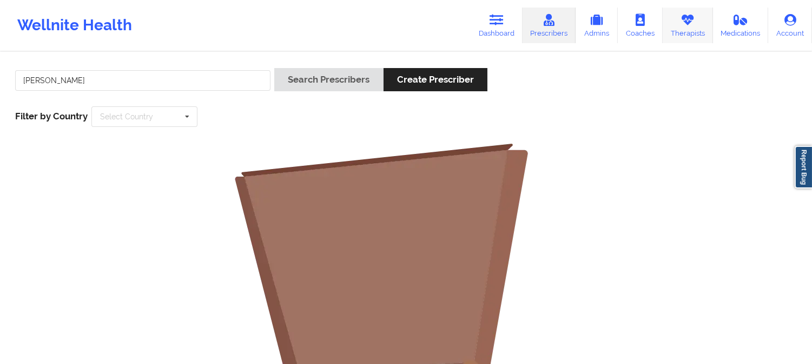
click at [688, 23] on icon at bounding box center [687, 20] width 14 height 12
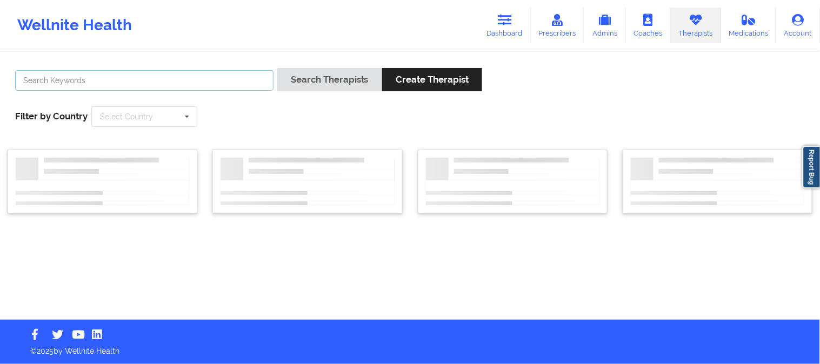
click at [135, 83] on input "text" at bounding box center [144, 80] width 258 height 21
paste input "[PERSON_NAME]"
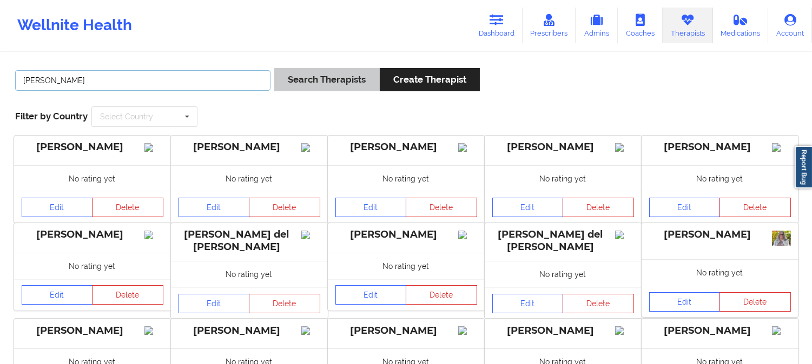
type input "[PERSON_NAME]"
click at [347, 79] on button "Search Therapists" at bounding box center [326, 79] width 105 height 23
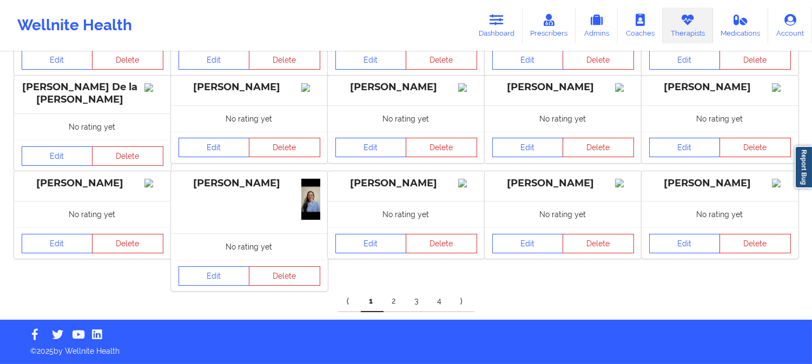
scroll to position [257, 0]
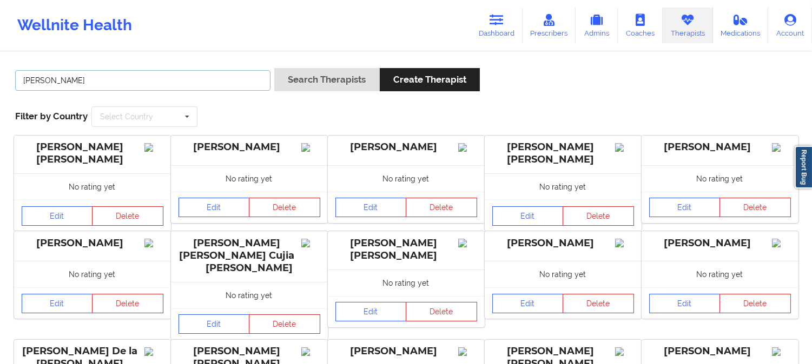
click at [239, 71] on input "[PERSON_NAME]" at bounding box center [142, 80] width 255 height 21
paste input "[PERSON_NAME] [PERSON_NAME]"
type input "[PERSON_NAME] [PERSON_NAME]"
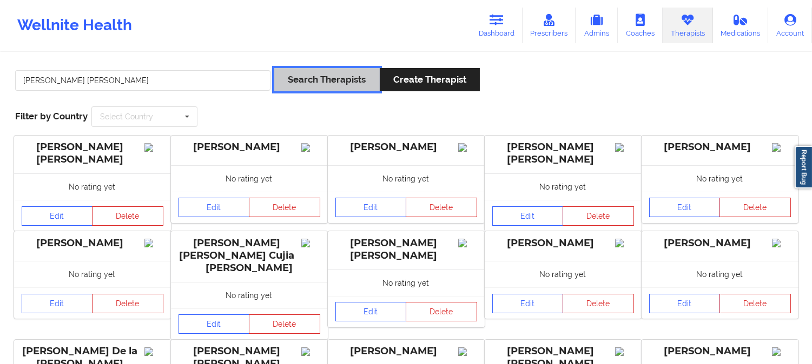
click at [302, 80] on button "Search Therapists" at bounding box center [326, 79] width 105 height 23
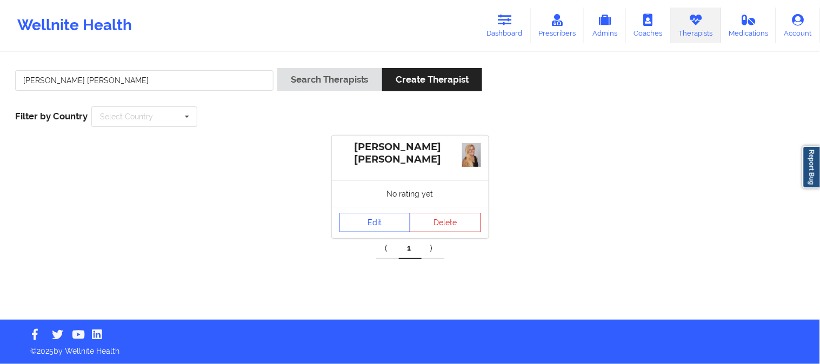
click at [377, 230] on link "Edit" at bounding box center [375, 222] width 71 height 19
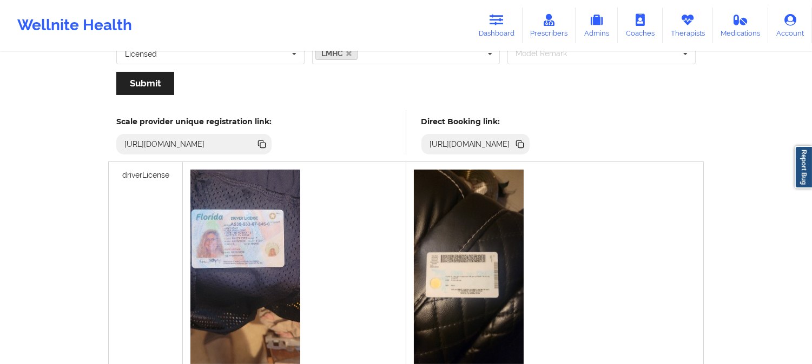
scroll to position [240, 0]
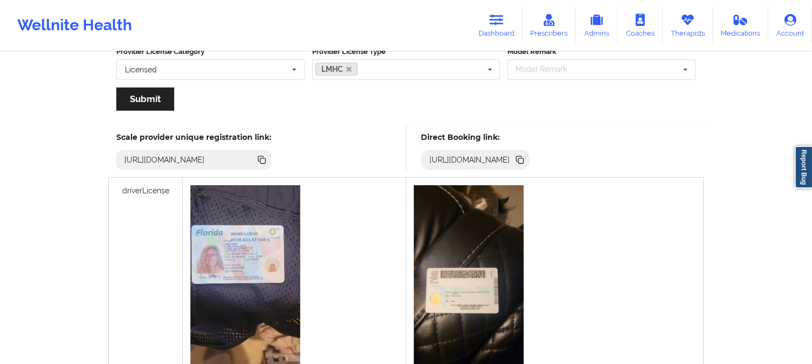
click at [523, 158] on icon at bounding box center [520, 160] width 5 height 5
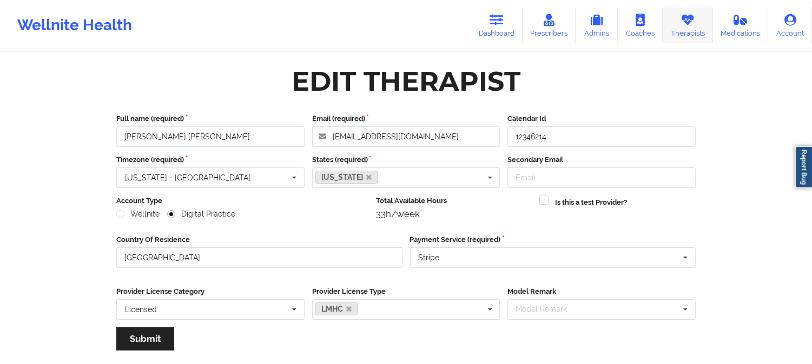
click at [684, 16] on icon at bounding box center [687, 20] width 14 height 12
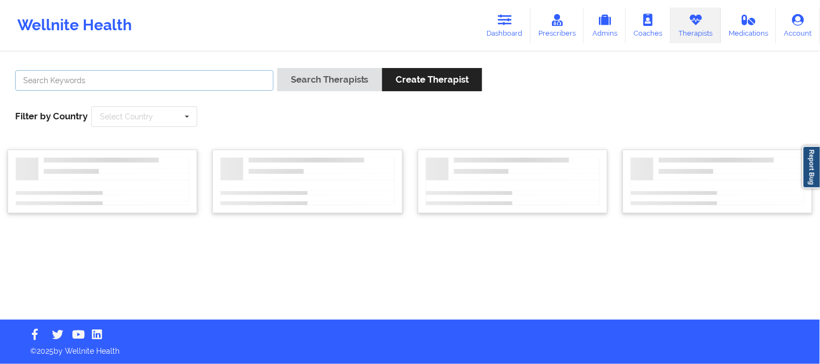
click at [235, 78] on input "text" at bounding box center [144, 80] width 258 height 21
paste input "[PERSON_NAME]"
type input "[PERSON_NAME]"
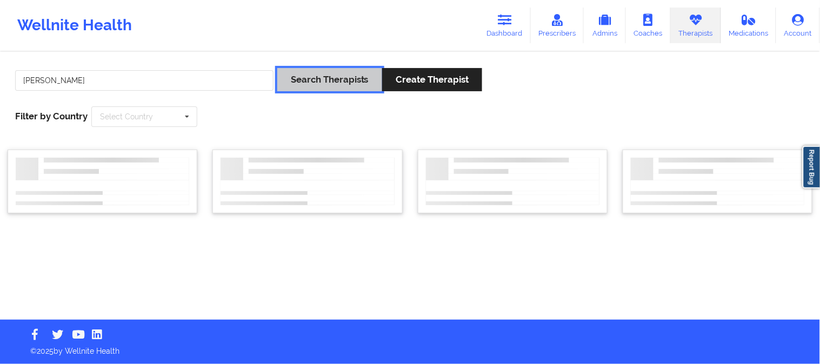
click at [303, 80] on button "Search Therapists" at bounding box center [329, 79] width 105 height 23
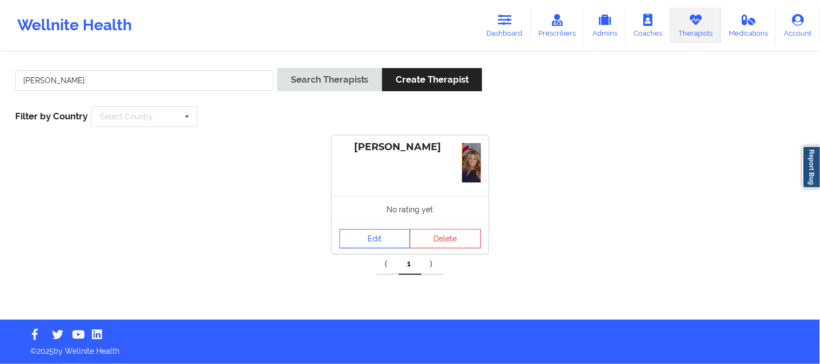
click at [376, 234] on link "Edit" at bounding box center [375, 238] width 71 height 19
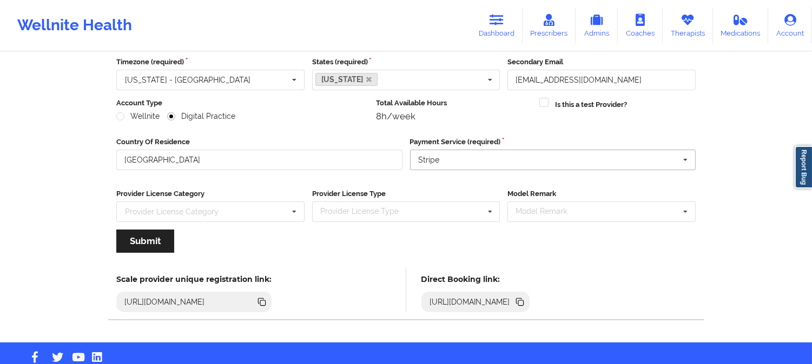
scroll to position [121, 0]
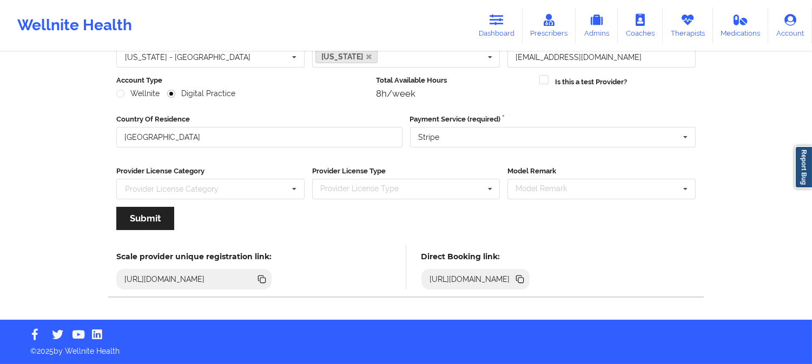
click at [523, 279] on icon at bounding box center [520, 280] width 5 height 5
